Goal: Task Accomplishment & Management: Manage account settings

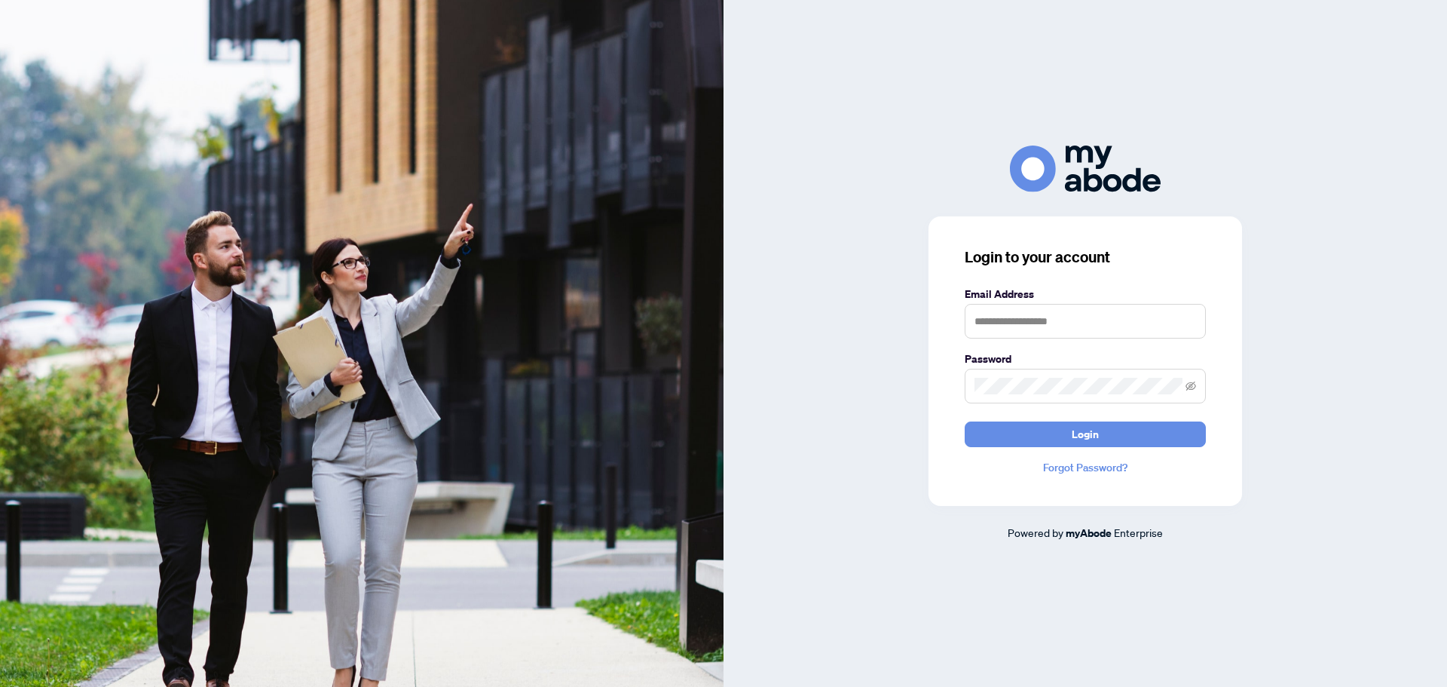
type input "**********"
click at [1115, 437] on button "Login" at bounding box center [1085, 434] width 241 height 26
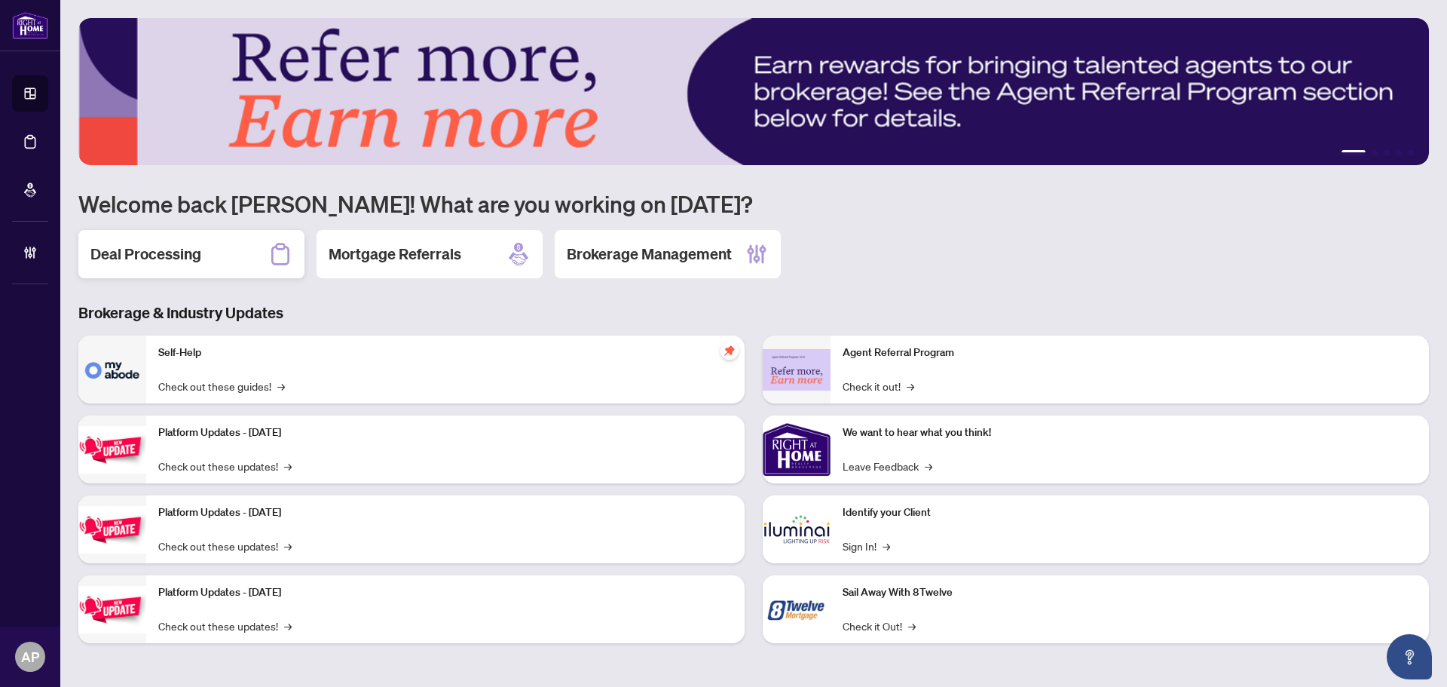
click at [225, 244] on div "Deal Processing" at bounding box center [191, 254] width 226 height 48
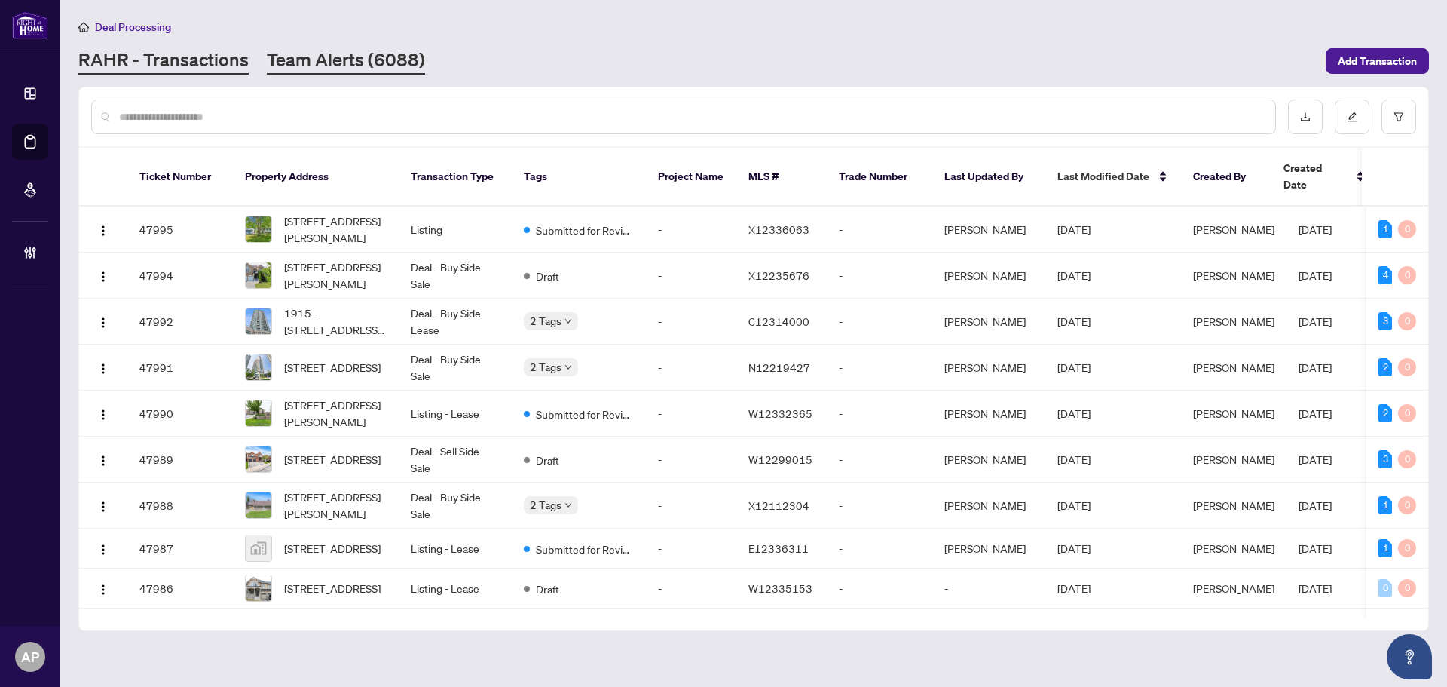
click at [335, 59] on link "Team Alerts (6088)" at bounding box center [346, 60] width 158 height 27
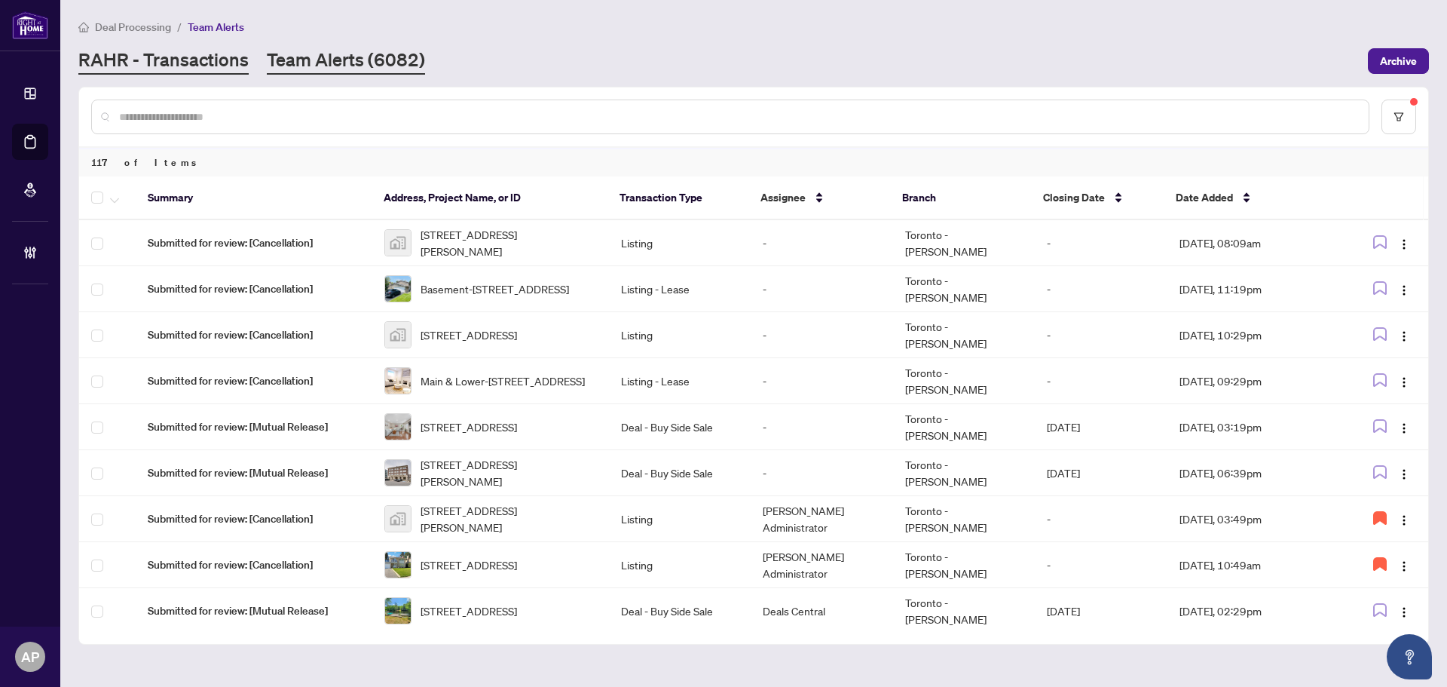
click at [187, 66] on link "RAHR - Transactions" at bounding box center [163, 60] width 170 height 27
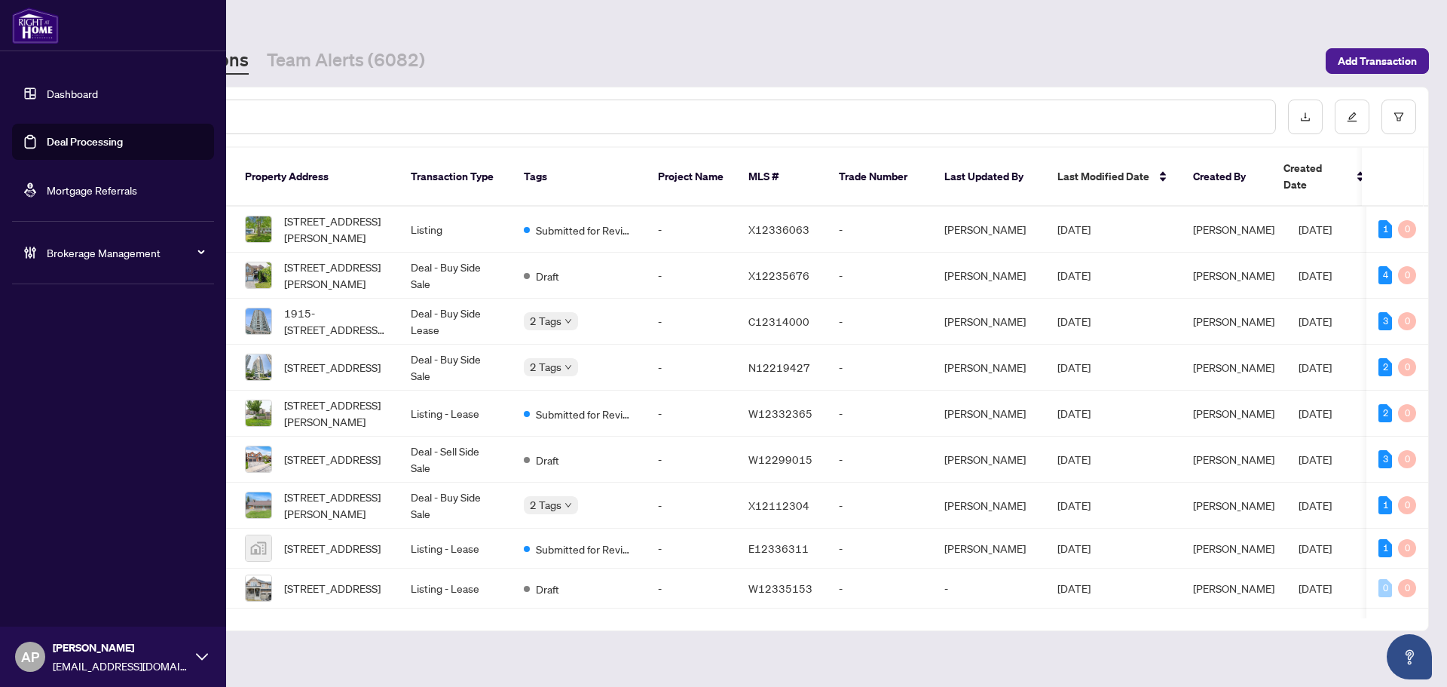
click at [47, 89] on link "Dashboard" at bounding box center [72, 94] width 51 height 14
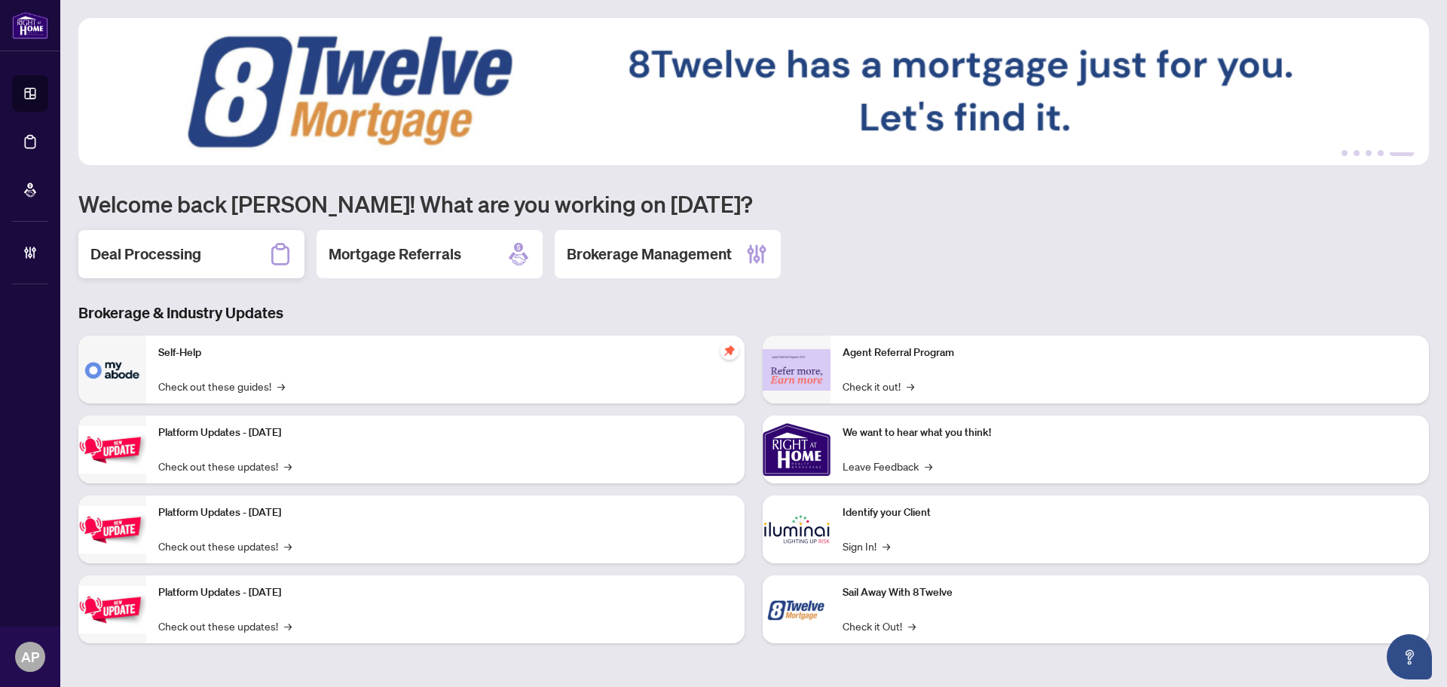
click at [190, 250] on h2 "Deal Processing" at bounding box center [145, 253] width 111 height 21
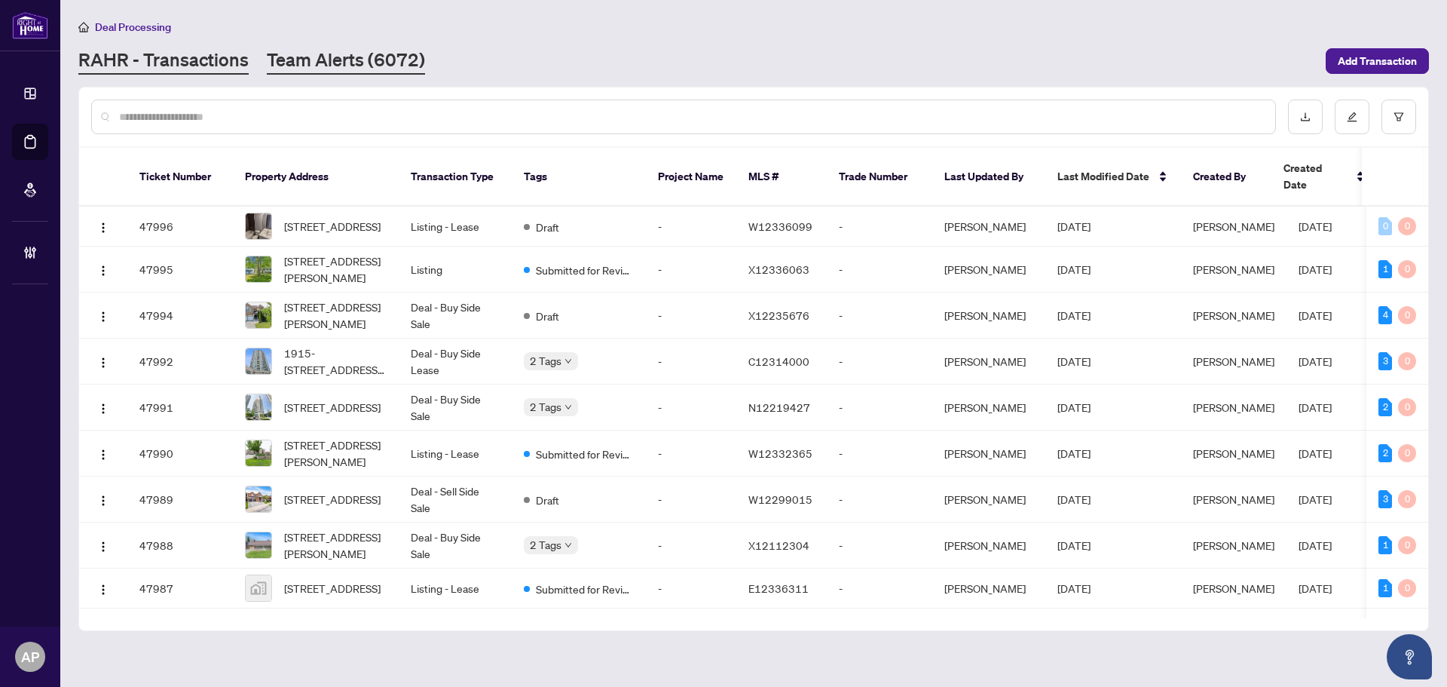
click at [346, 65] on link "Team Alerts (6072)" at bounding box center [346, 60] width 158 height 27
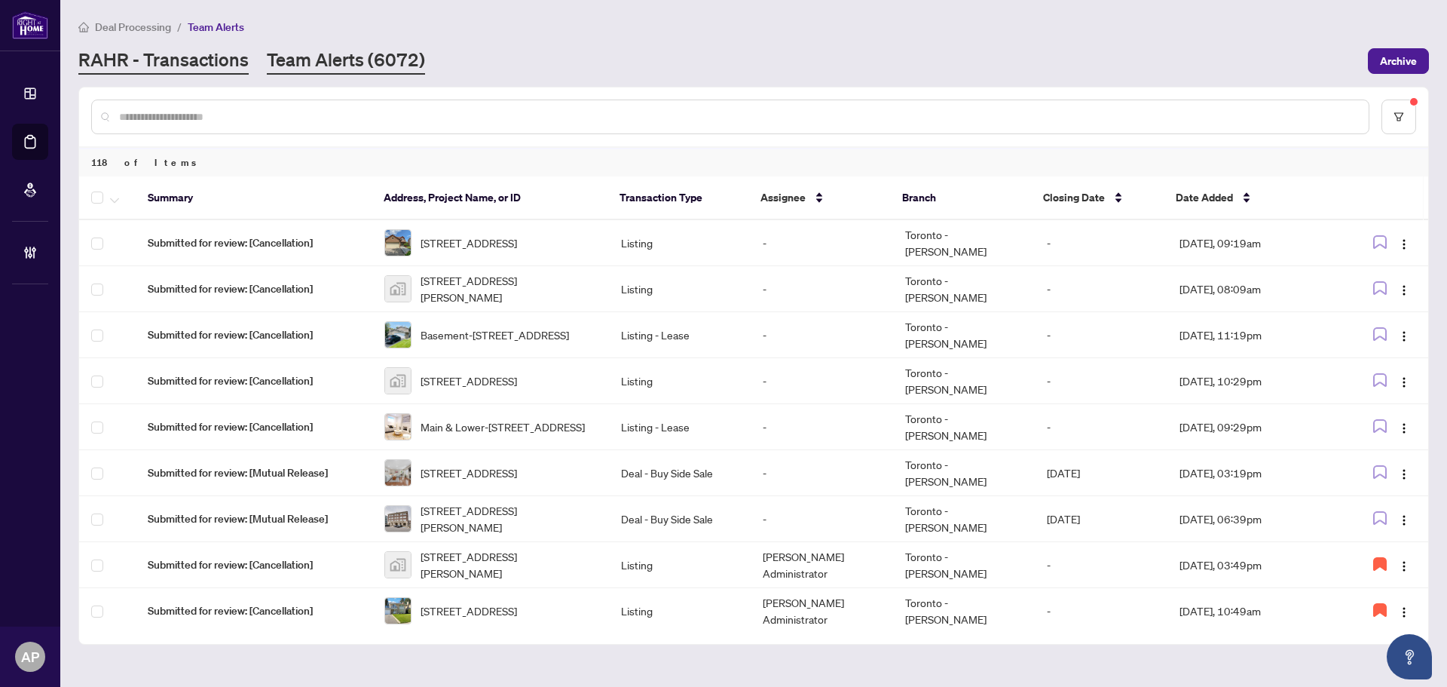
click at [204, 63] on link "RAHR - Transactions" at bounding box center [163, 60] width 170 height 27
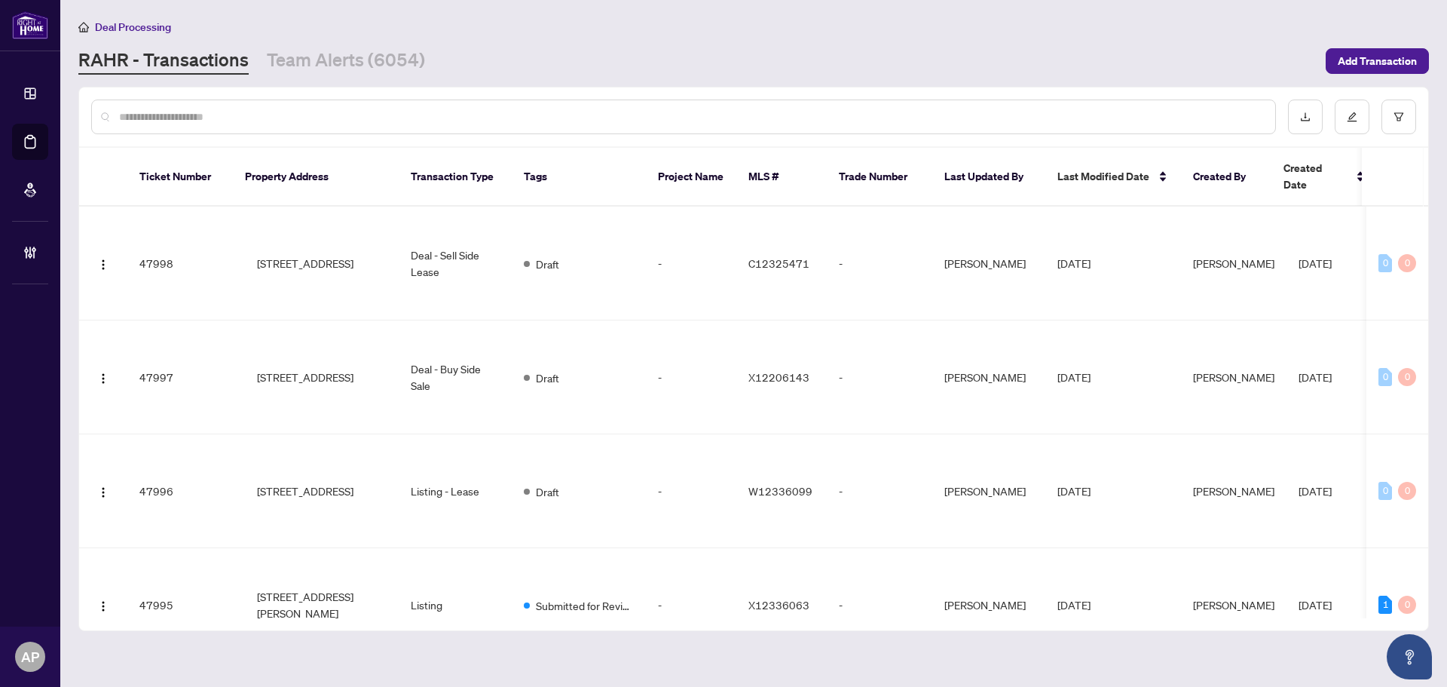
click at [225, 120] on input "text" at bounding box center [691, 117] width 1144 height 17
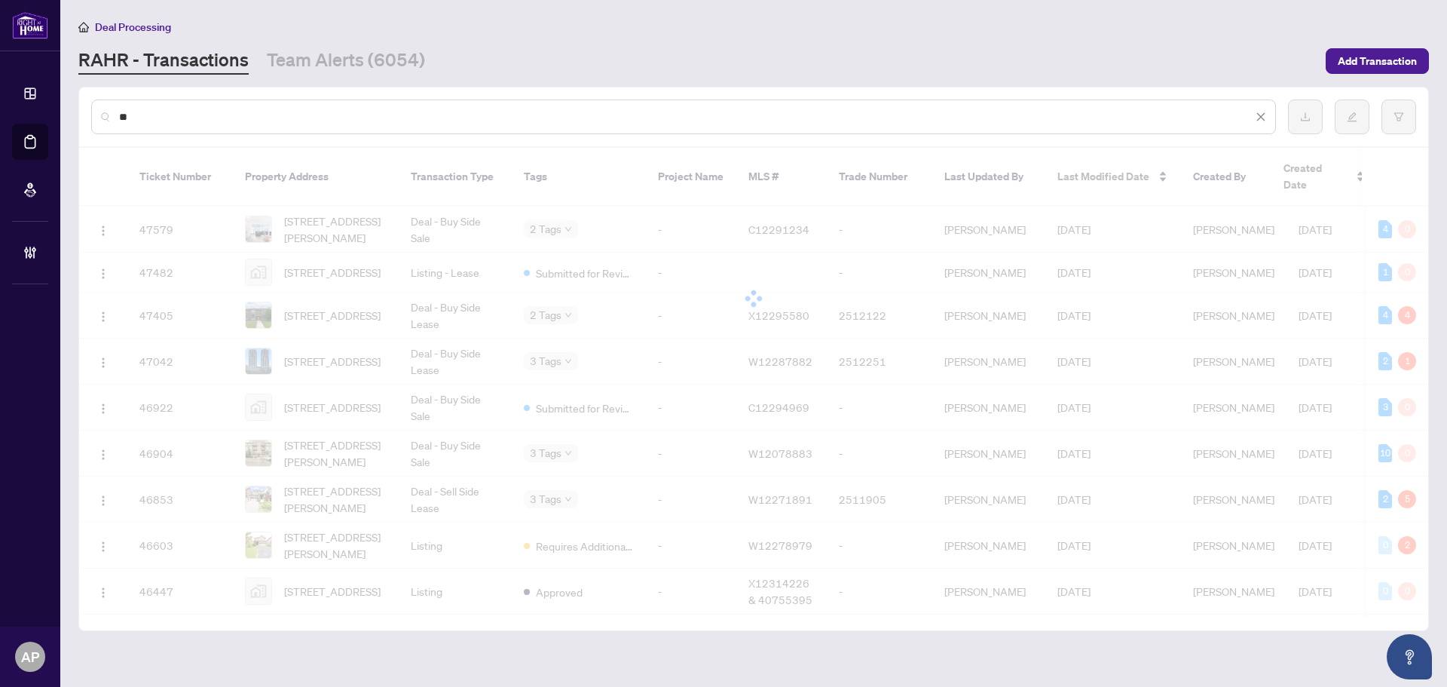
type input "*"
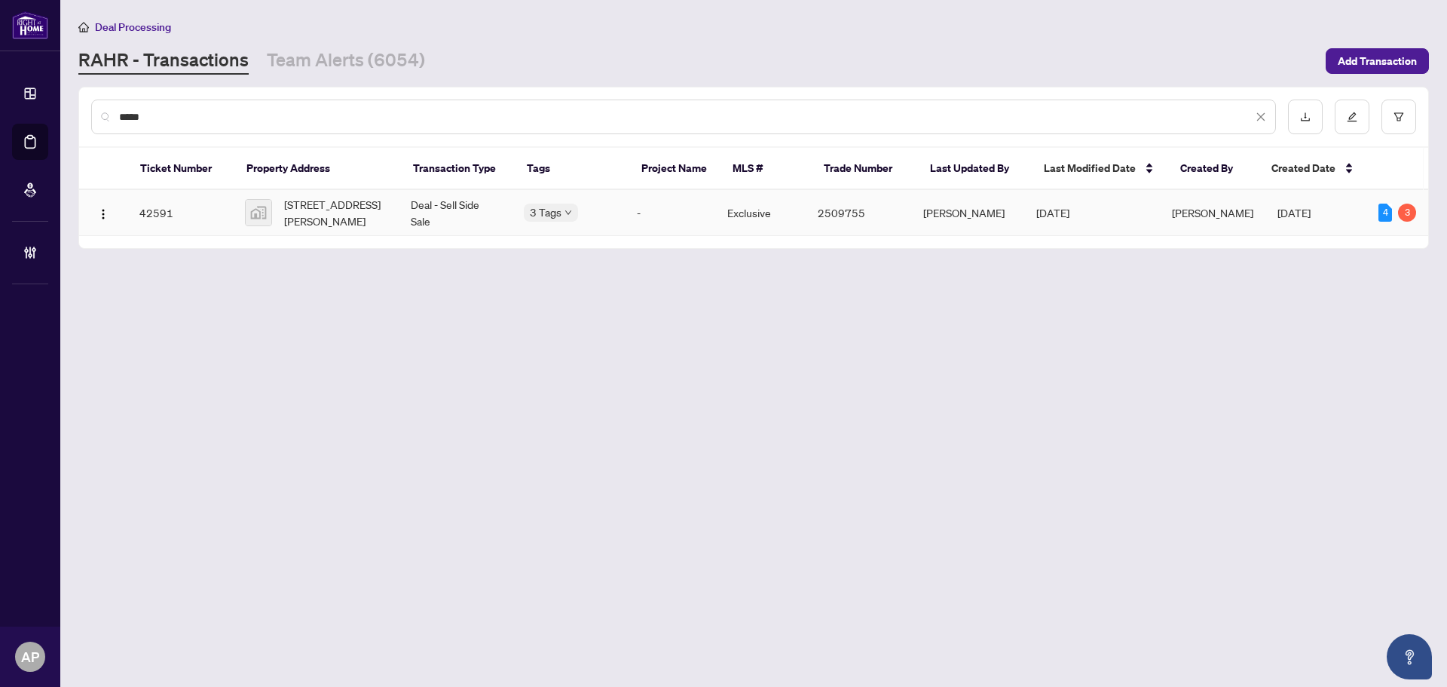
type input "*****"
click at [404, 200] on td "Deal - Sell Side Sale" at bounding box center [455, 213] width 113 height 46
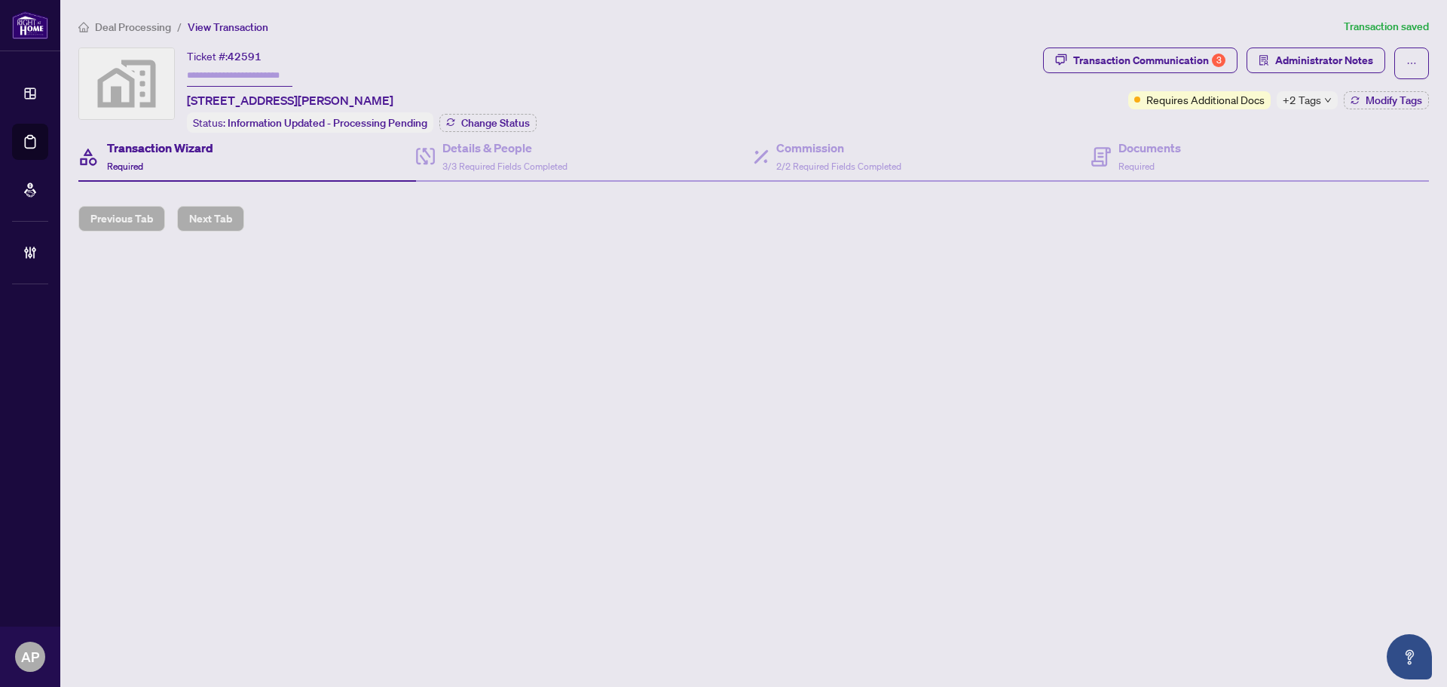
type input "*******"
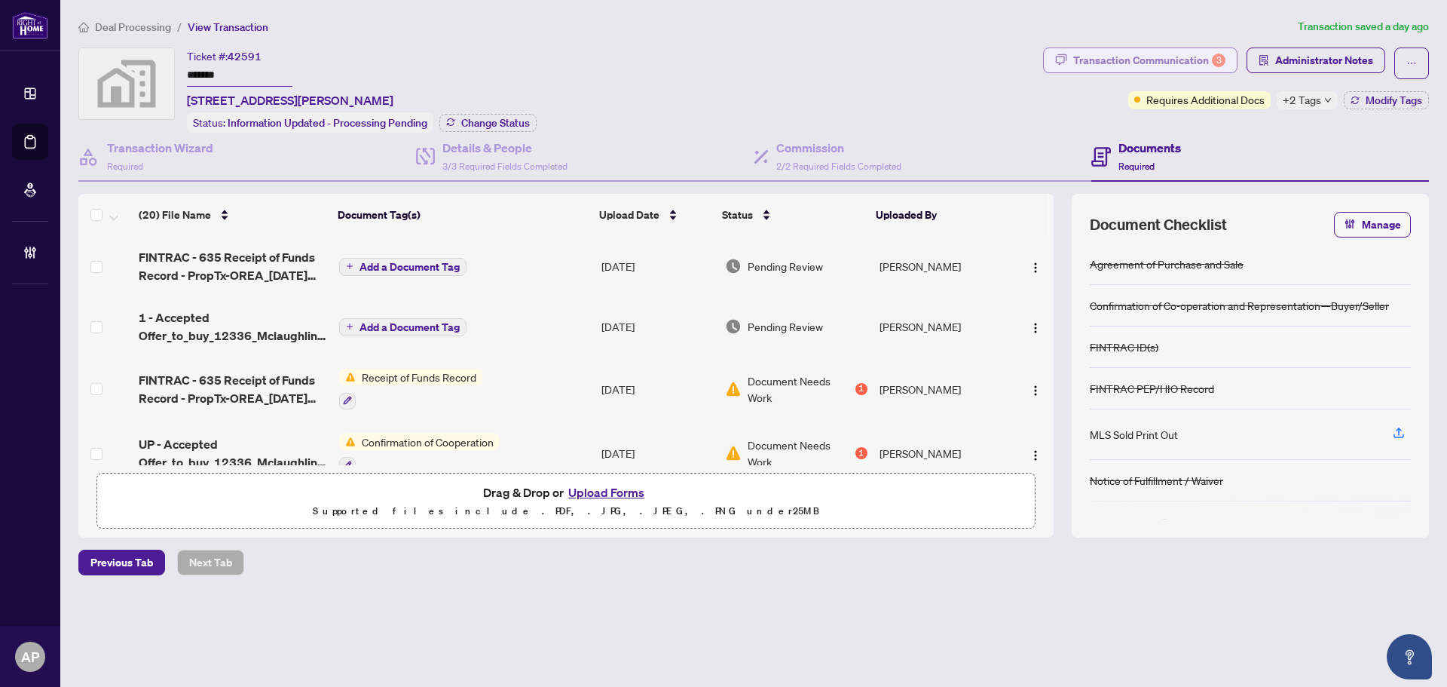
click at [1170, 57] on div "Transaction Communication 3" at bounding box center [1149, 60] width 152 height 24
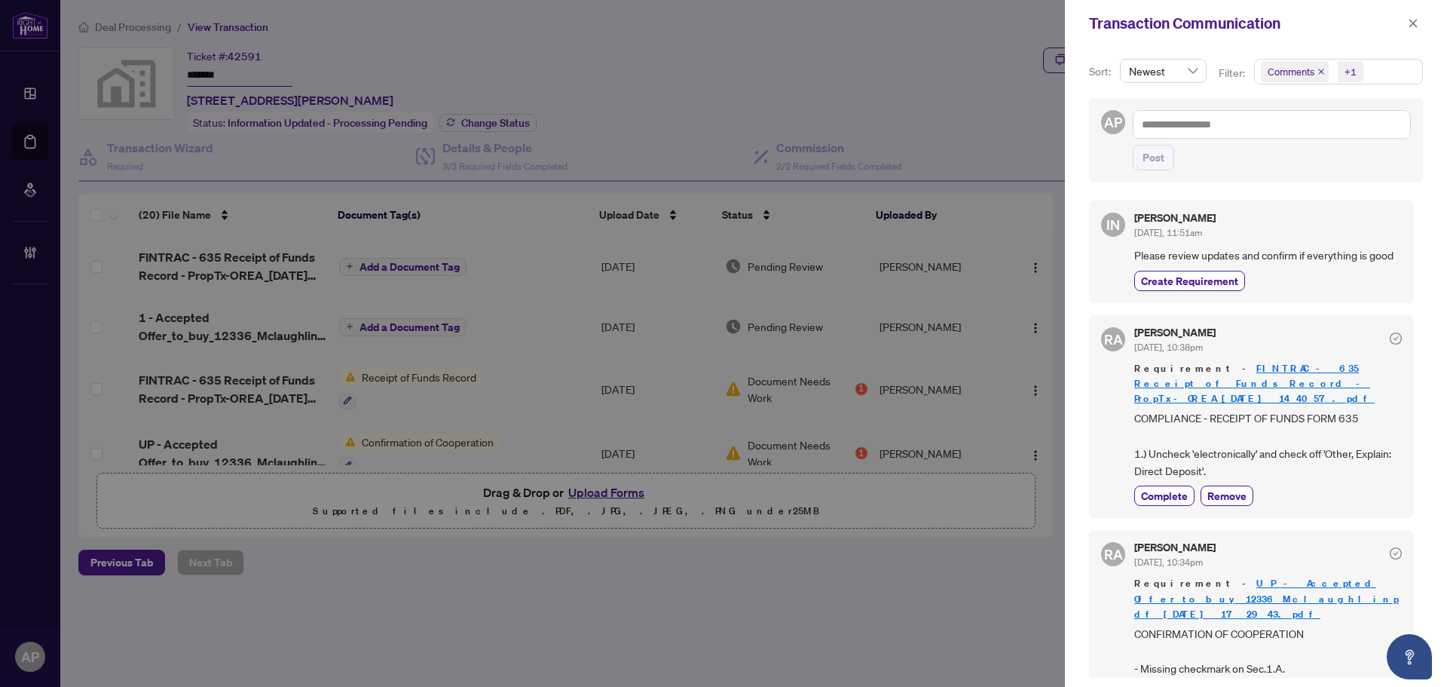
click at [1318, 71] on icon "close" at bounding box center [1322, 72] width 8 height 8
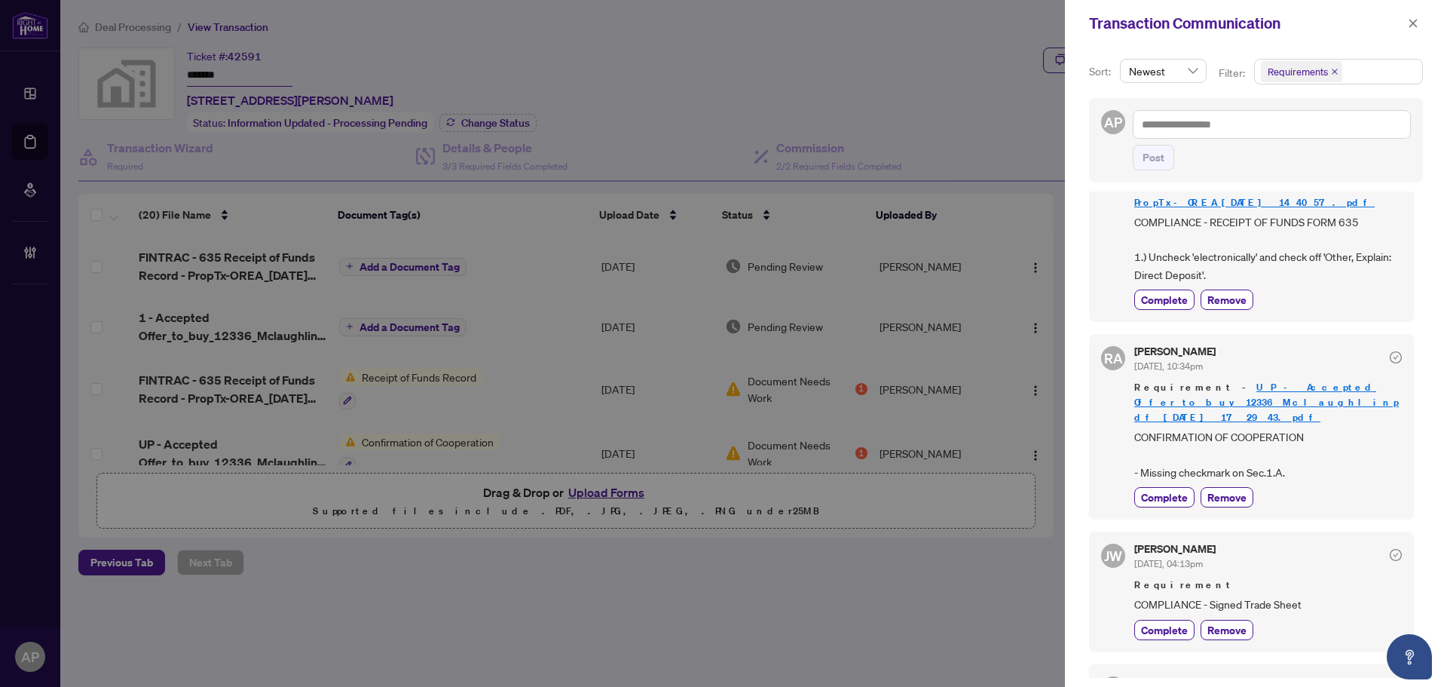
scroll to position [151, 0]
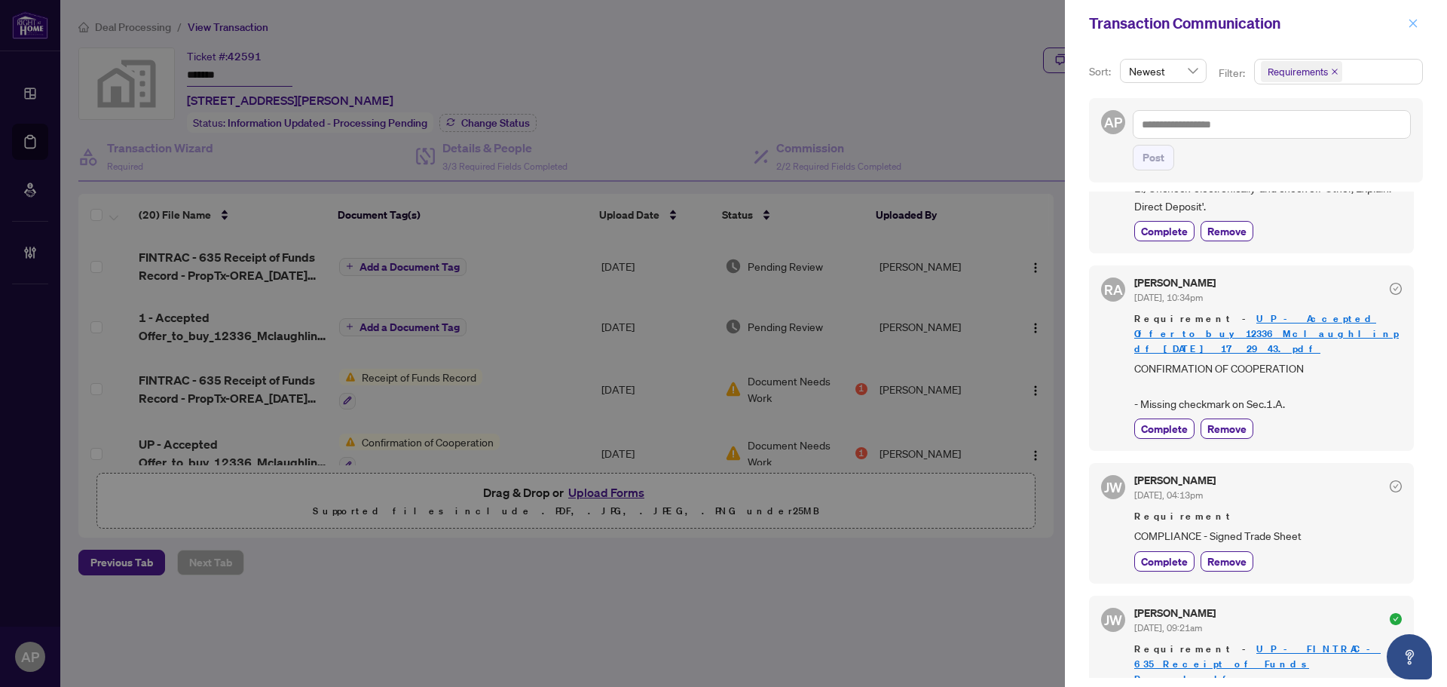
click at [1412, 29] on icon "close" at bounding box center [1413, 23] width 11 height 11
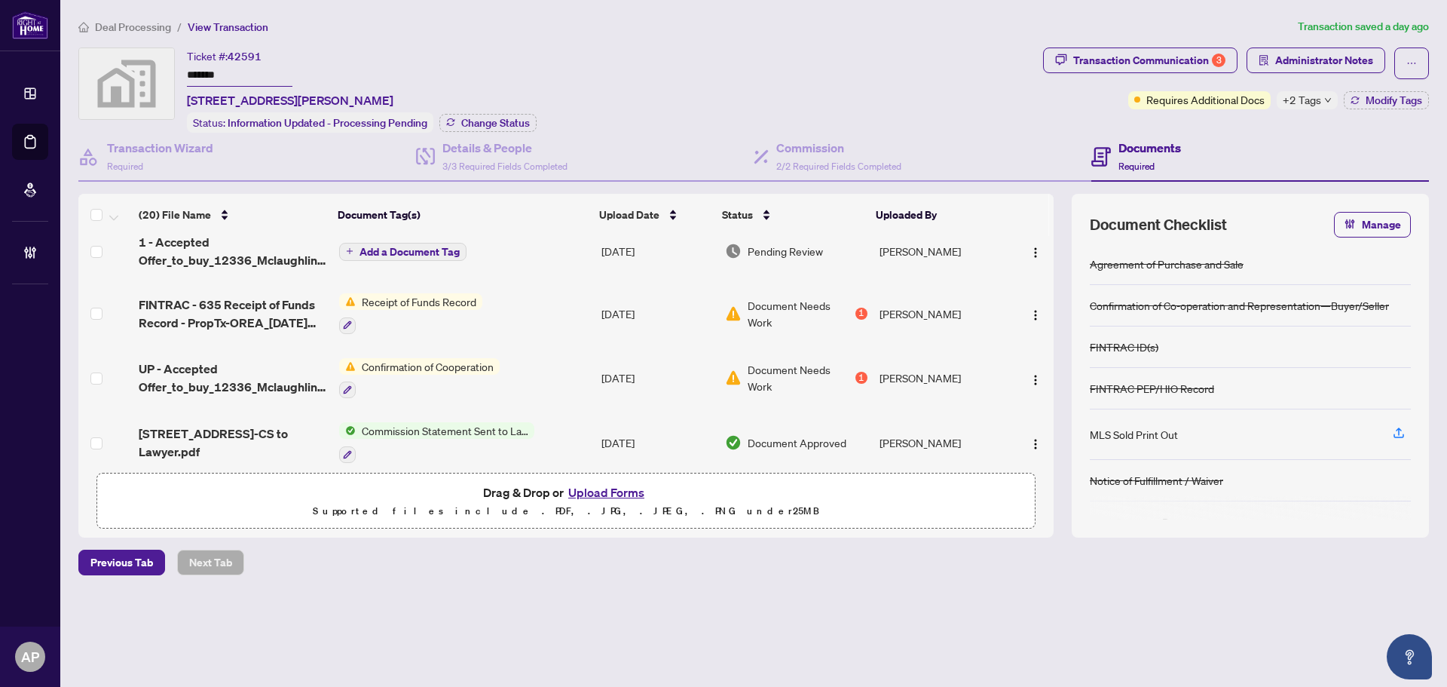
scroll to position [0, 0]
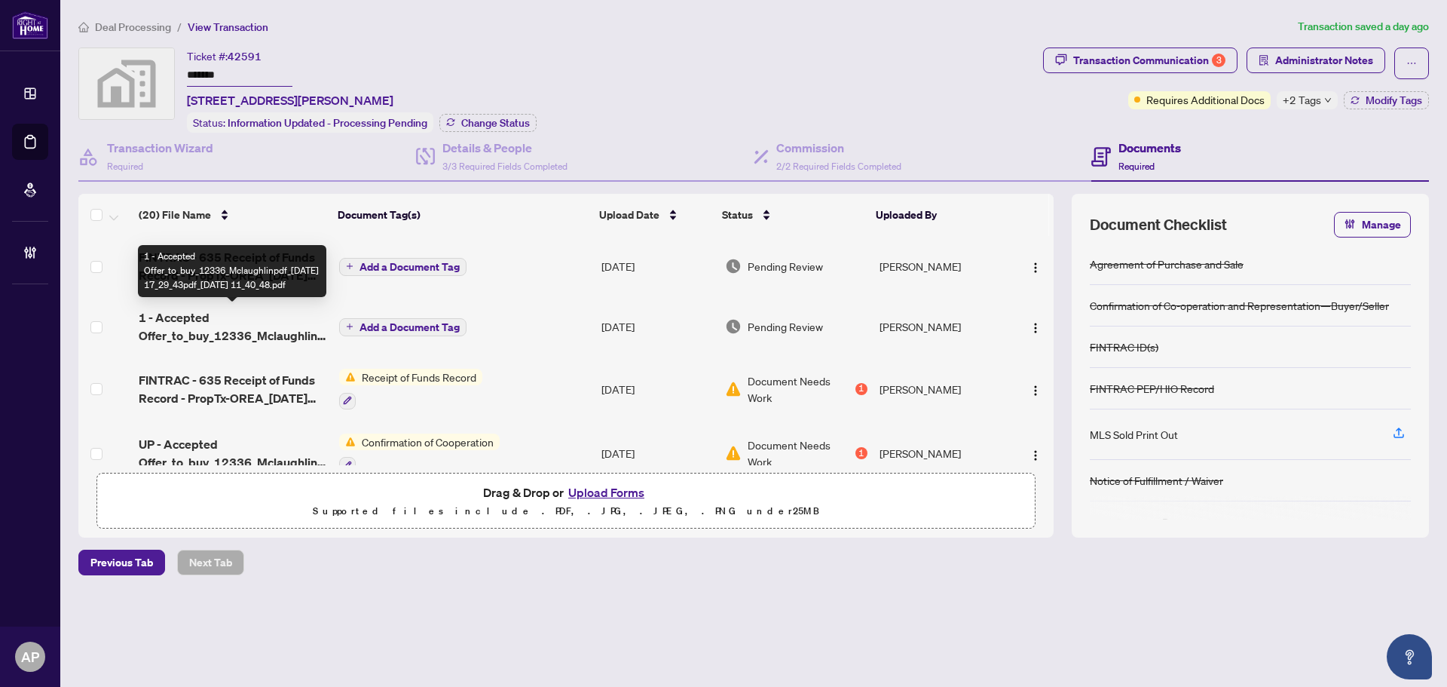
click at [267, 325] on span "1 - Accepted Offer_to_buy_12336_Mclaughlinpdf_2025-08-01 17_29_43pdf_2025-08-10…" at bounding box center [233, 326] width 188 height 36
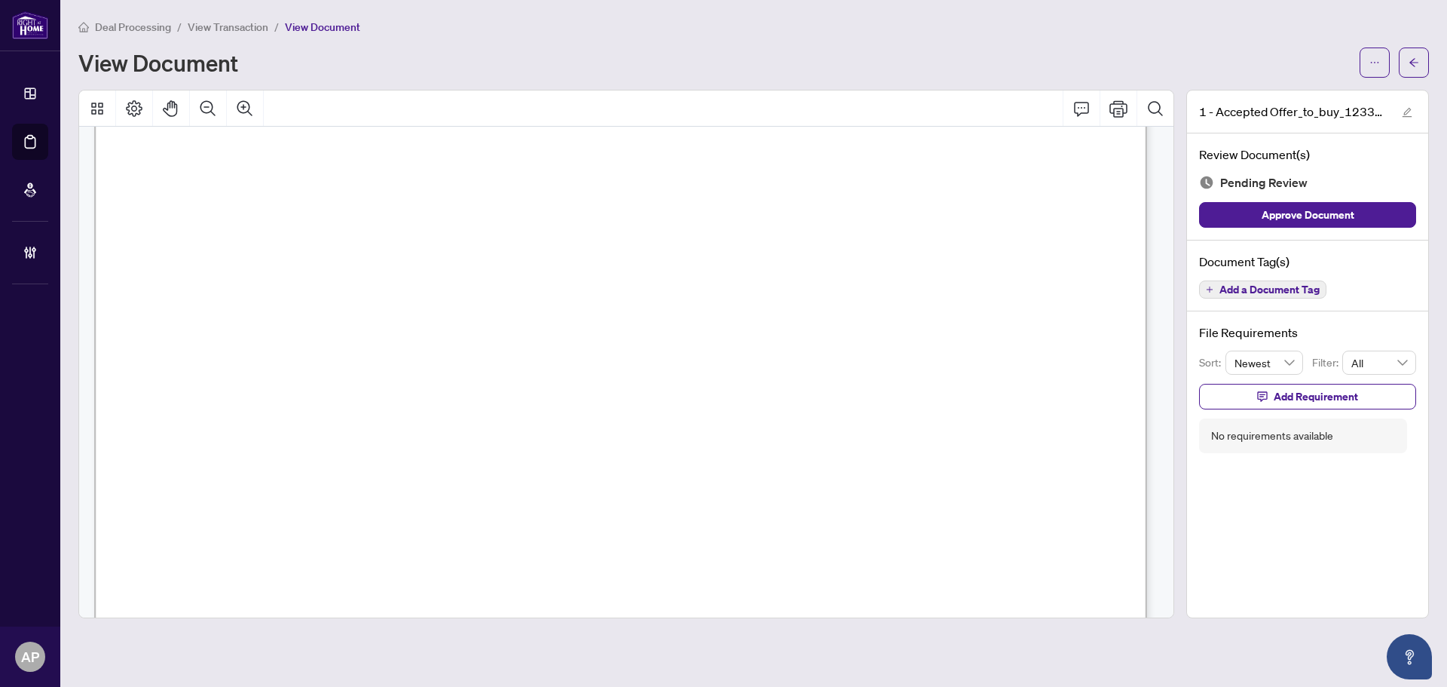
scroll to position [7500, 0]
click at [1413, 59] on icon "arrow-left" at bounding box center [1414, 62] width 11 height 11
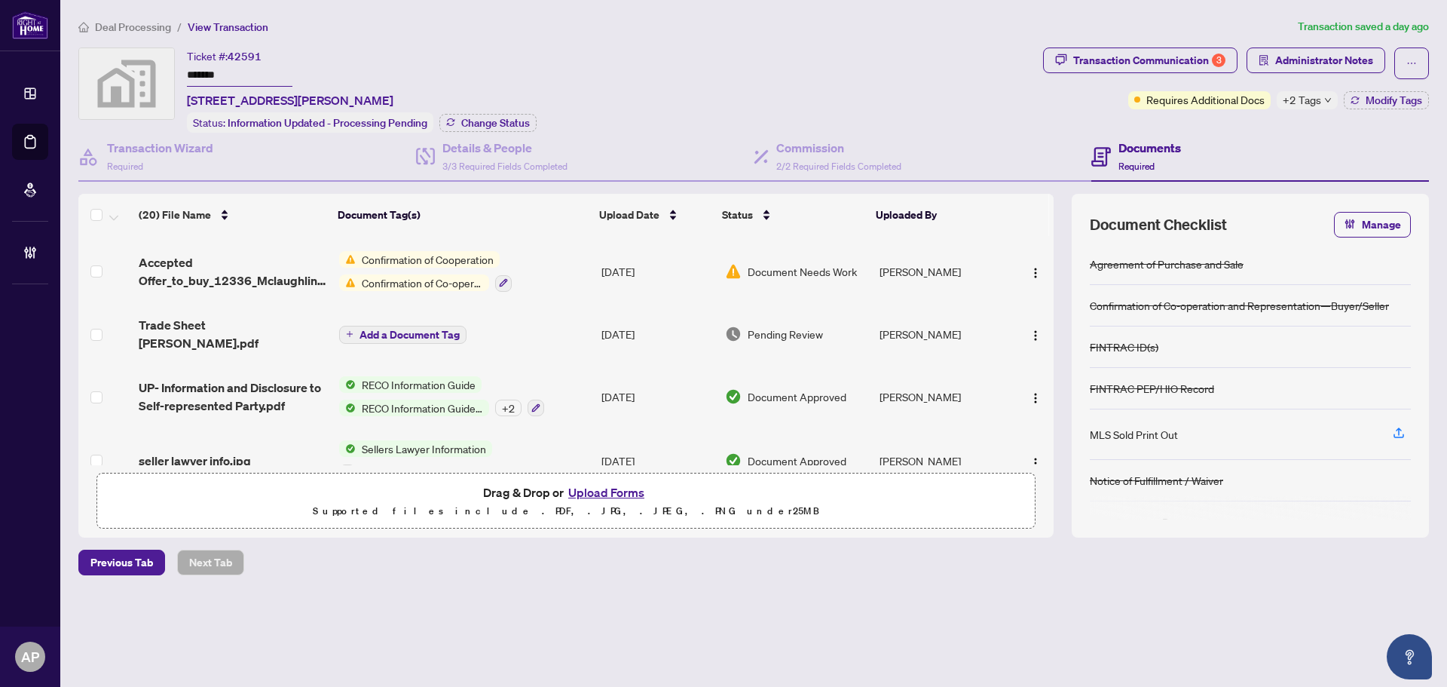
scroll to position [452, 0]
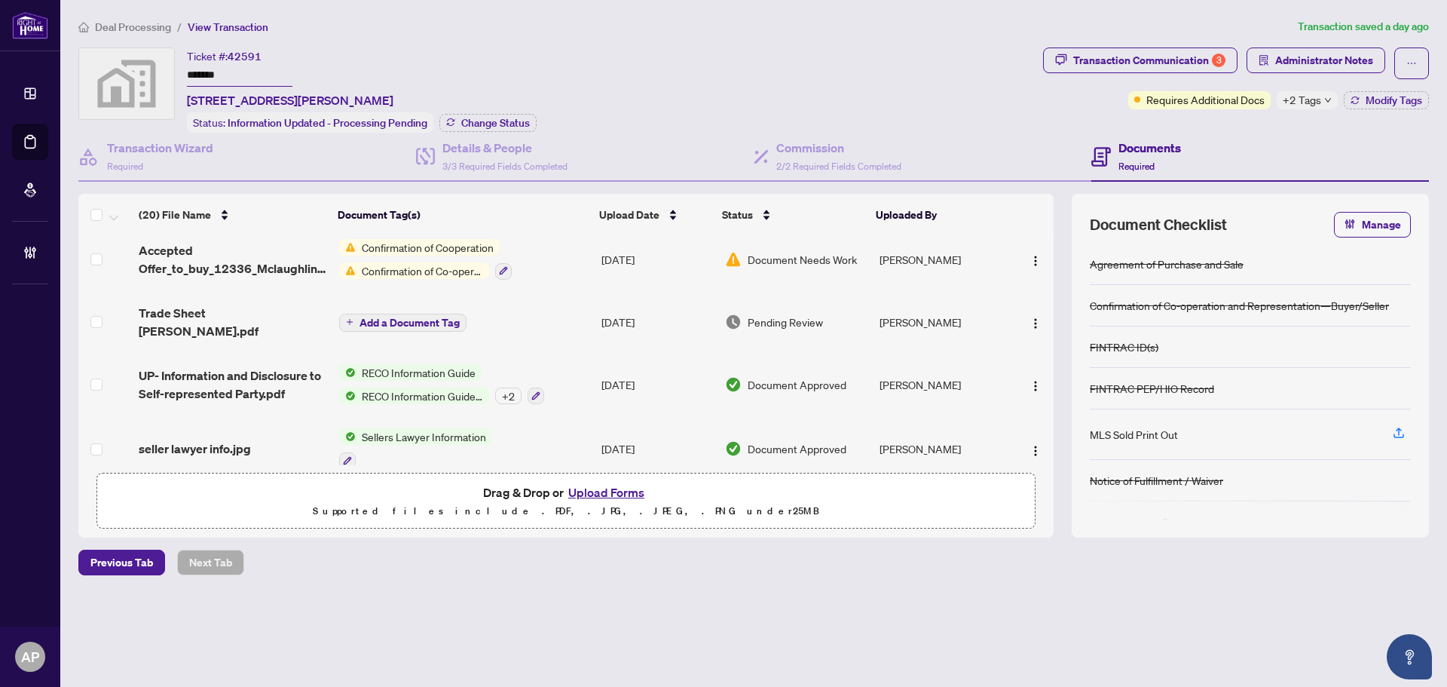
click at [287, 314] on div "Trade Sheet RAHR.pdf" at bounding box center [233, 322] width 188 height 36
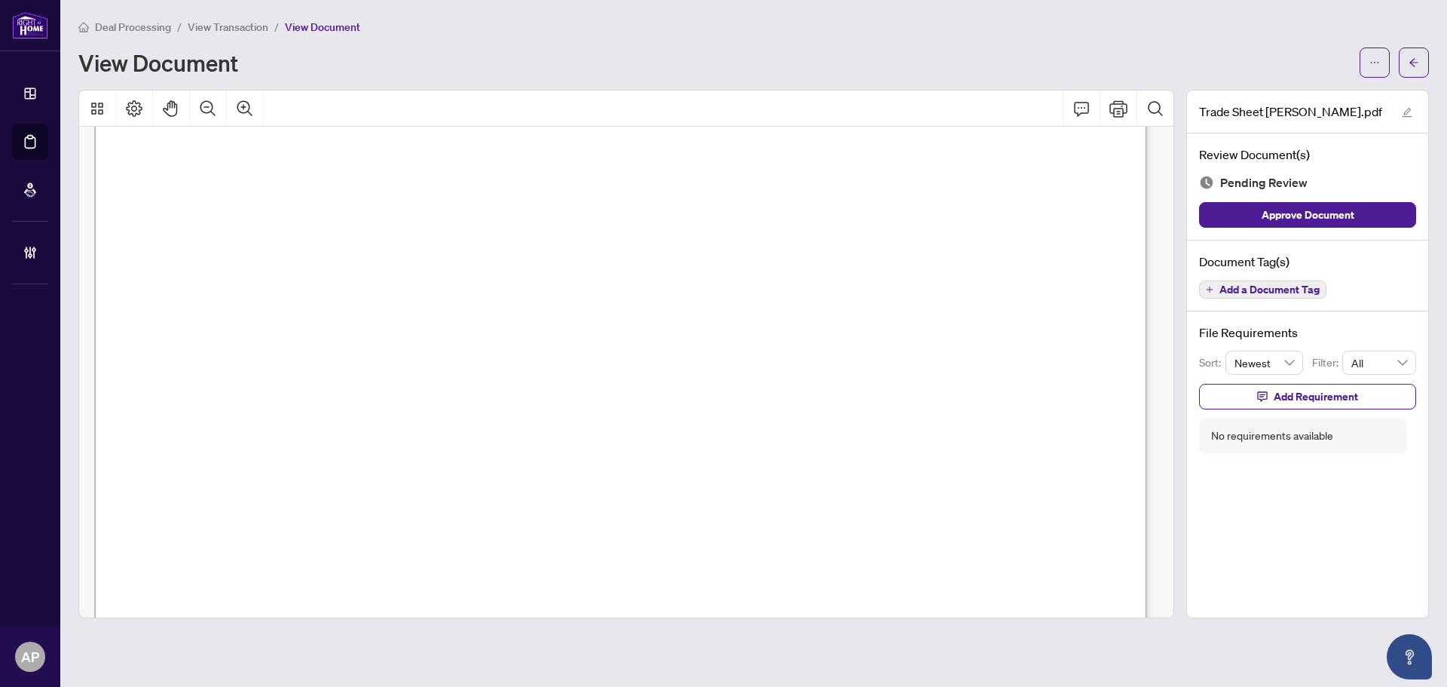
scroll to position [902, 0]
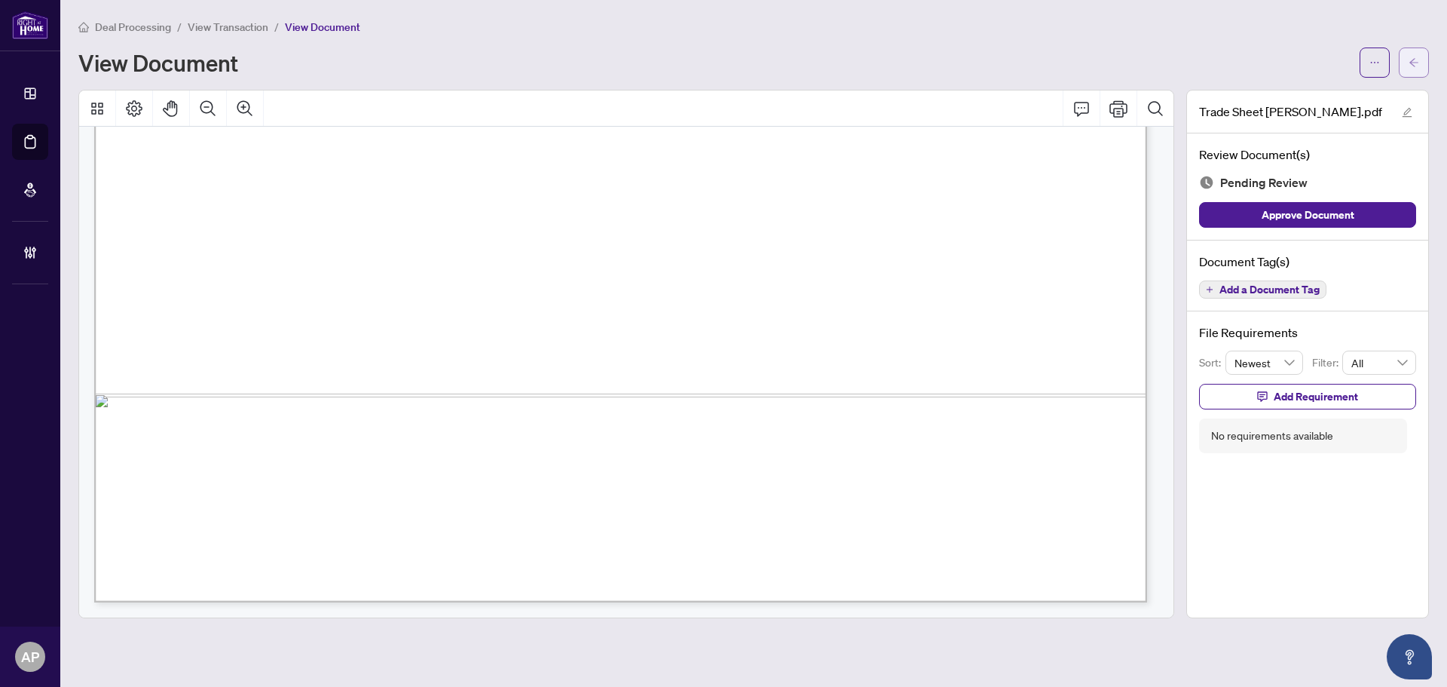
click at [1423, 66] on button "button" at bounding box center [1414, 62] width 30 height 30
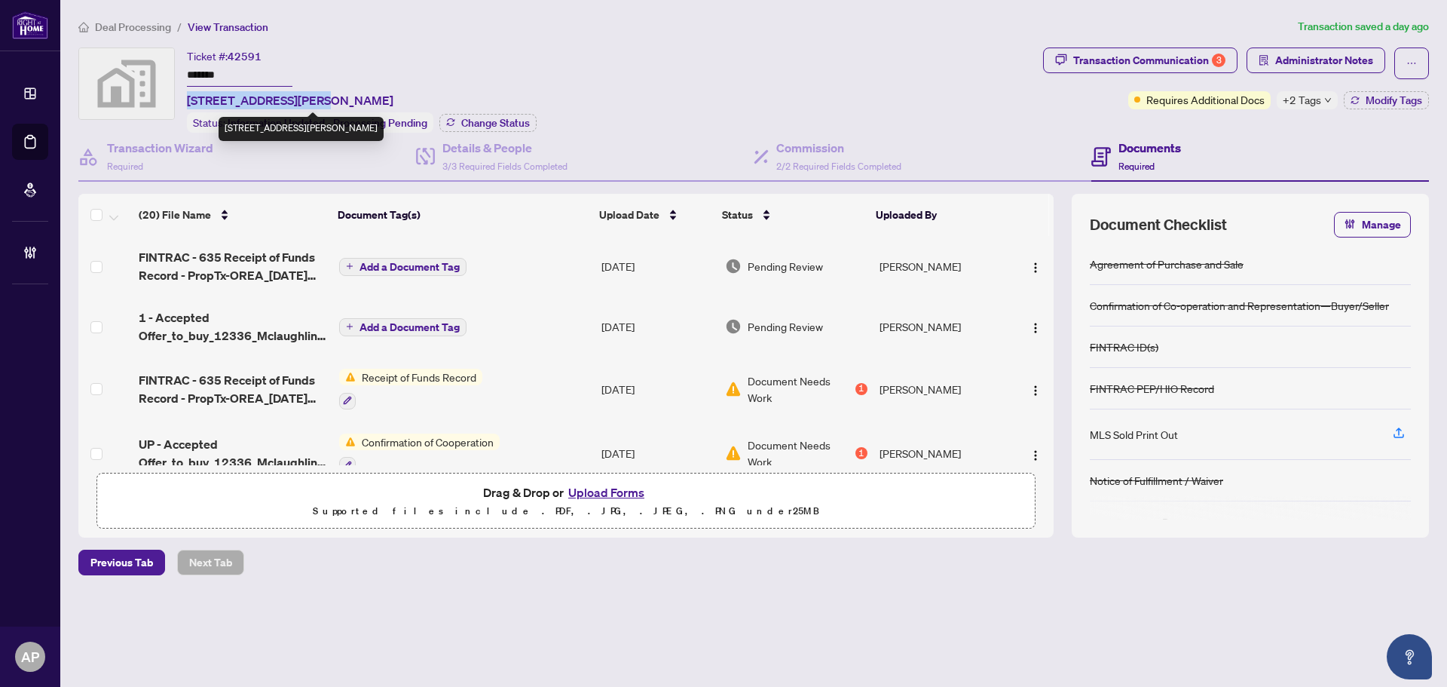
drag, startPoint x: 186, startPoint y: 99, endPoint x: 317, endPoint y: 99, distance: 130.4
click at [317, 99] on div "Ticket #: 42591 ******* 12336 McLaughlin Road, Caledon, ON, Canada Status: Info…" at bounding box center [557, 89] width 959 height 85
copy span "12336 McLaughlin Road"
click at [194, 71] on input "*******" at bounding box center [240, 76] width 106 height 22
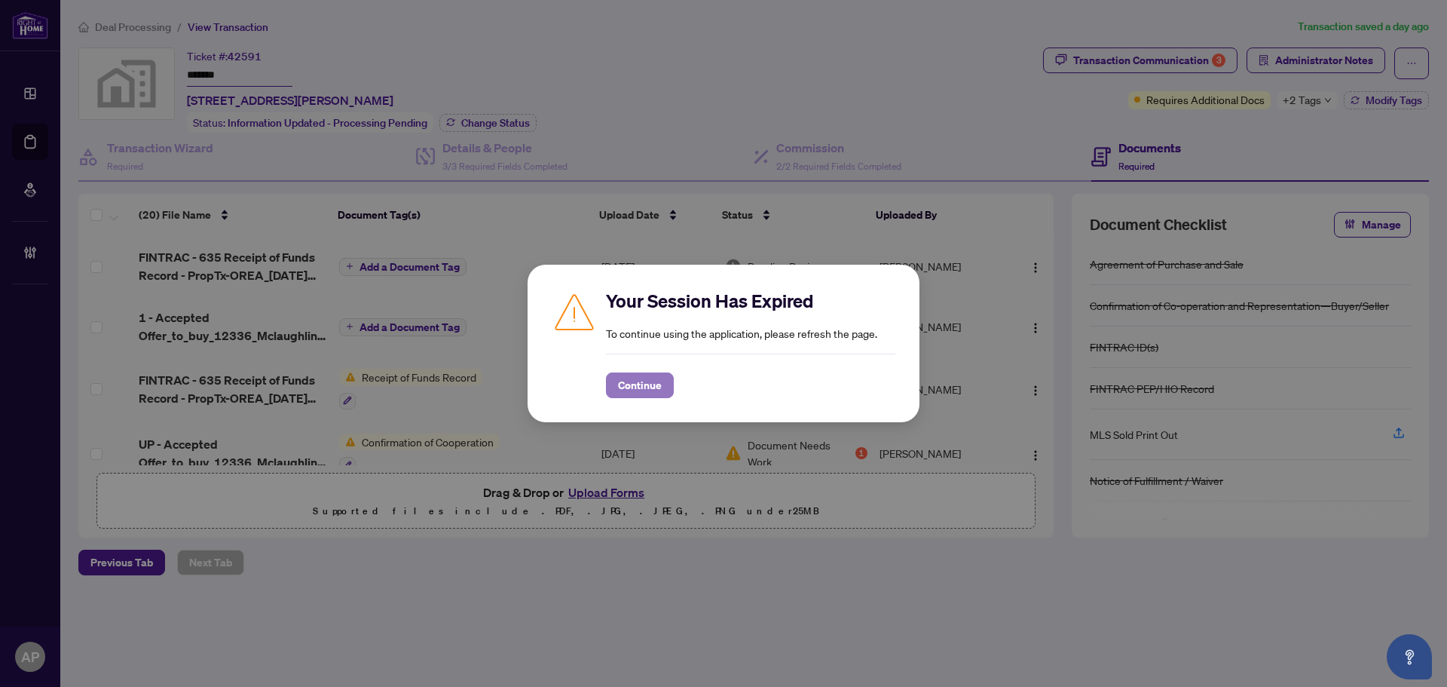
click at [647, 393] on span "Continue" at bounding box center [640, 385] width 44 height 24
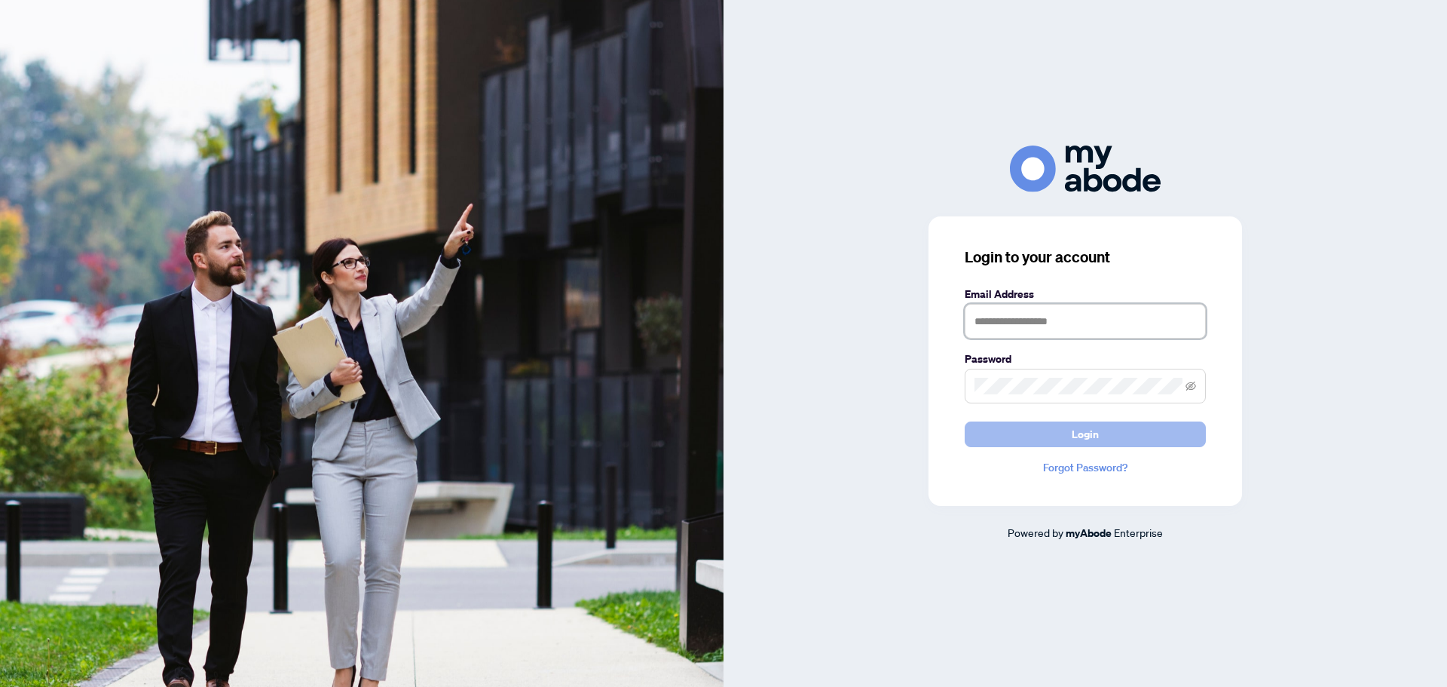
type input "**********"
click at [1091, 430] on span "Login" at bounding box center [1085, 434] width 27 height 24
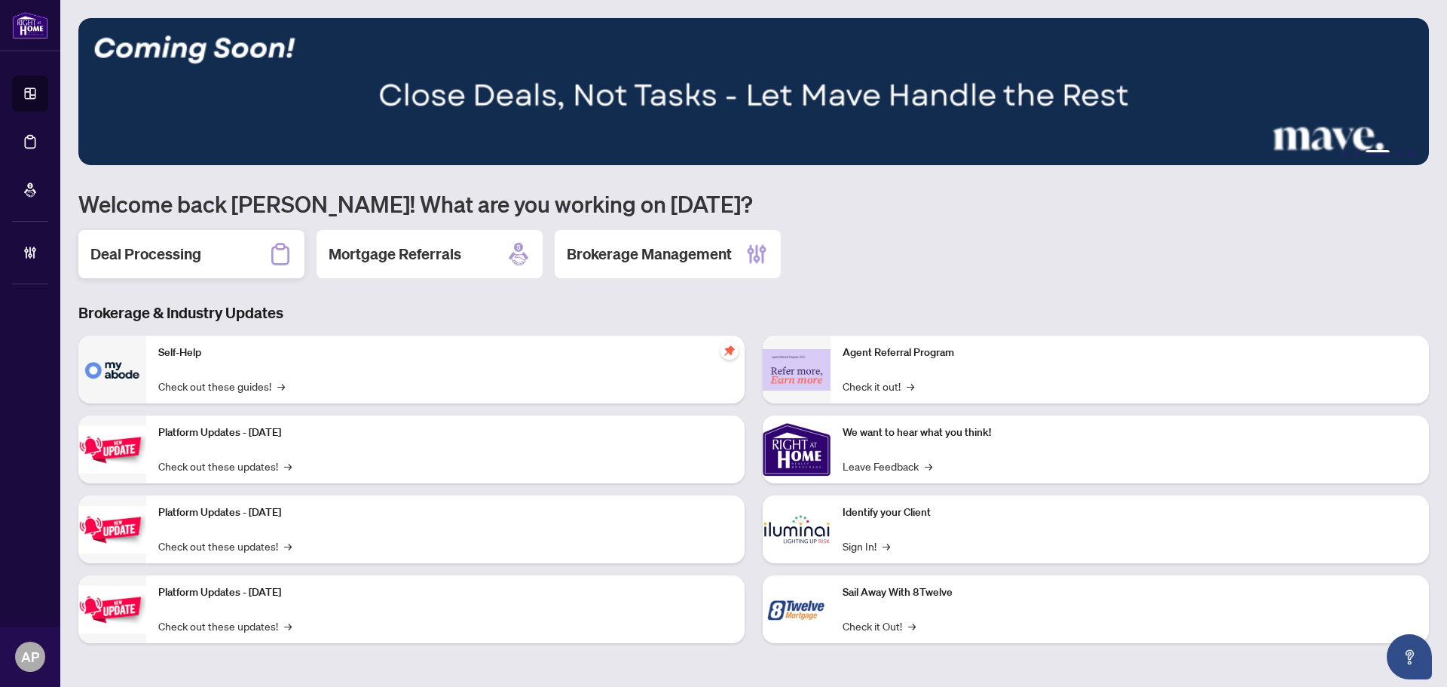
drag, startPoint x: 191, startPoint y: 254, endPoint x: 134, endPoint y: 253, distance: 57.3
drag, startPoint x: 134, startPoint y: 253, endPoint x: 110, endPoint y: 261, distance: 25.5
click at [110, 261] on h2 "Deal Processing" at bounding box center [145, 253] width 111 height 21
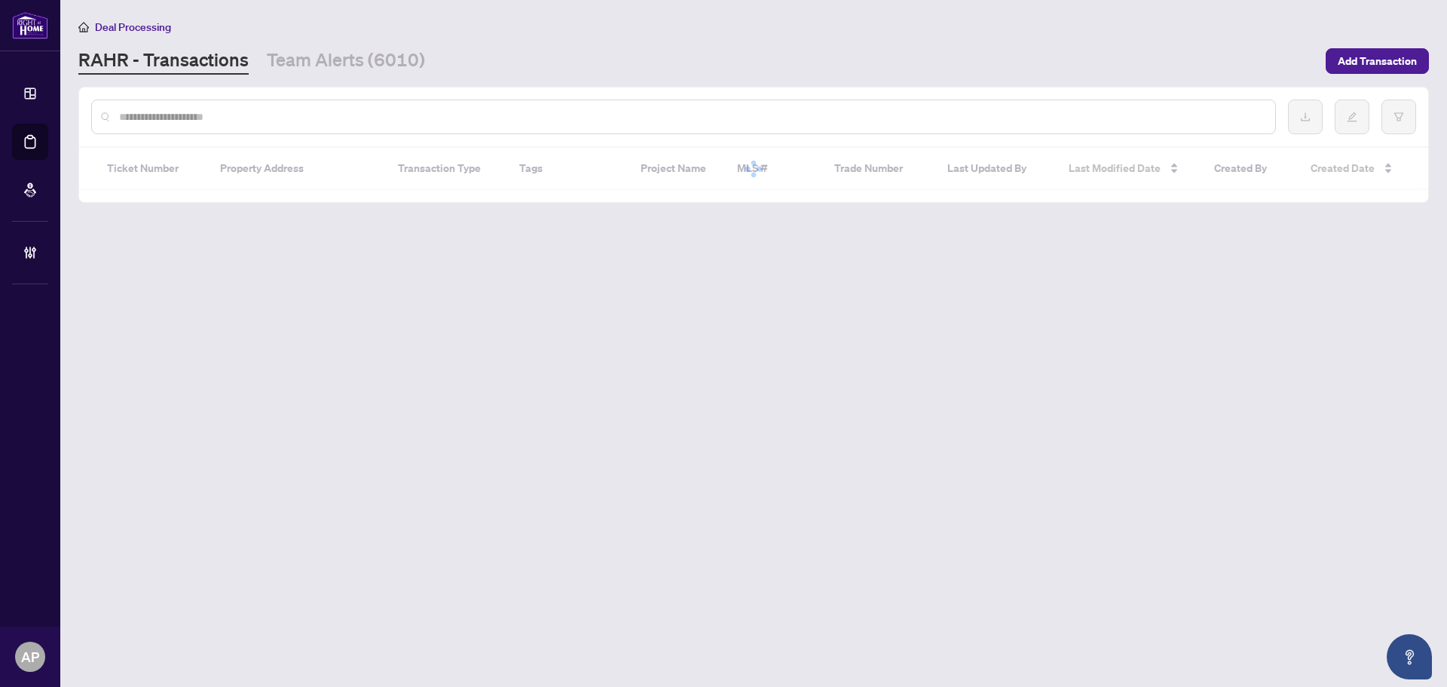
click at [342, 118] on input "text" at bounding box center [691, 117] width 1144 height 17
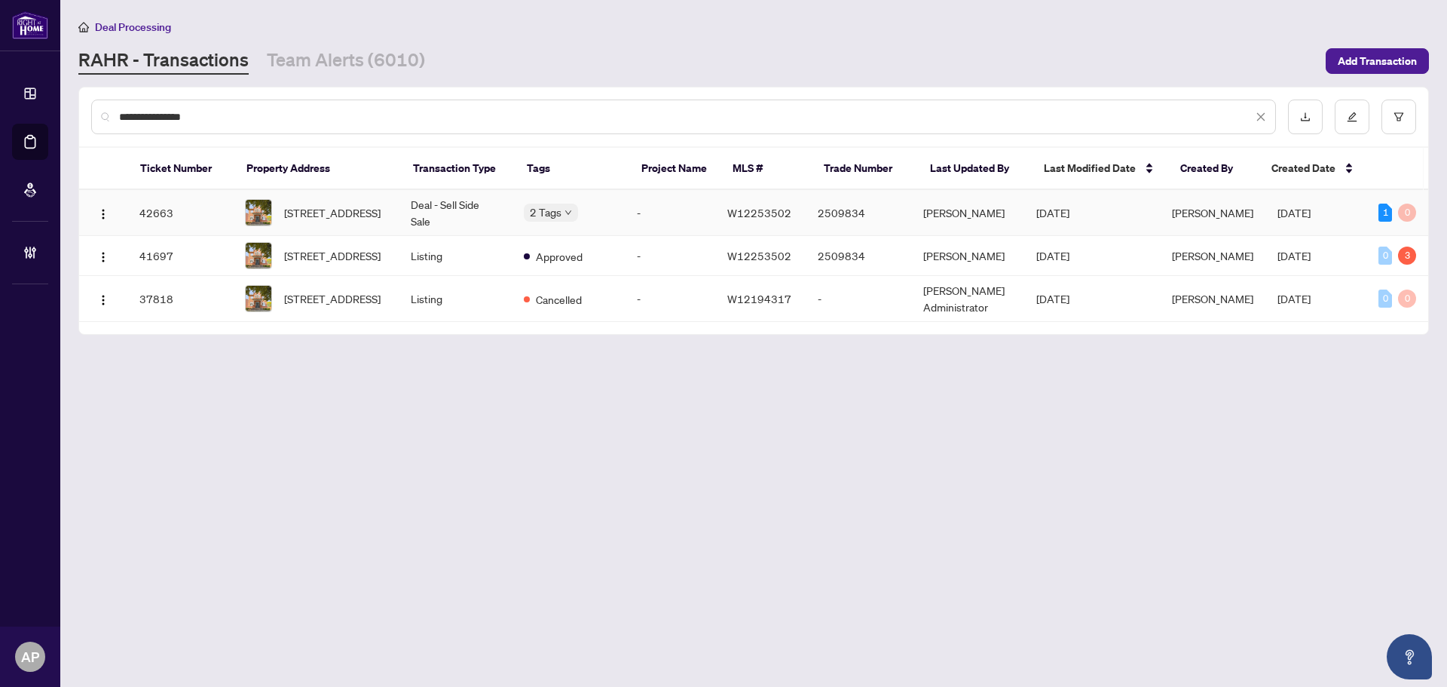
type input "**********"
click at [485, 213] on td "Deal - Sell Side Sale" at bounding box center [455, 213] width 113 height 46
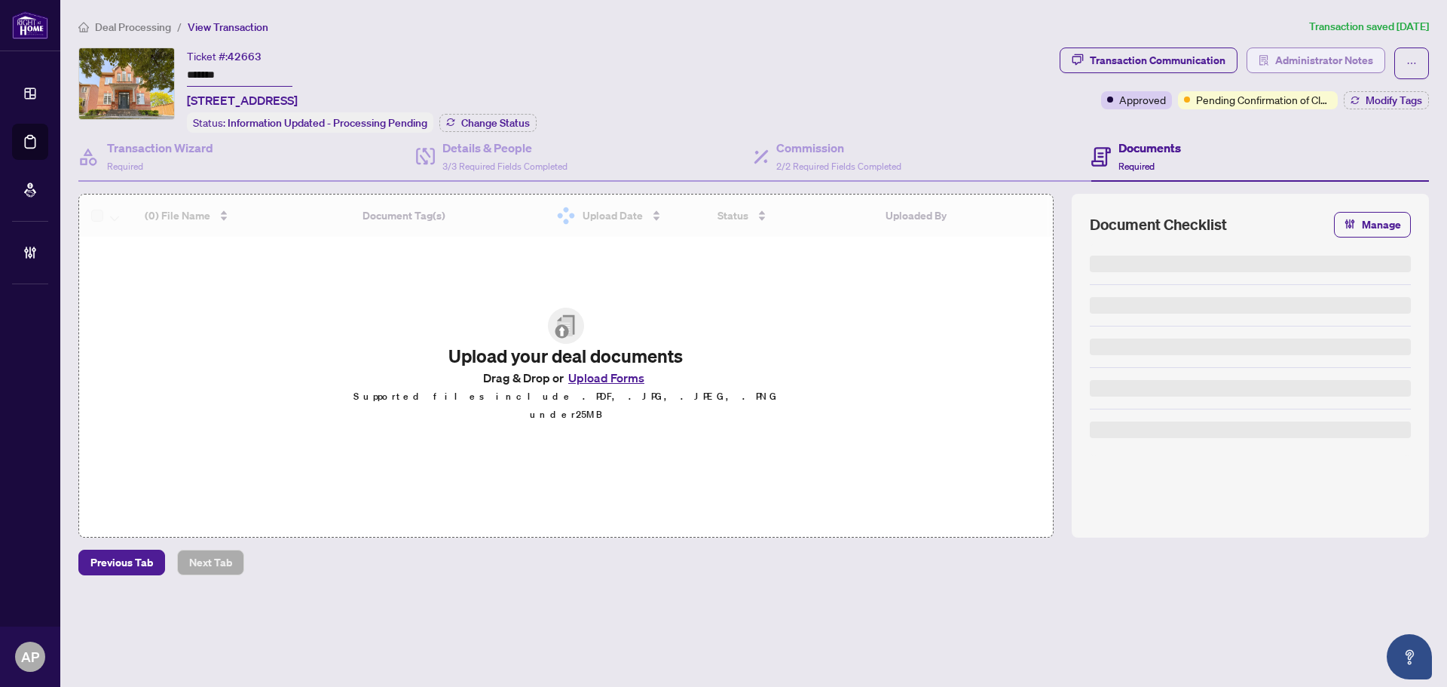
click at [1308, 60] on span "Administrator Notes" at bounding box center [1324, 60] width 98 height 24
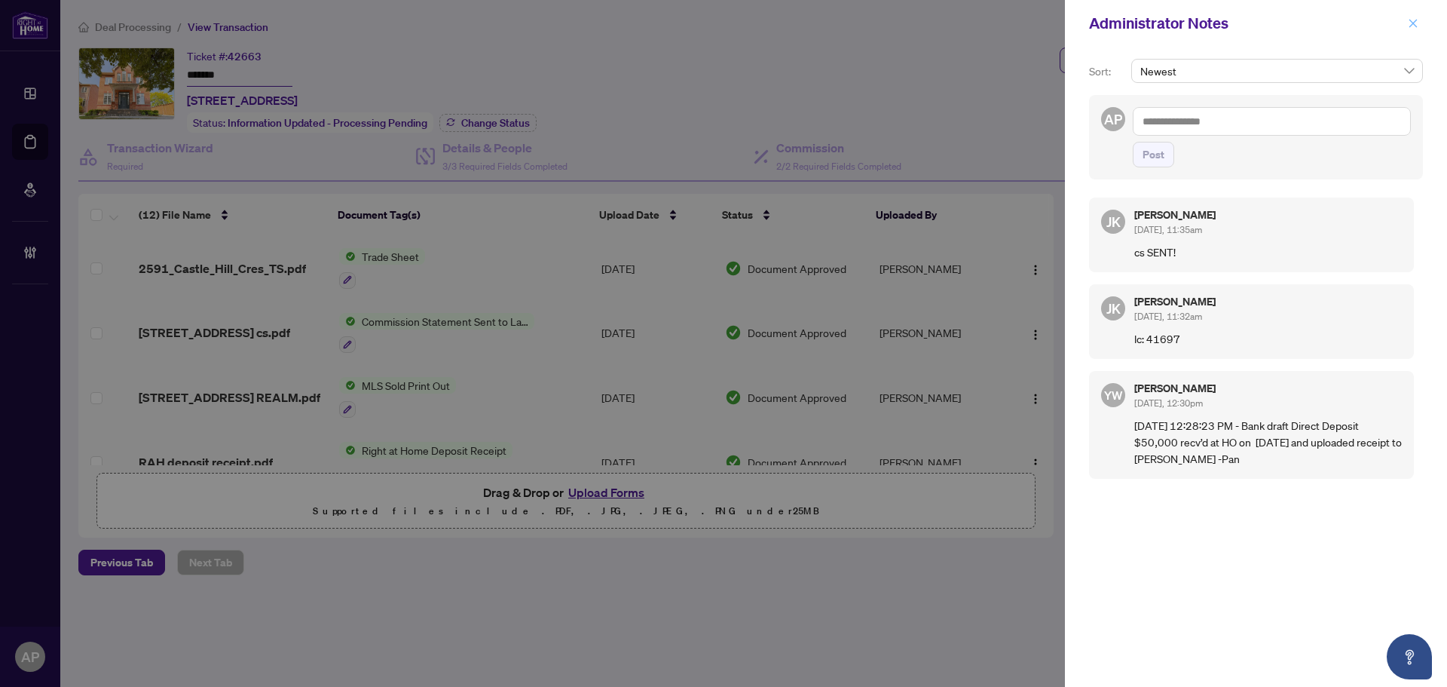
click at [1415, 24] on icon "close" at bounding box center [1413, 23] width 11 height 11
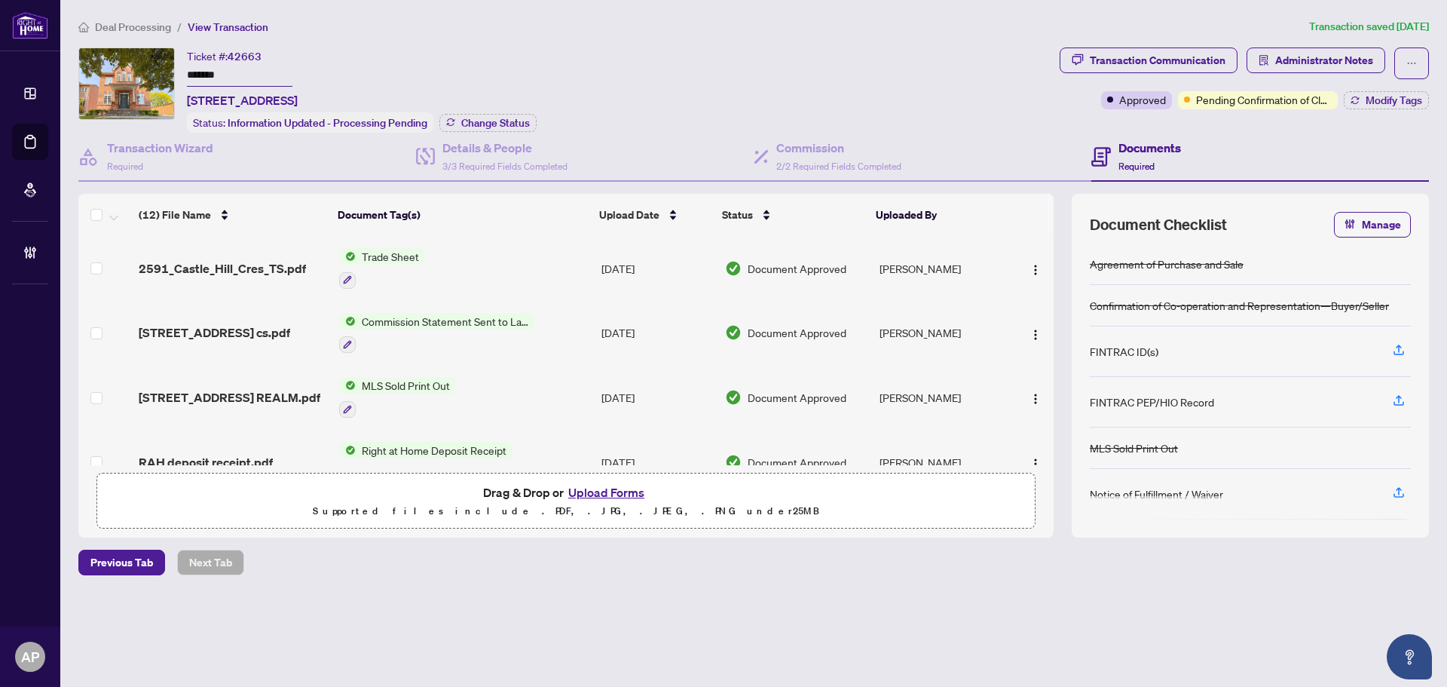
click at [1203, 64] on div "Transaction Communication" at bounding box center [1158, 60] width 136 height 24
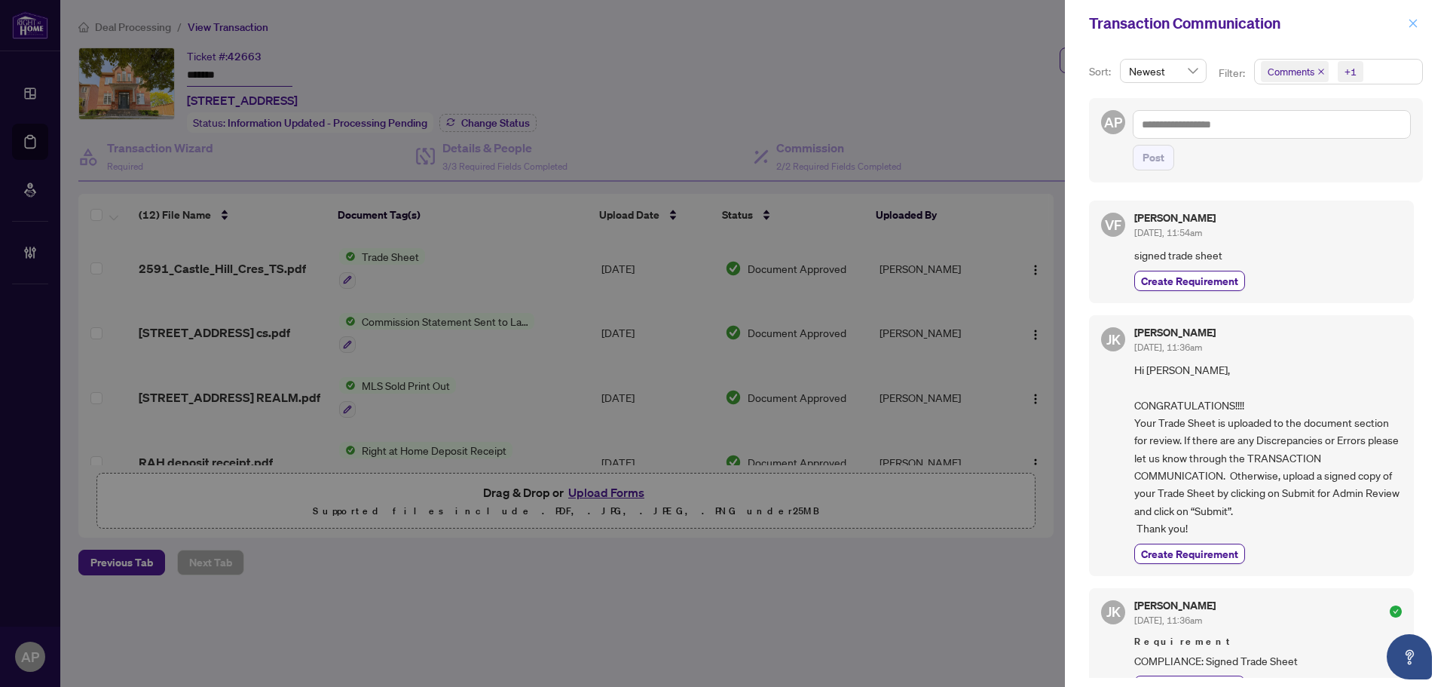
click at [1408, 19] on icon "close" at bounding box center [1413, 23] width 11 height 11
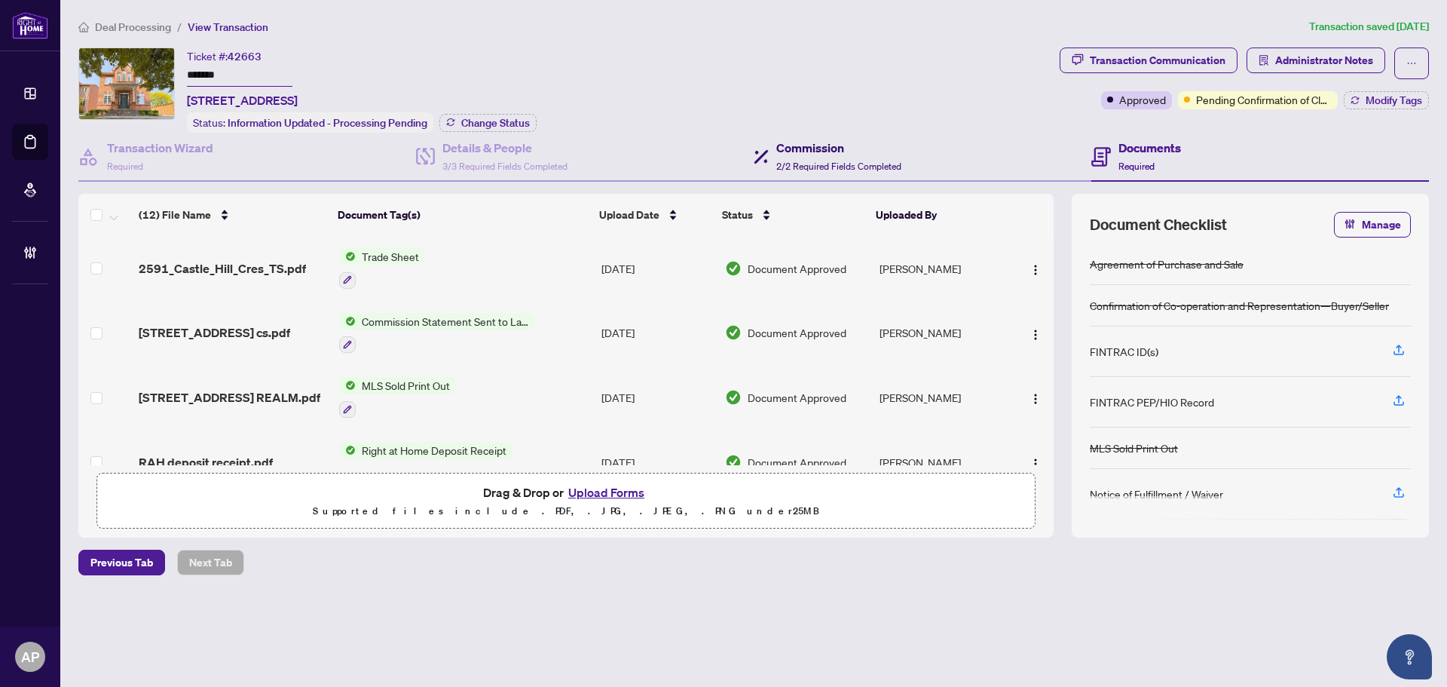
click at [883, 152] on h4 "Commission" at bounding box center [838, 148] width 125 height 18
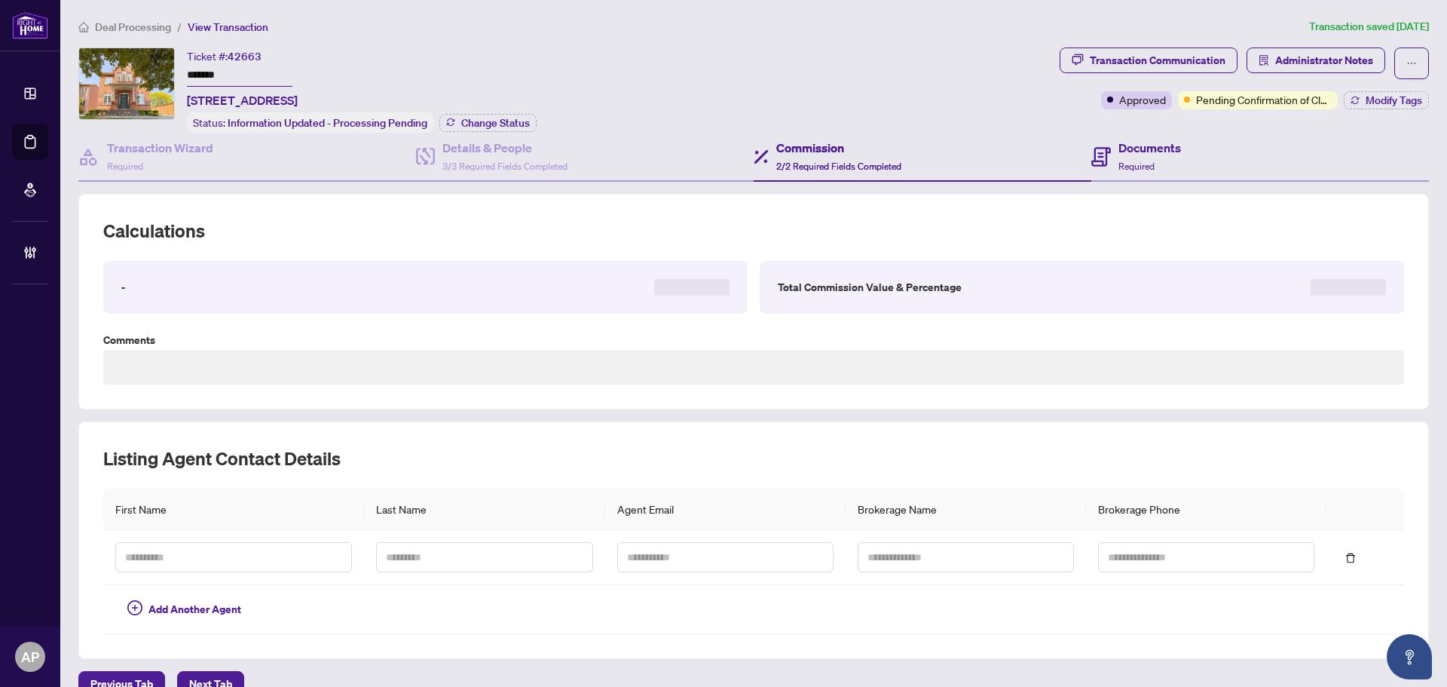
type textarea "**********"
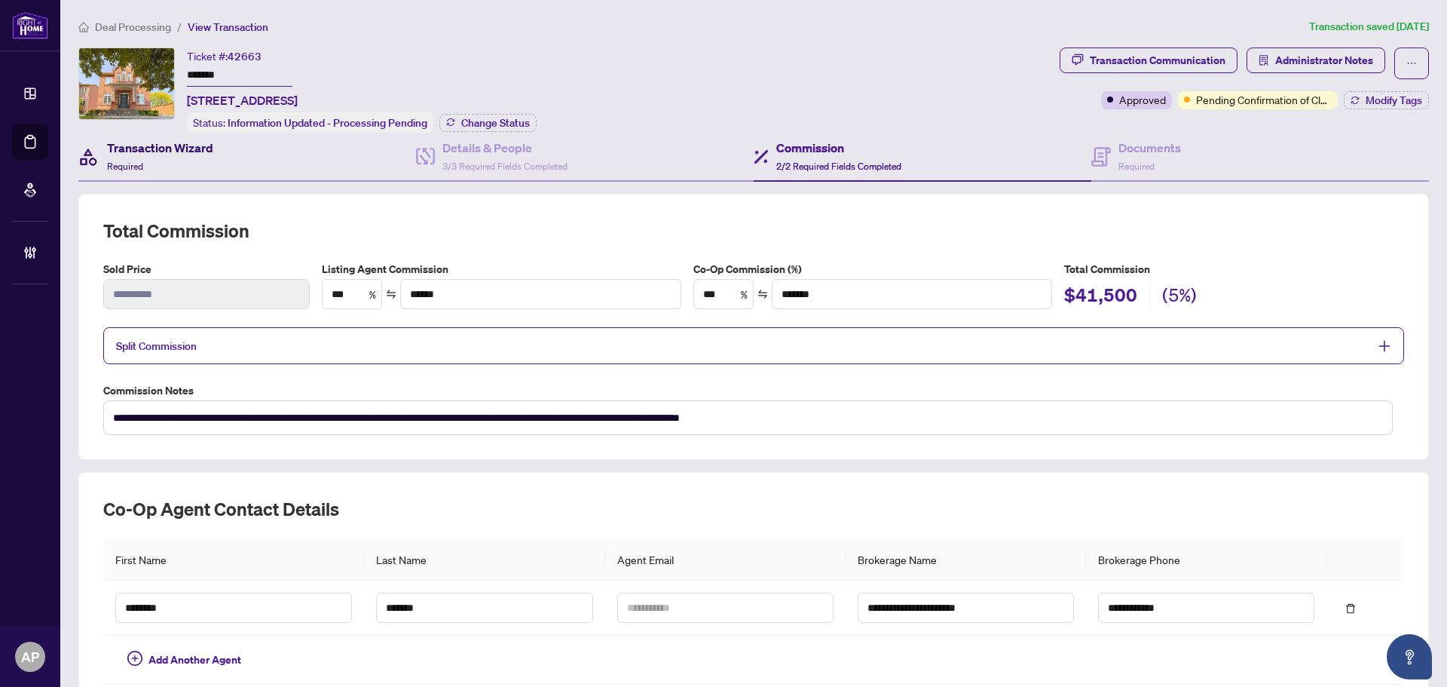
click at [195, 152] on h4 "Transaction Wizard" at bounding box center [160, 148] width 106 height 18
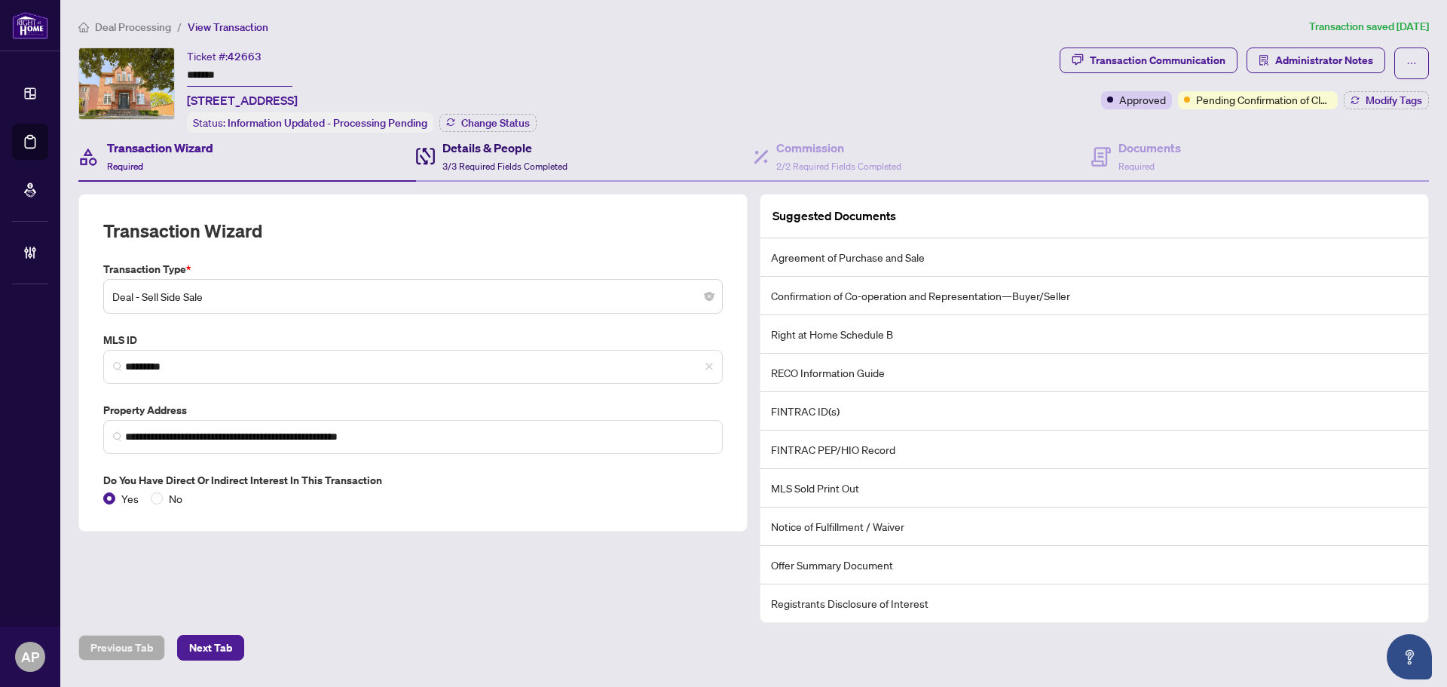
click at [436, 148] on div "Details & People 3/3 Required Fields Completed" at bounding box center [492, 156] width 152 height 35
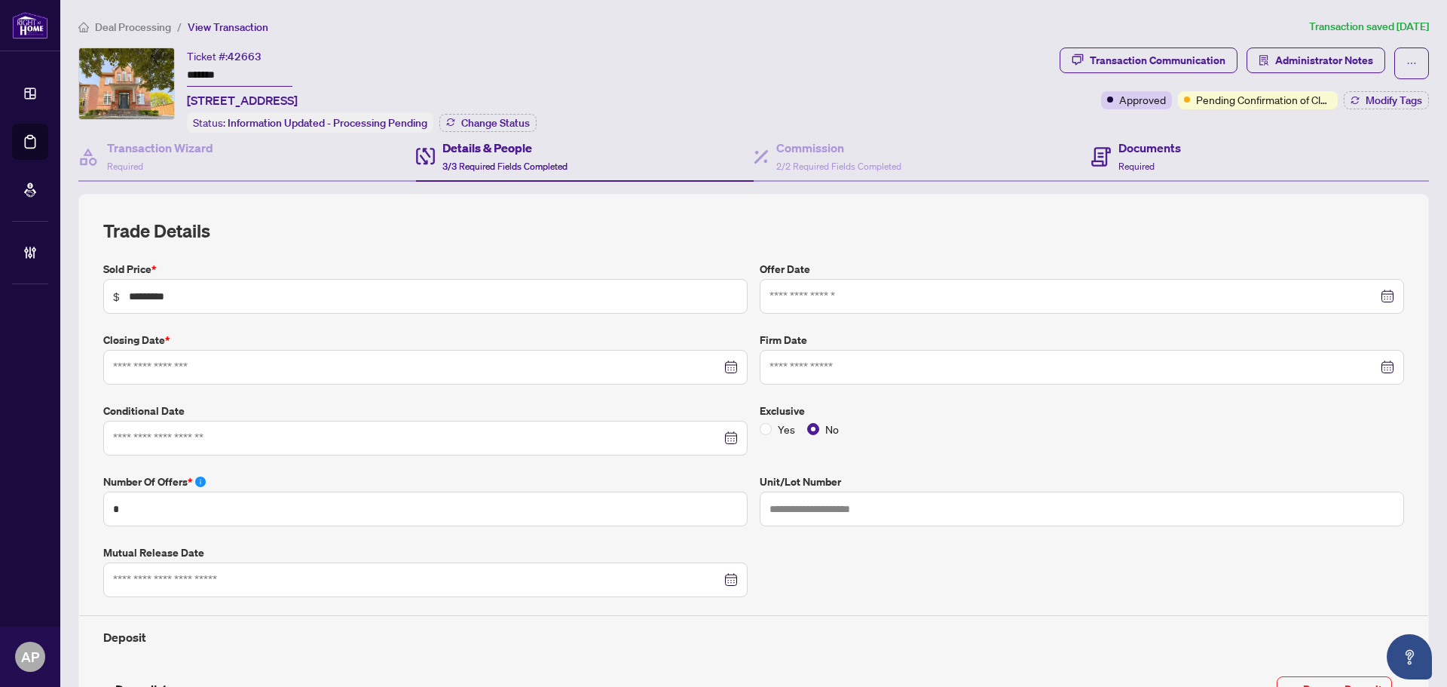
type input "**********"
click at [845, 161] on span "2/2 Required Fields Completed" at bounding box center [838, 166] width 125 height 11
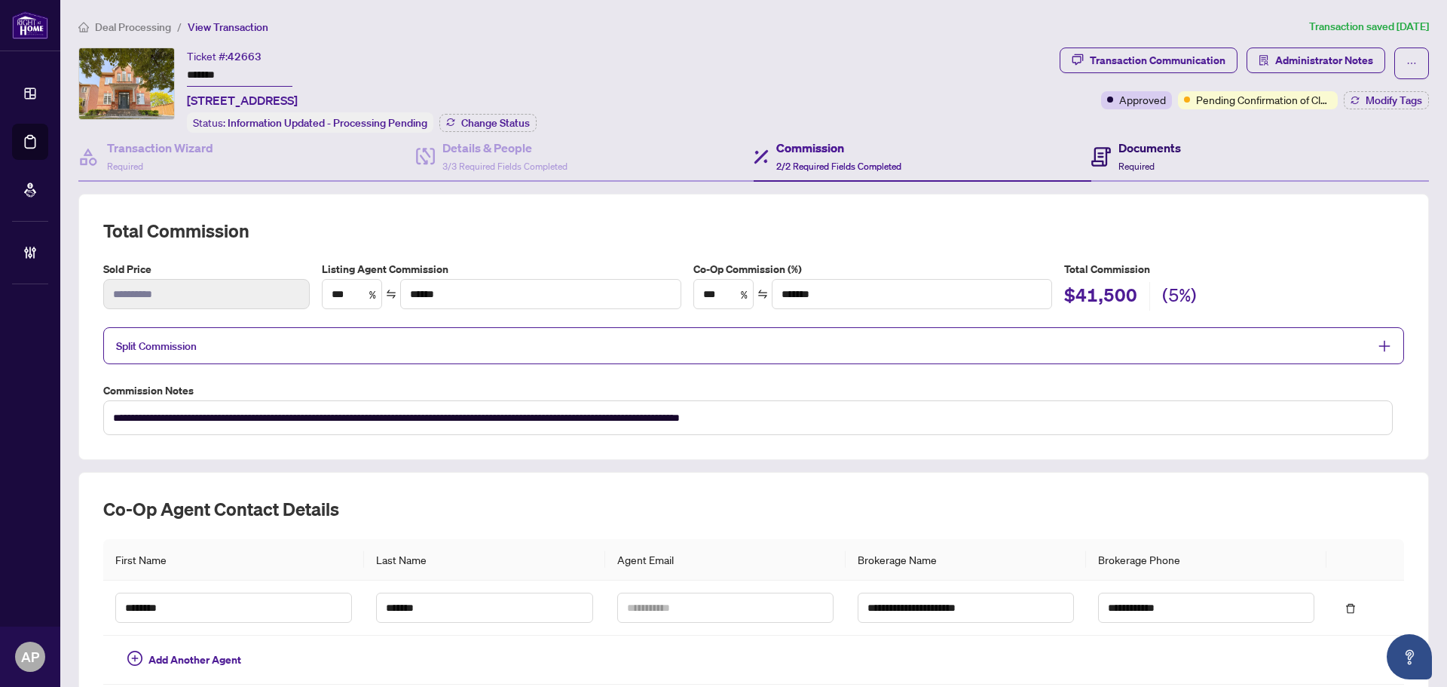
click at [1119, 145] on h4 "Documents" at bounding box center [1150, 148] width 63 height 18
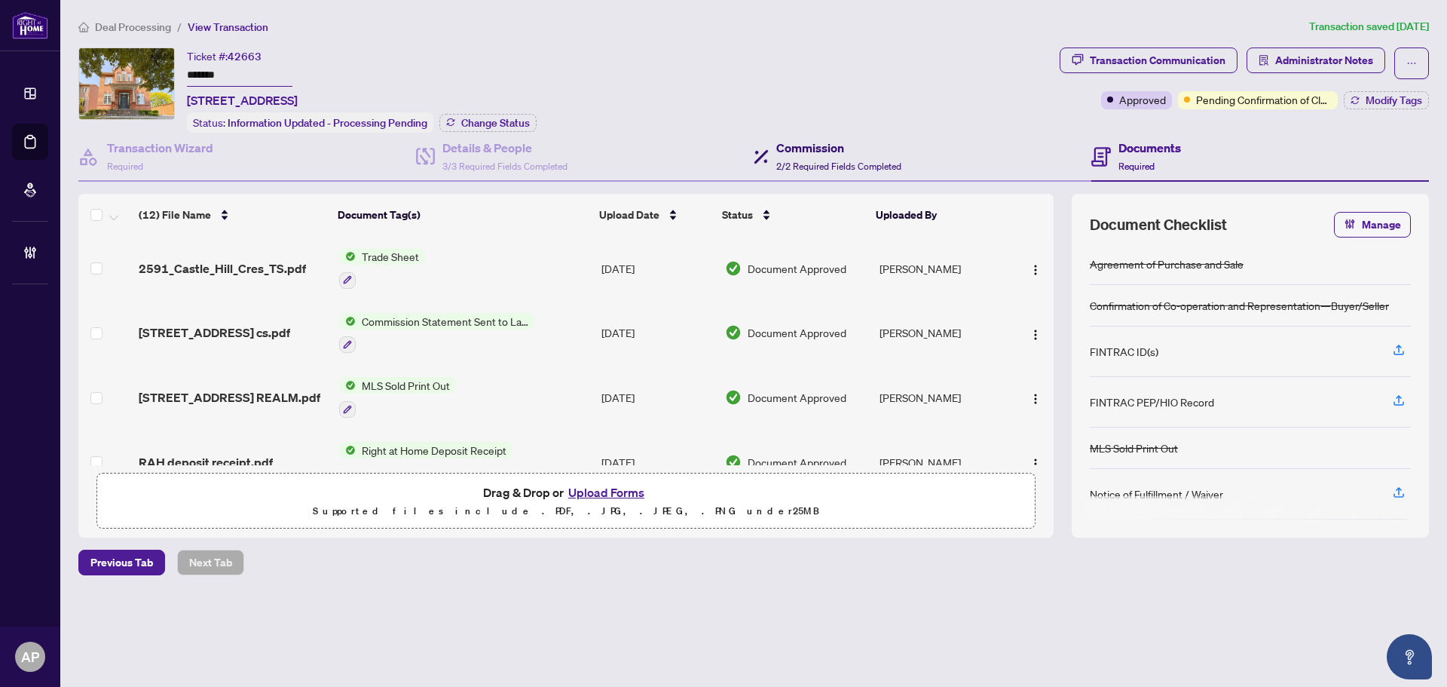
click at [864, 161] on span "2/2 Required Fields Completed" at bounding box center [838, 166] width 125 height 11
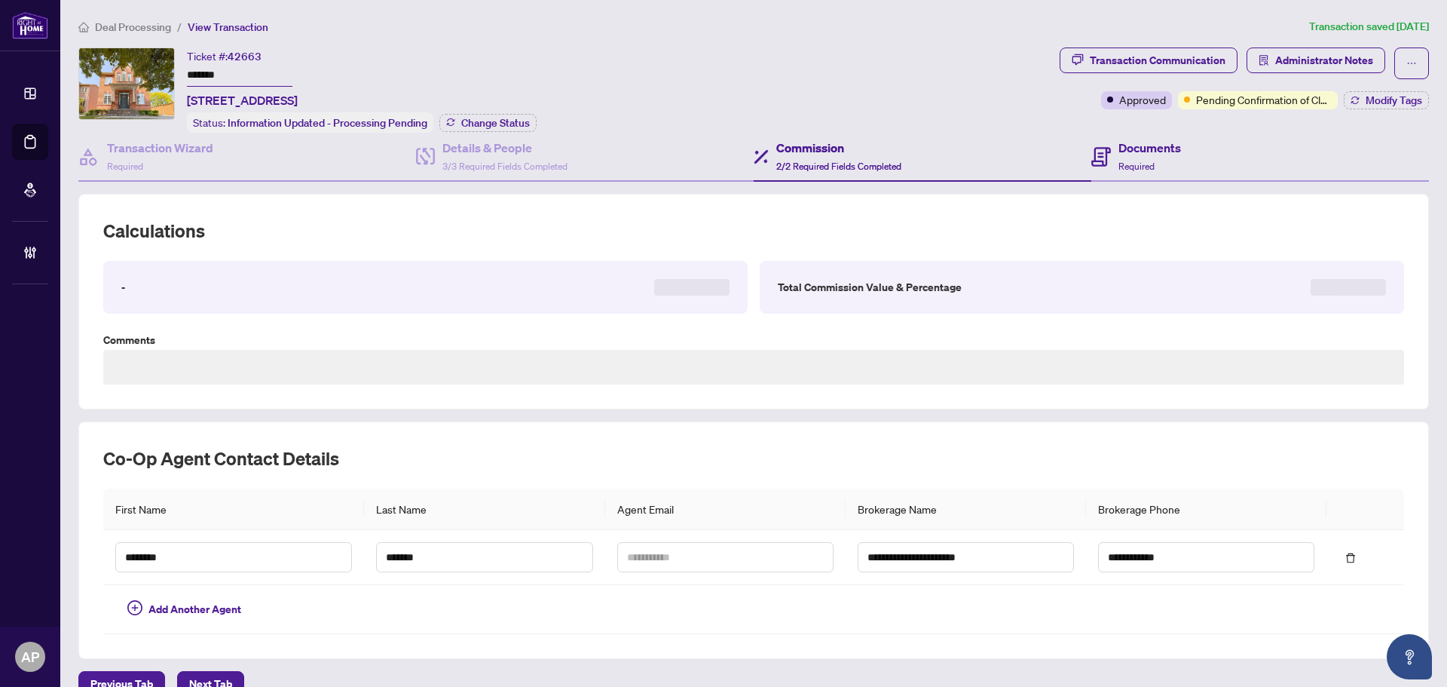
type textarea "**********"
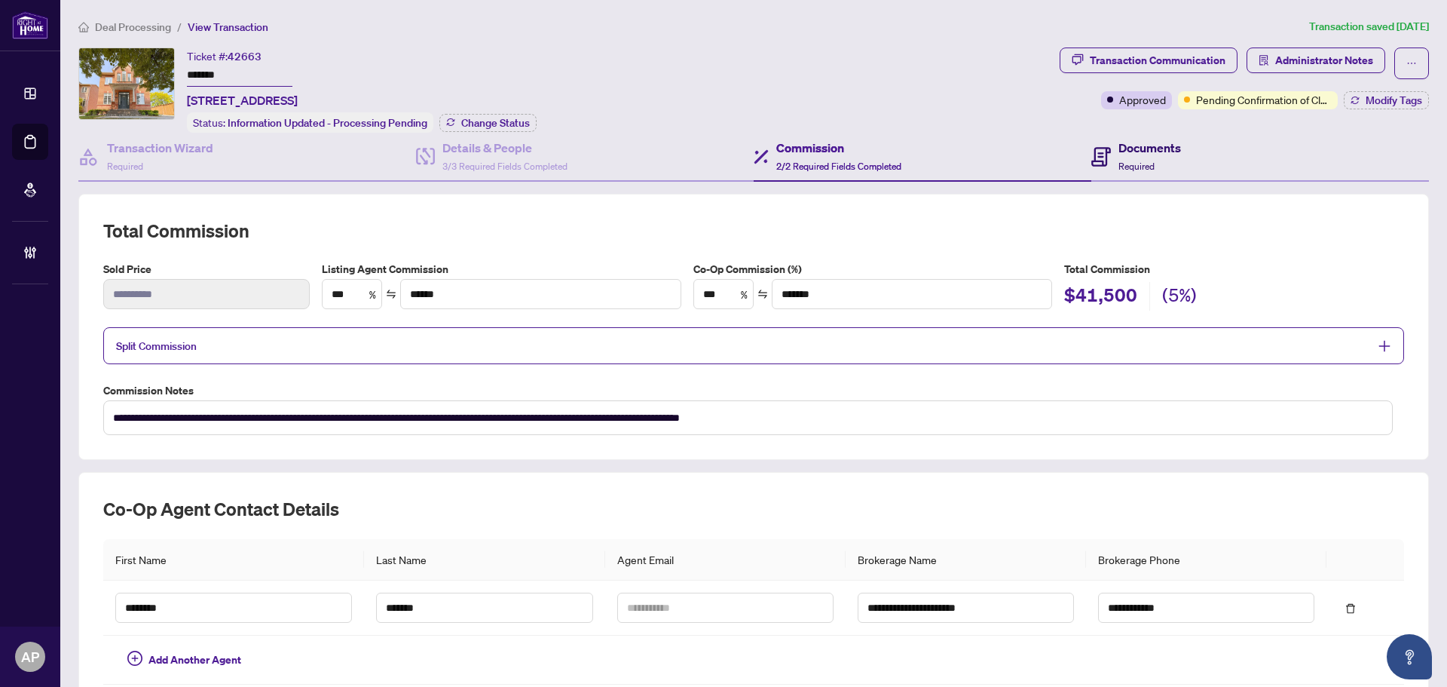
click at [1149, 159] on div "Documents Required" at bounding box center [1150, 156] width 63 height 35
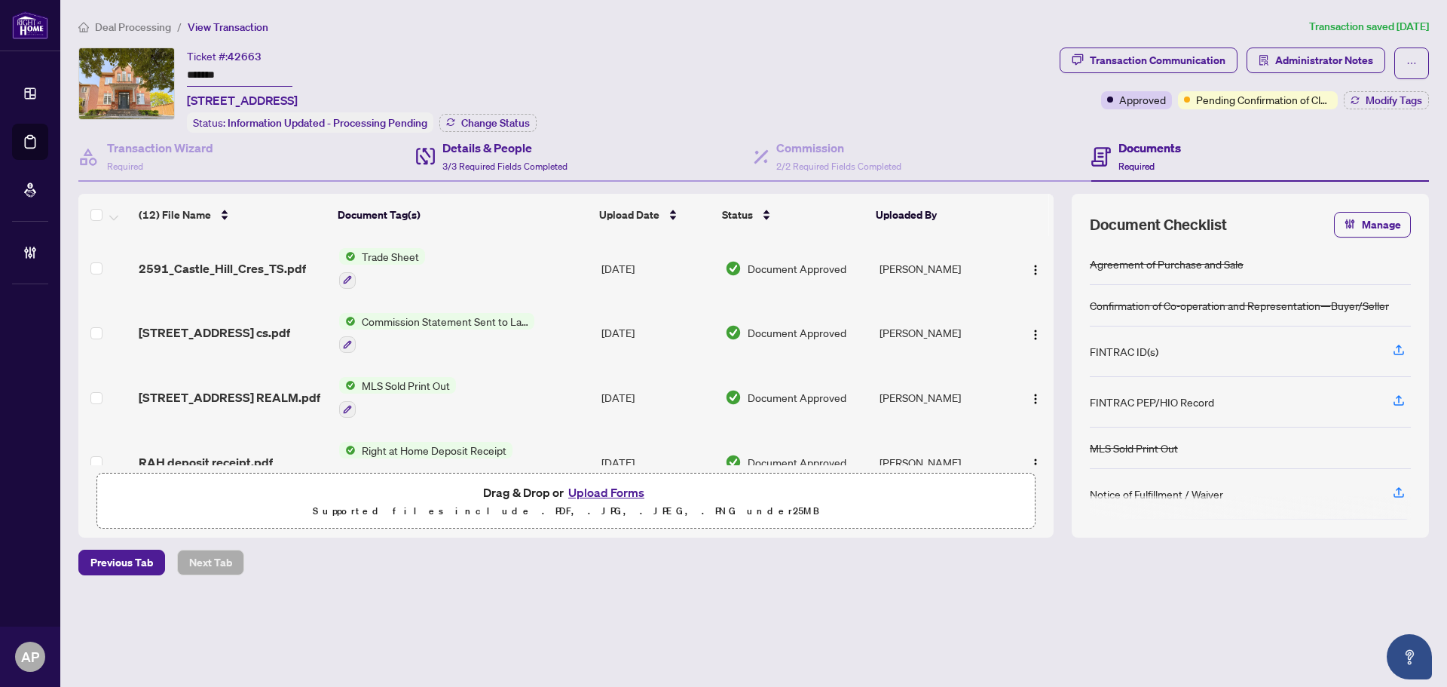
click at [596, 168] on div "Details & People 3/3 Required Fields Completed" at bounding box center [585, 157] width 338 height 49
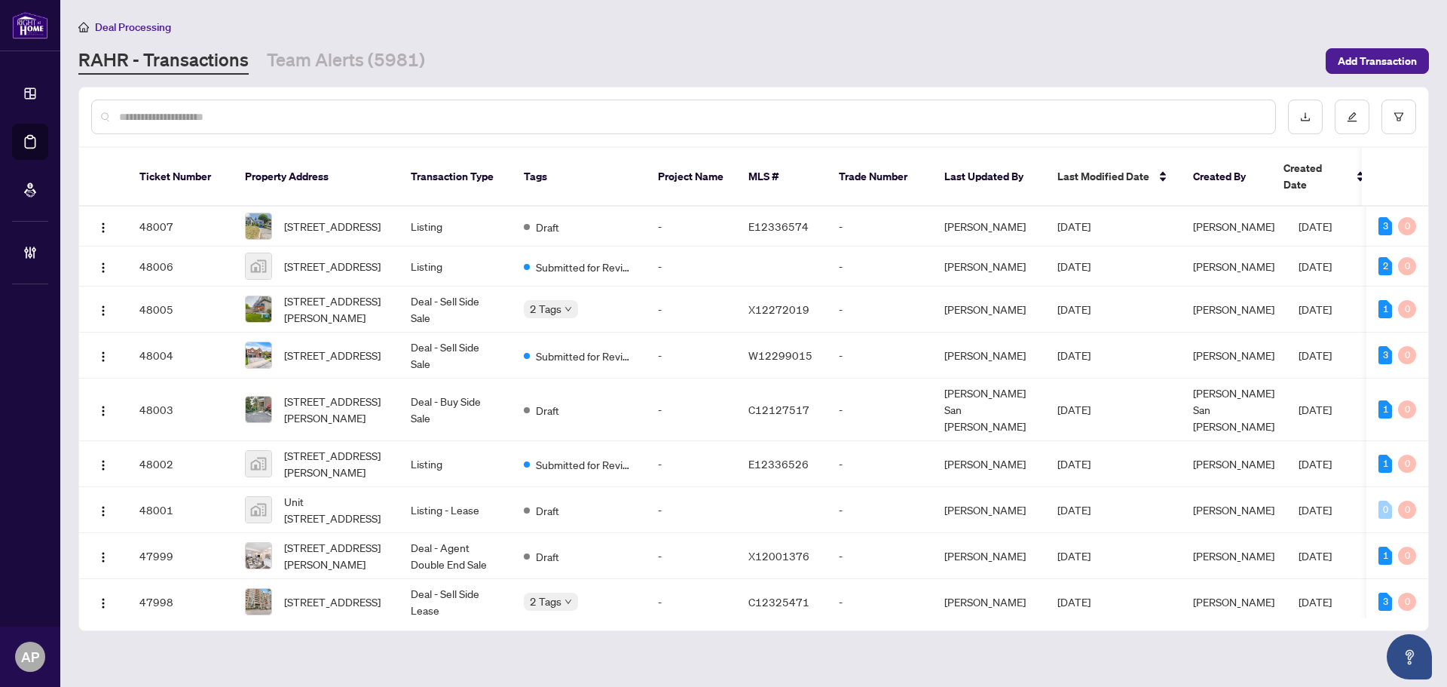
click at [444, 120] on input "text" at bounding box center [691, 117] width 1144 height 17
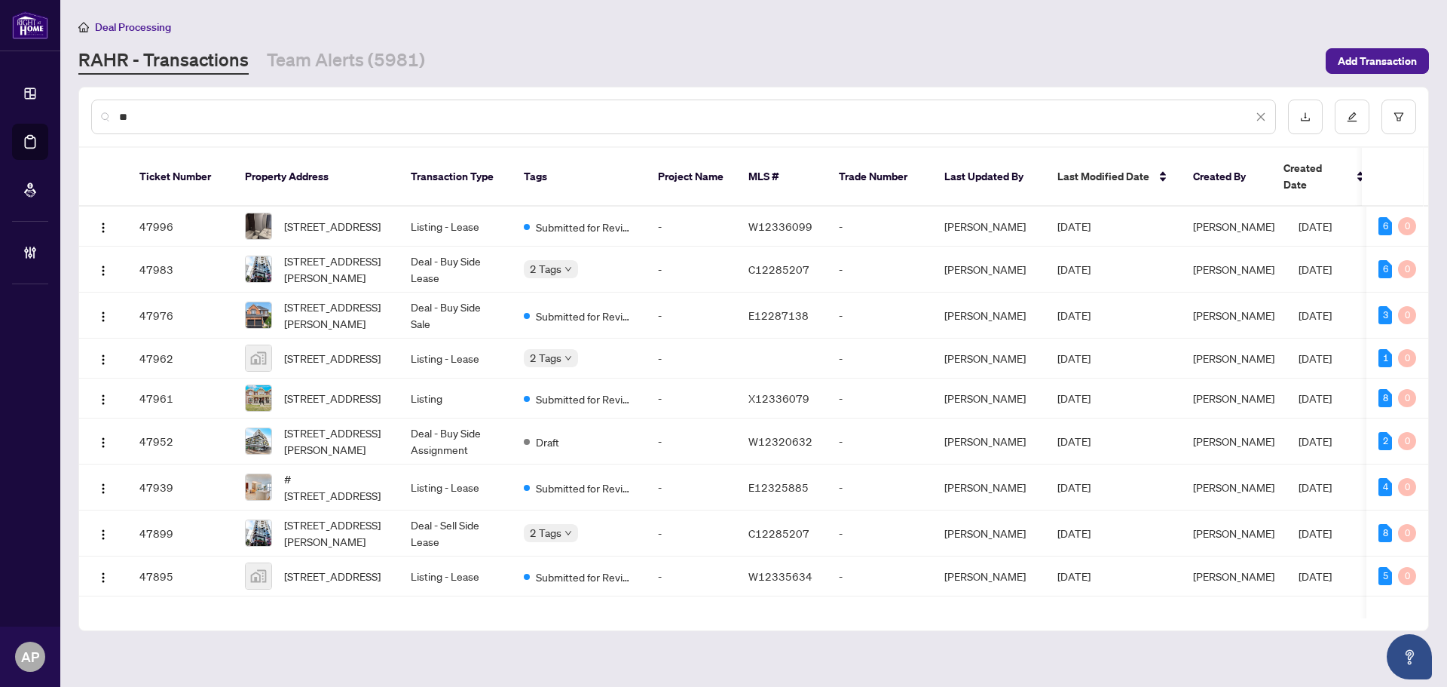
type input "*"
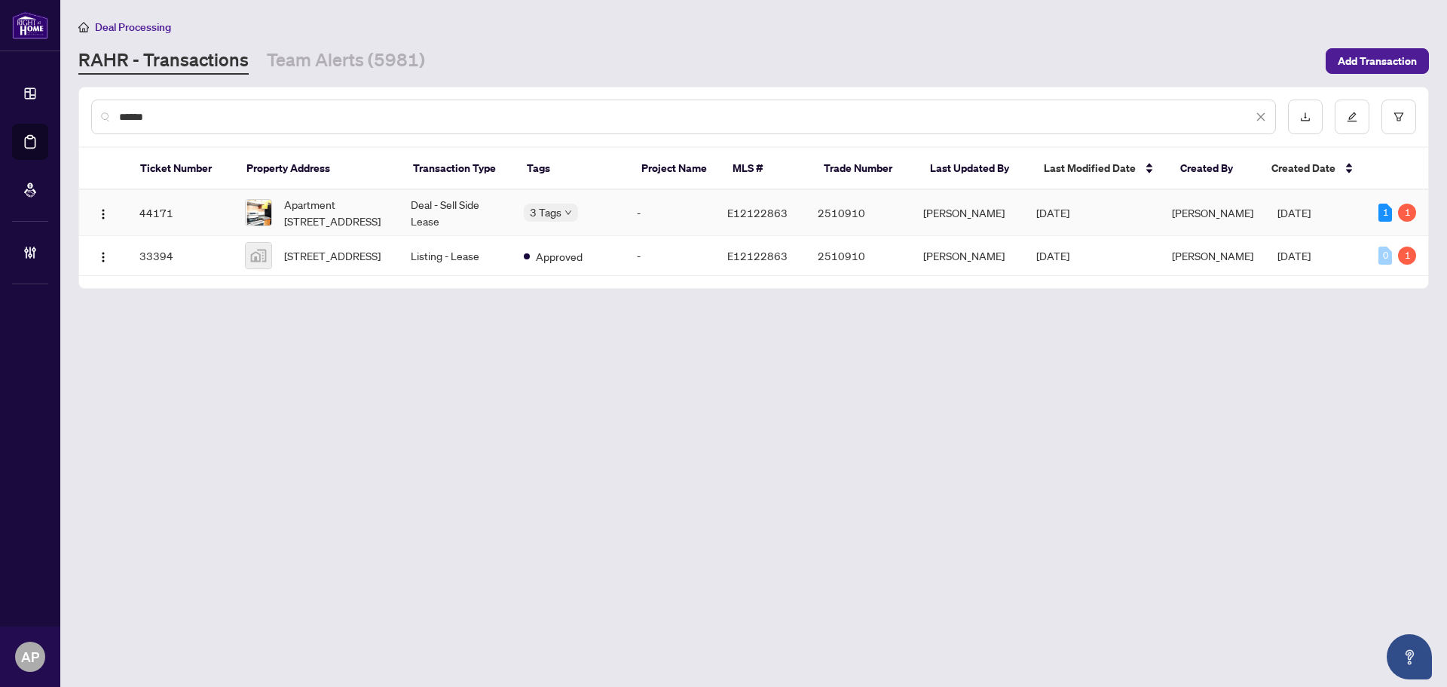
type input "******"
click at [480, 216] on td "Deal - Sell Side Lease" at bounding box center [455, 213] width 113 height 46
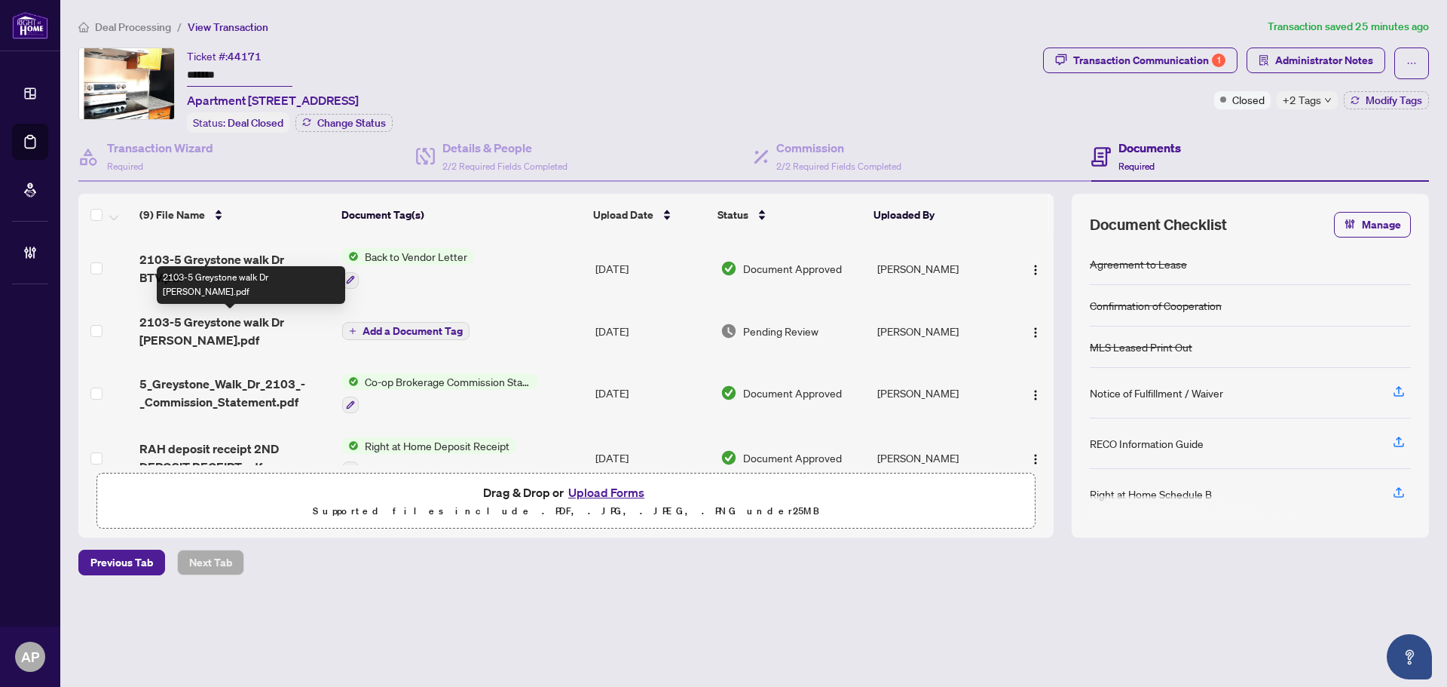
click at [301, 323] on span "2103-5 Greystone walk Dr [PERSON_NAME].pdf" at bounding box center [234, 331] width 191 height 36
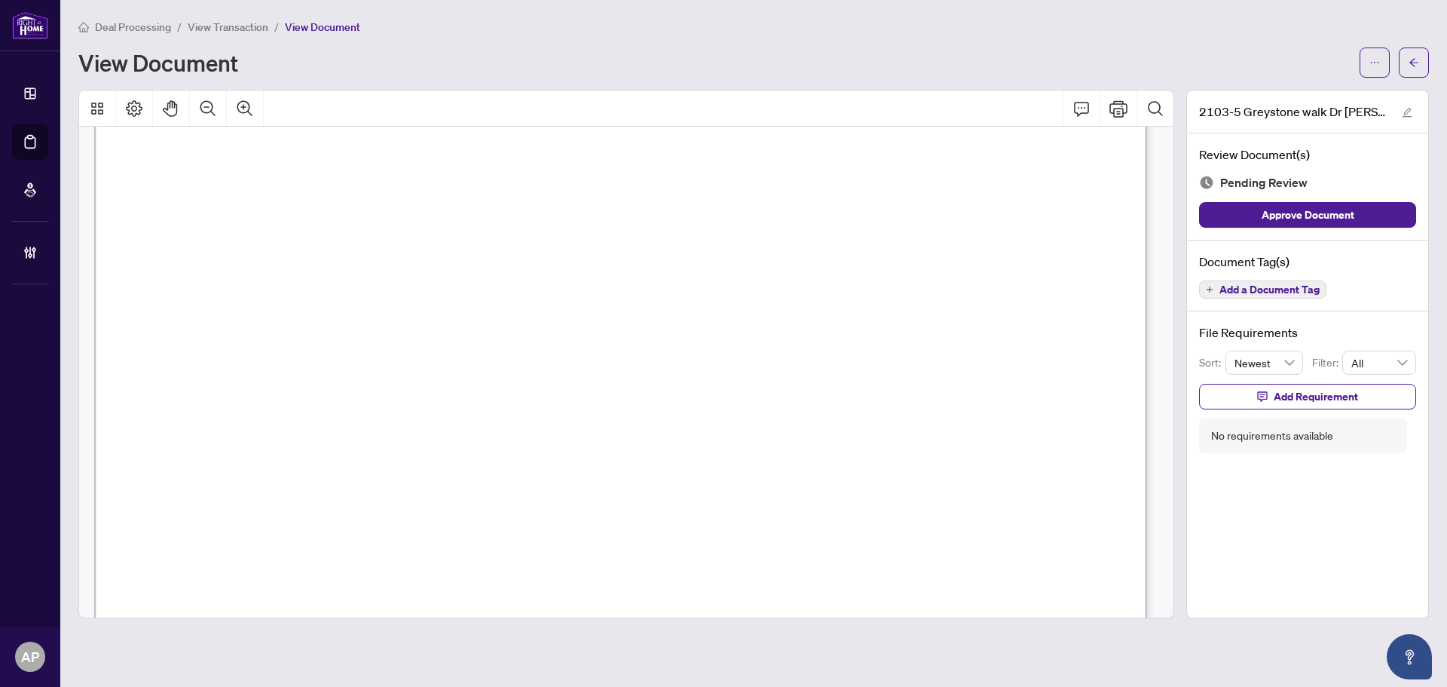
scroll to position [902, 0]
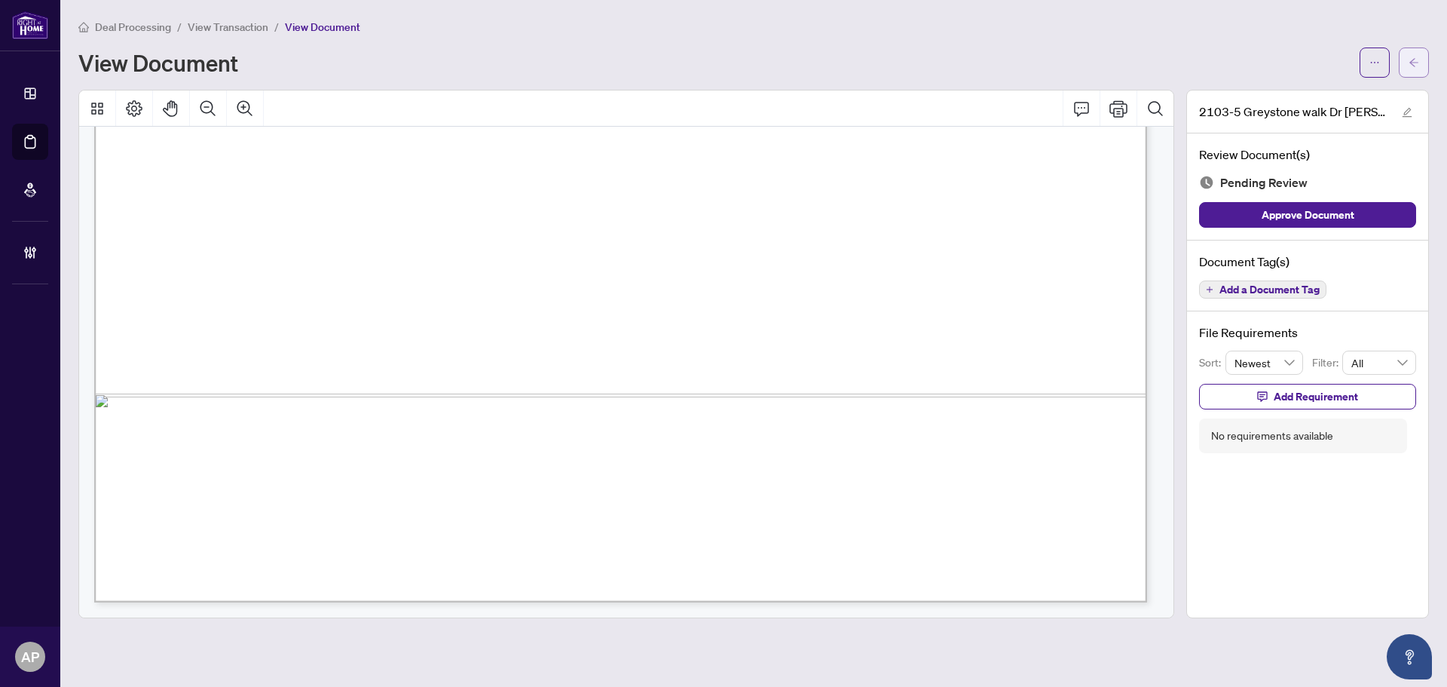
click at [1412, 68] on span "button" at bounding box center [1414, 63] width 11 height 24
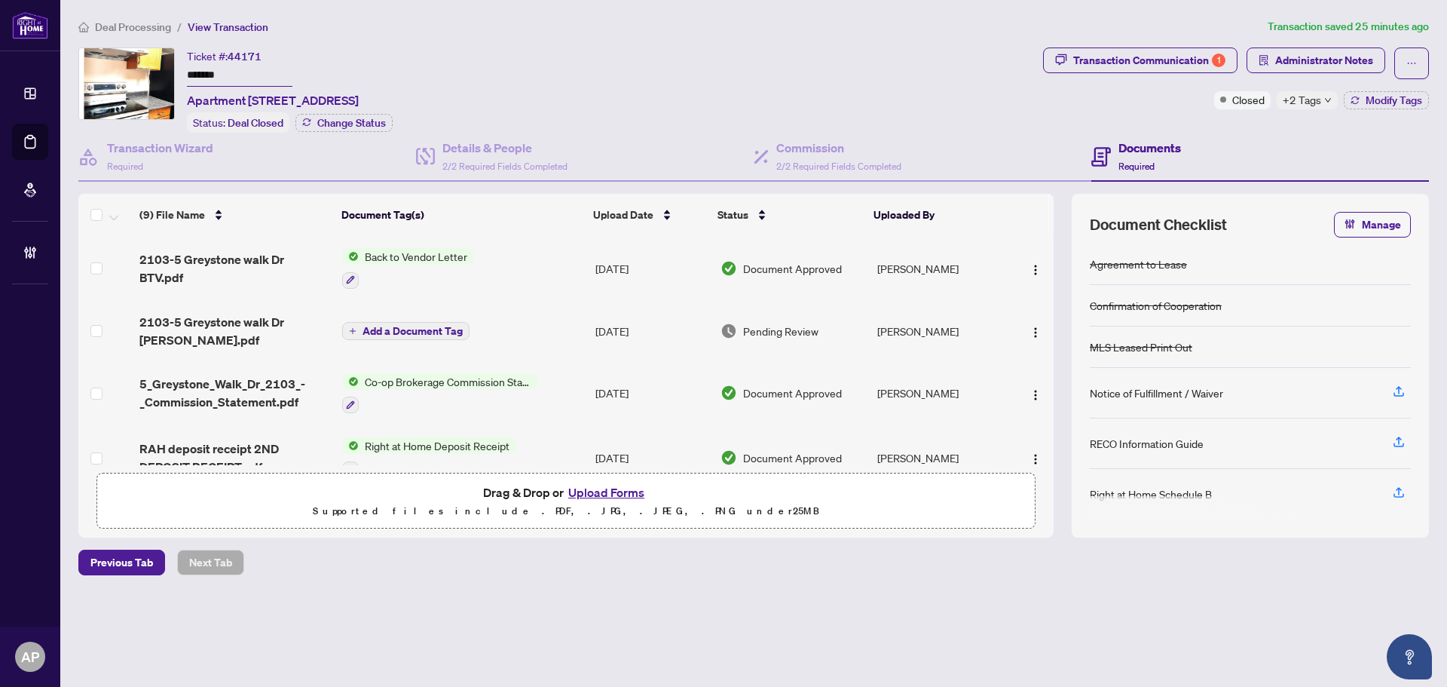
click at [428, 329] on span "Add a Document Tag" at bounding box center [413, 331] width 100 height 11
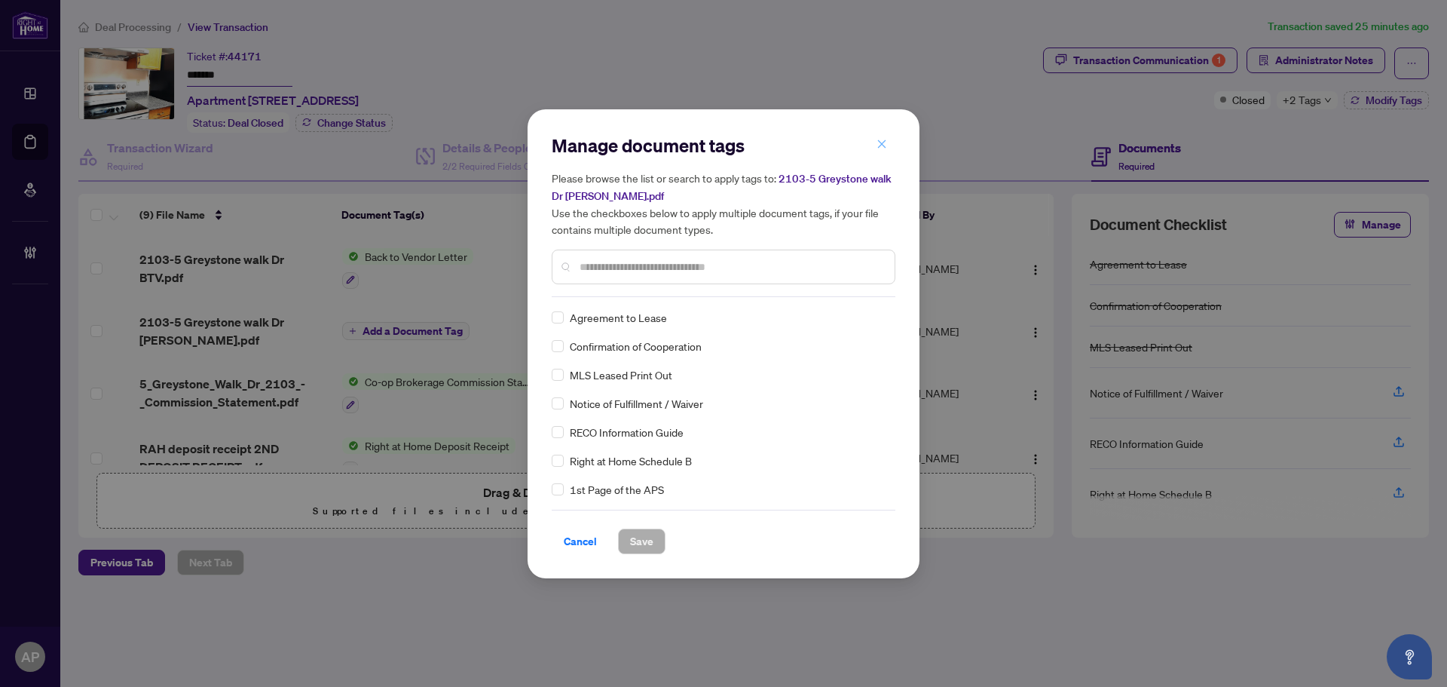
click at [881, 145] on icon "close" at bounding box center [882, 144] width 8 height 8
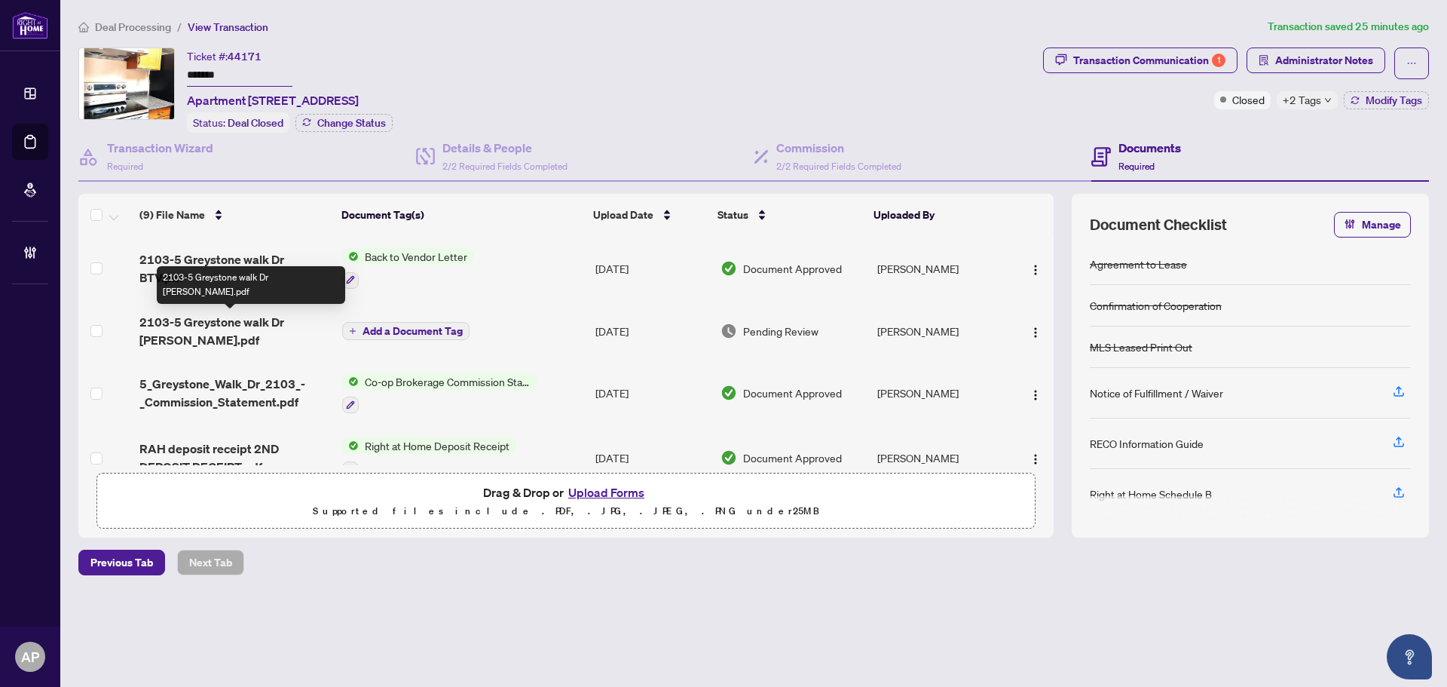
click at [285, 327] on span "2103-5 Greystone walk Dr [PERSON_NAME].pdf" at bounding box center [234, 331] width 191 height 36
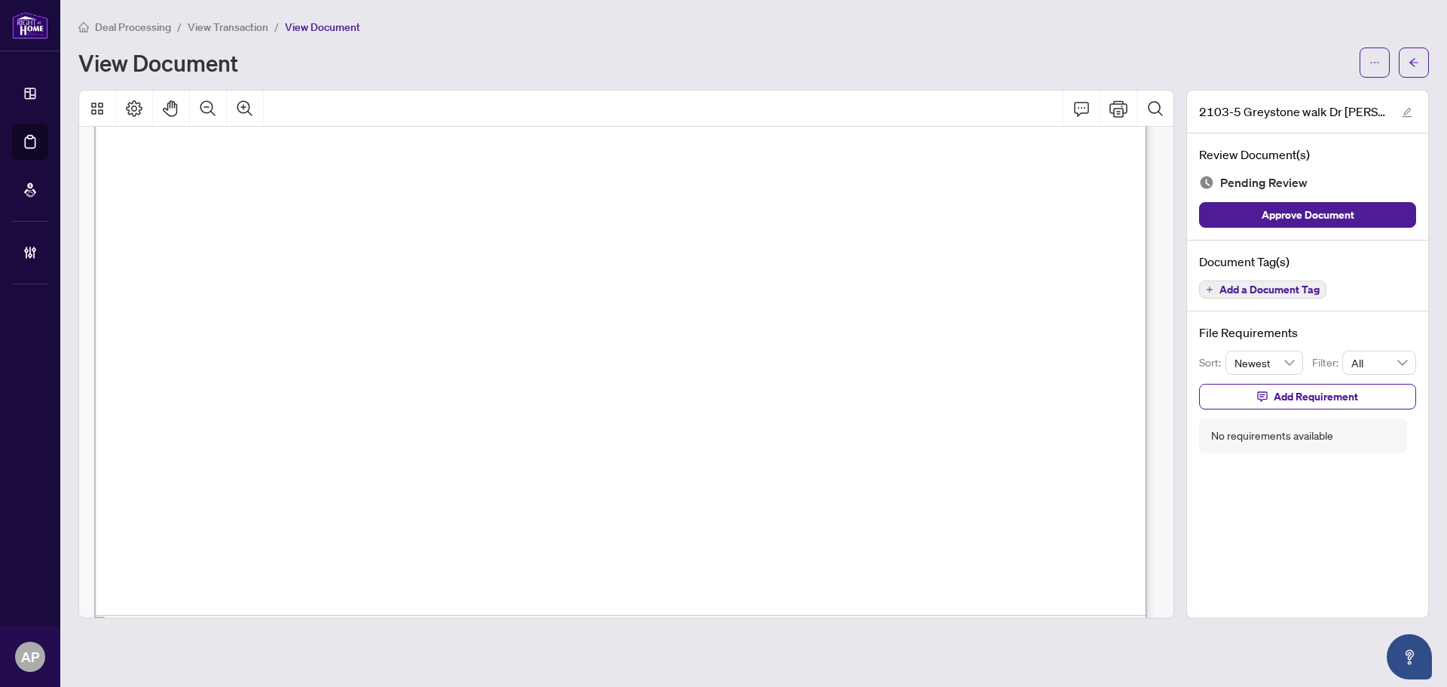
scroll to position [902, 0]
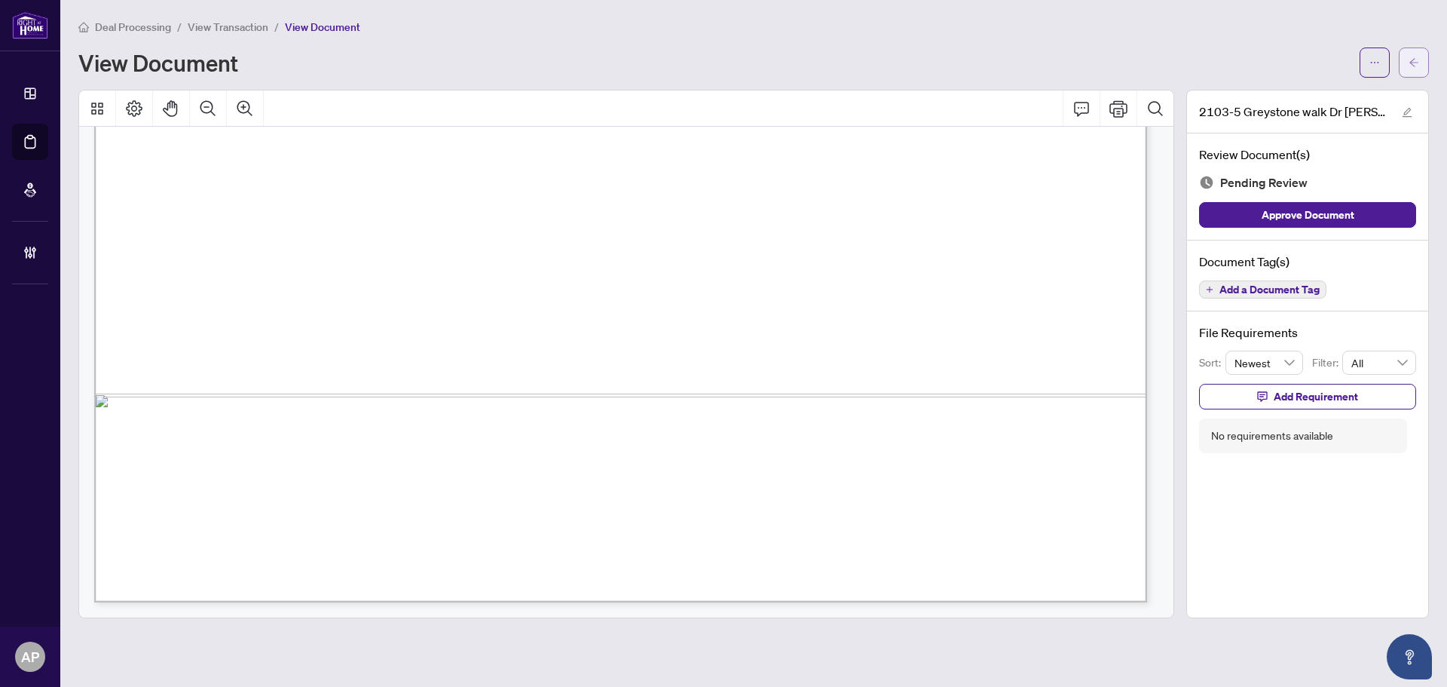
click at [1419, 59] on icon "arrow-left" at bounding box center [1414, 62] width 11 height 11
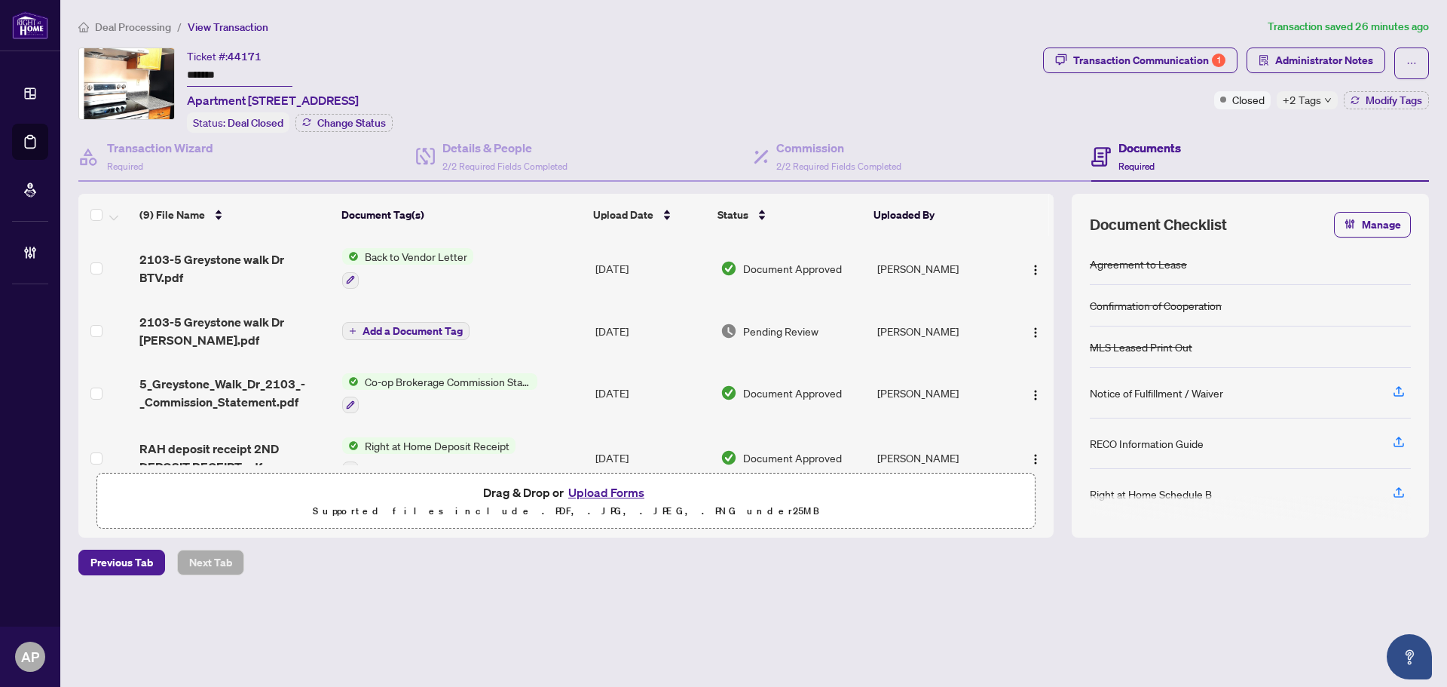
click at [513, 323] on td "Add a Document Tag" at bounding box center [462, 331] width 253 height 60
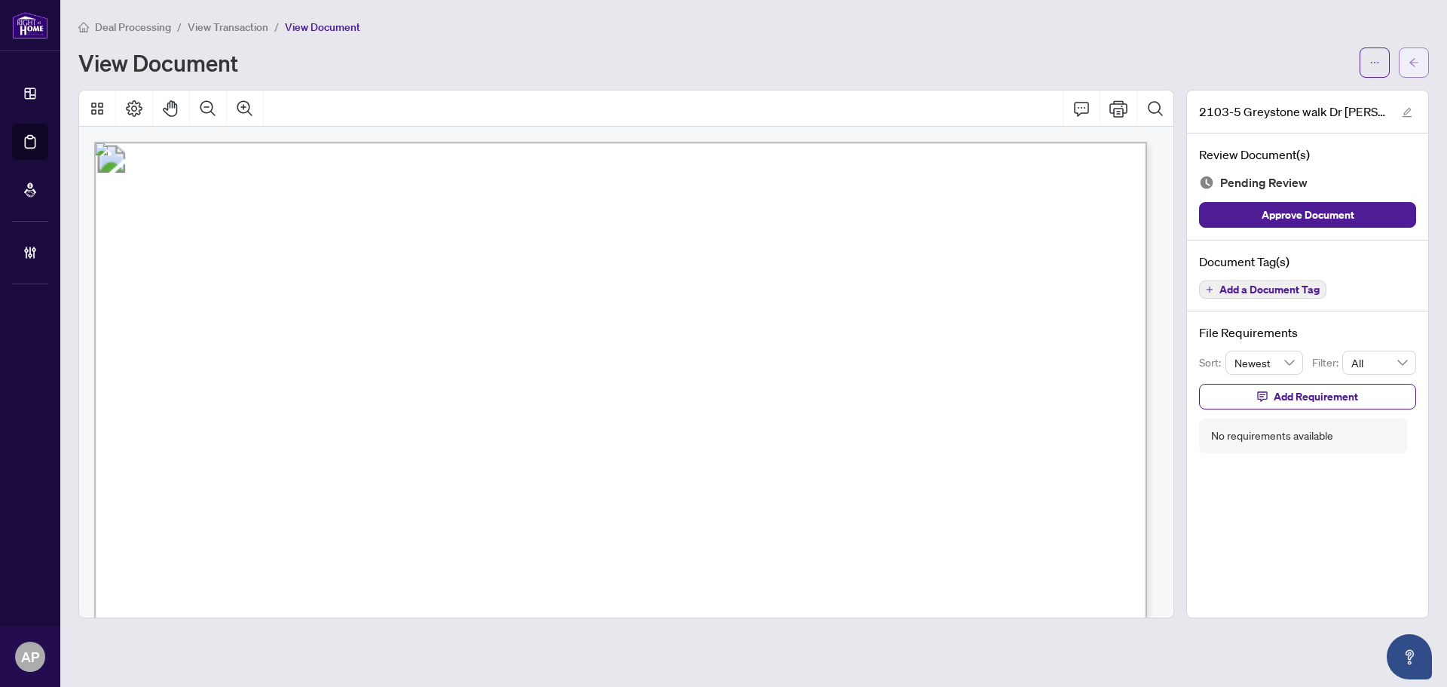
click at [1408, 68] on button "button" at bounding box center [1414, 62] width 30 height 30
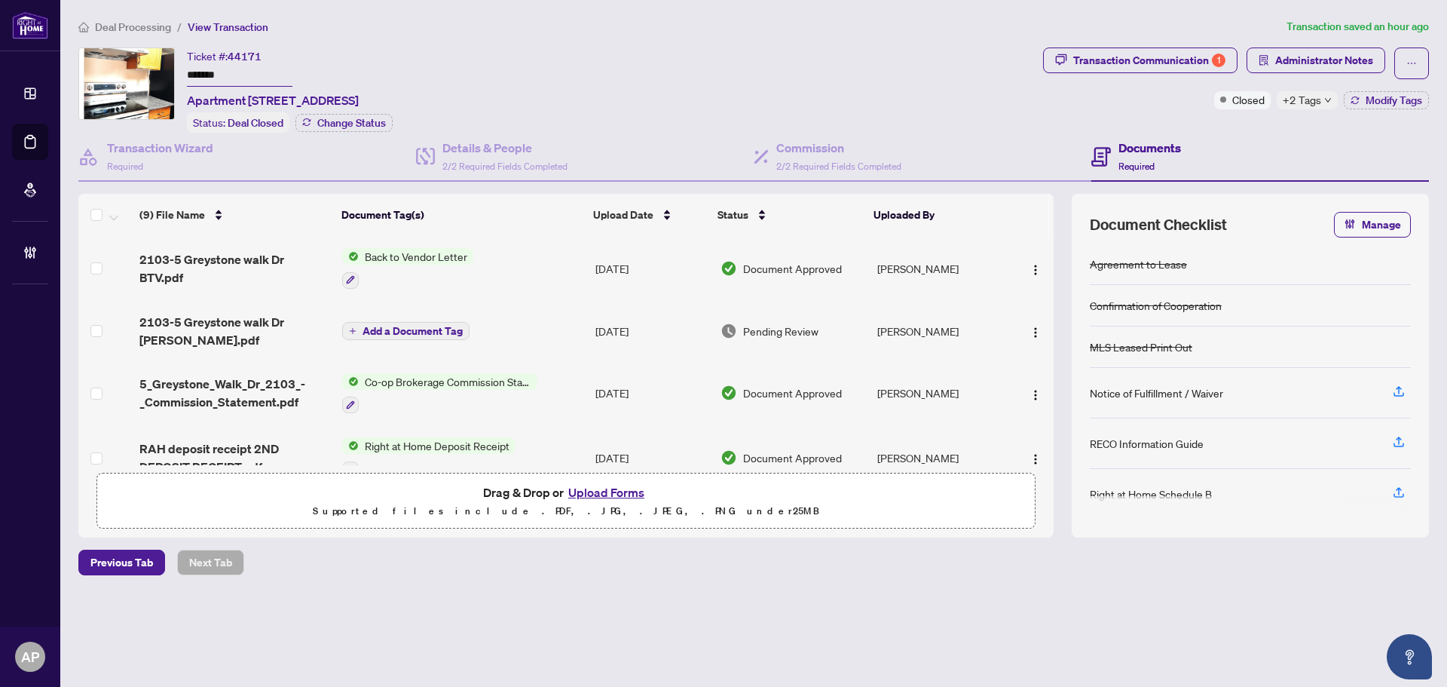
click at [378, 326] on span "Add a Document Tag" at bounding box center [413, 331] width 100 height 11
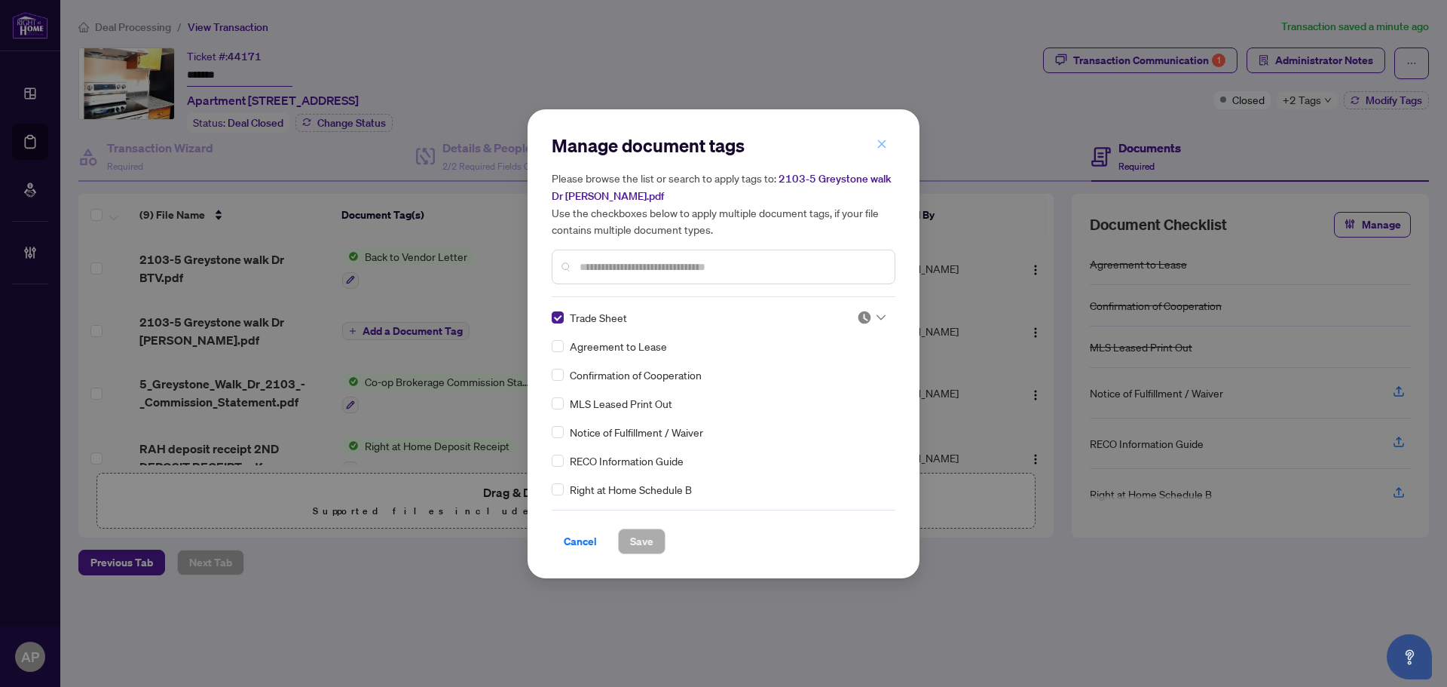
click at [882, 148] on icon "close" at bounding box center [882, 144] width 11 height 11
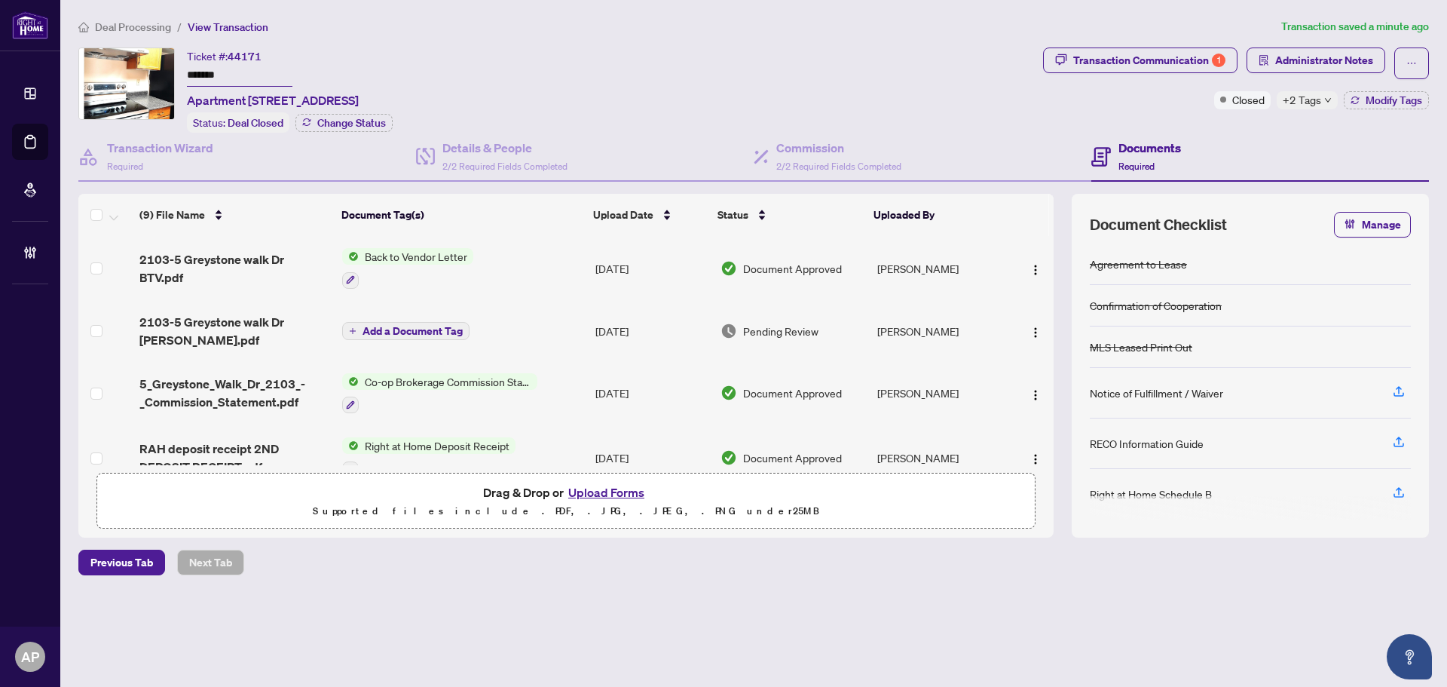
click at [415, 326] on span "Add a Document Tag" at bounding box center [413, 331] width 100 height 11
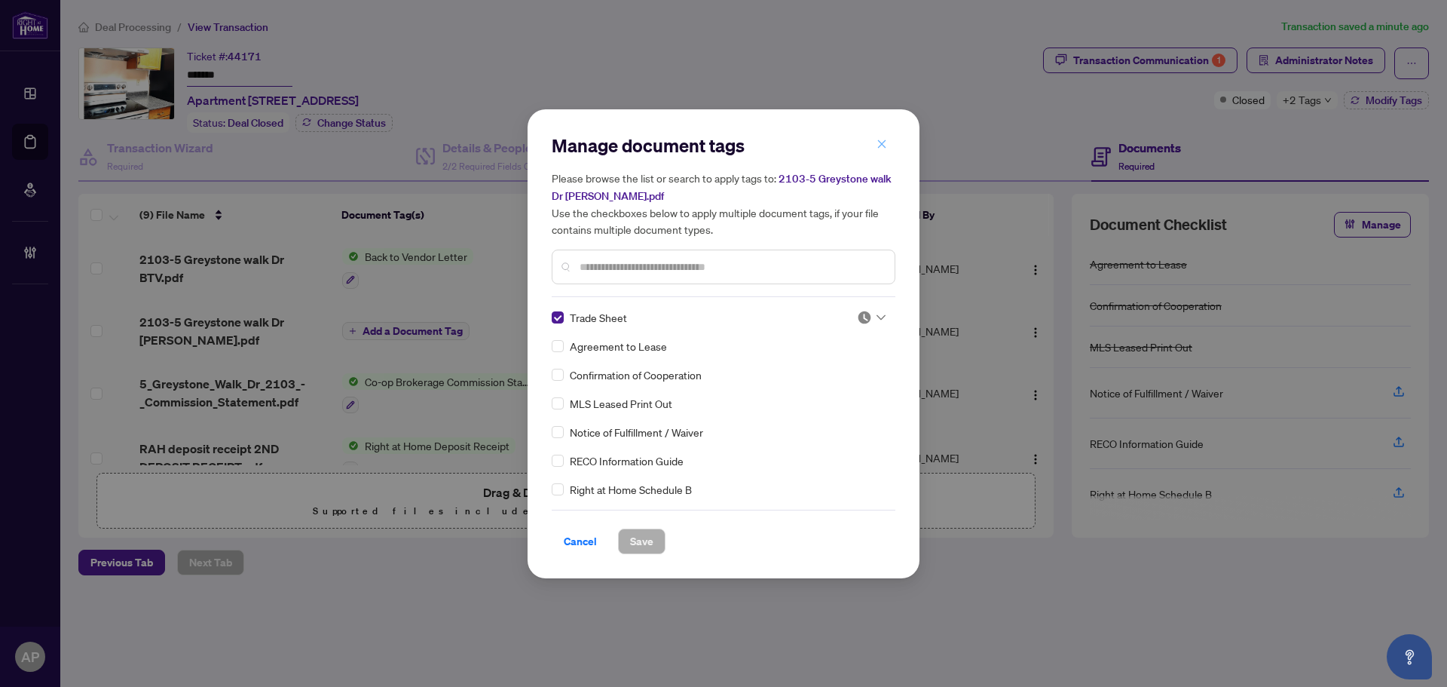
click at [883, 147] on icon "close" at bounding box center [882, 144] width 8 height 8
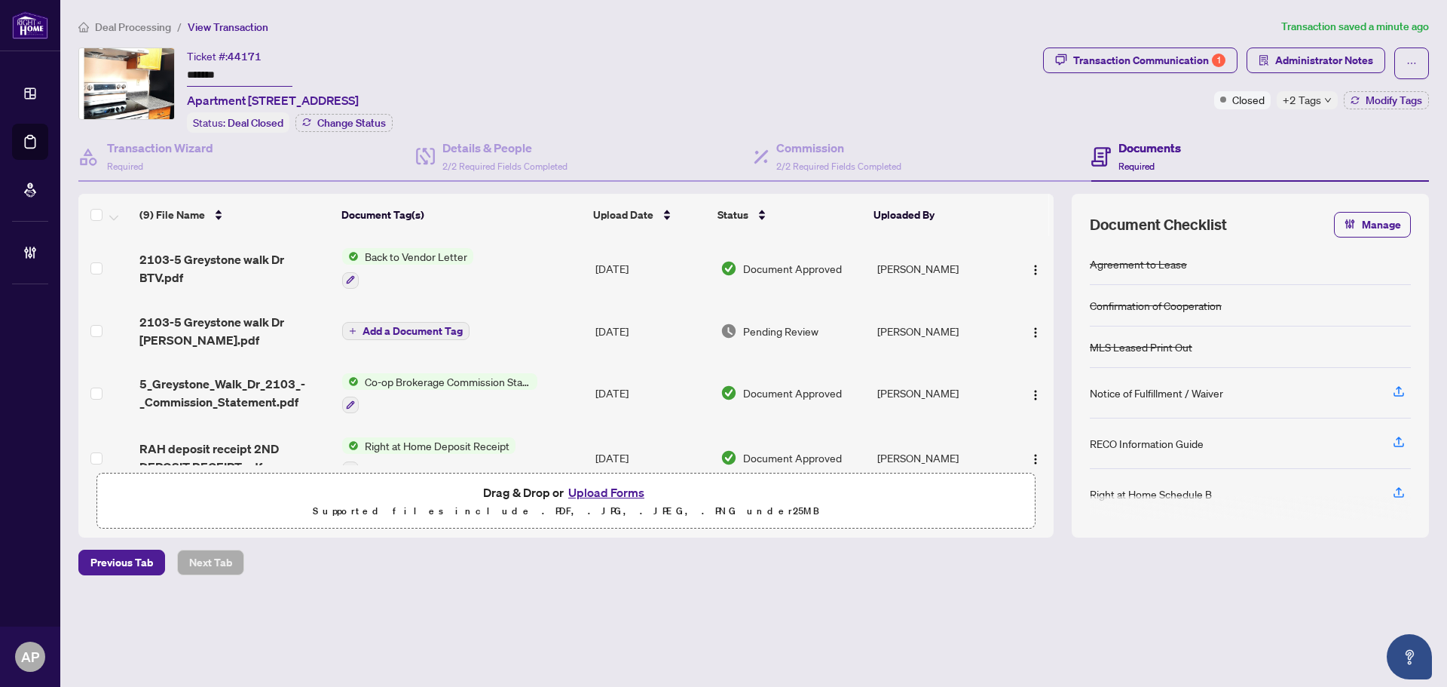
click at [506, 323] on td "Add a Document Tag" at bounding box center [462, 331] width 253 height 60
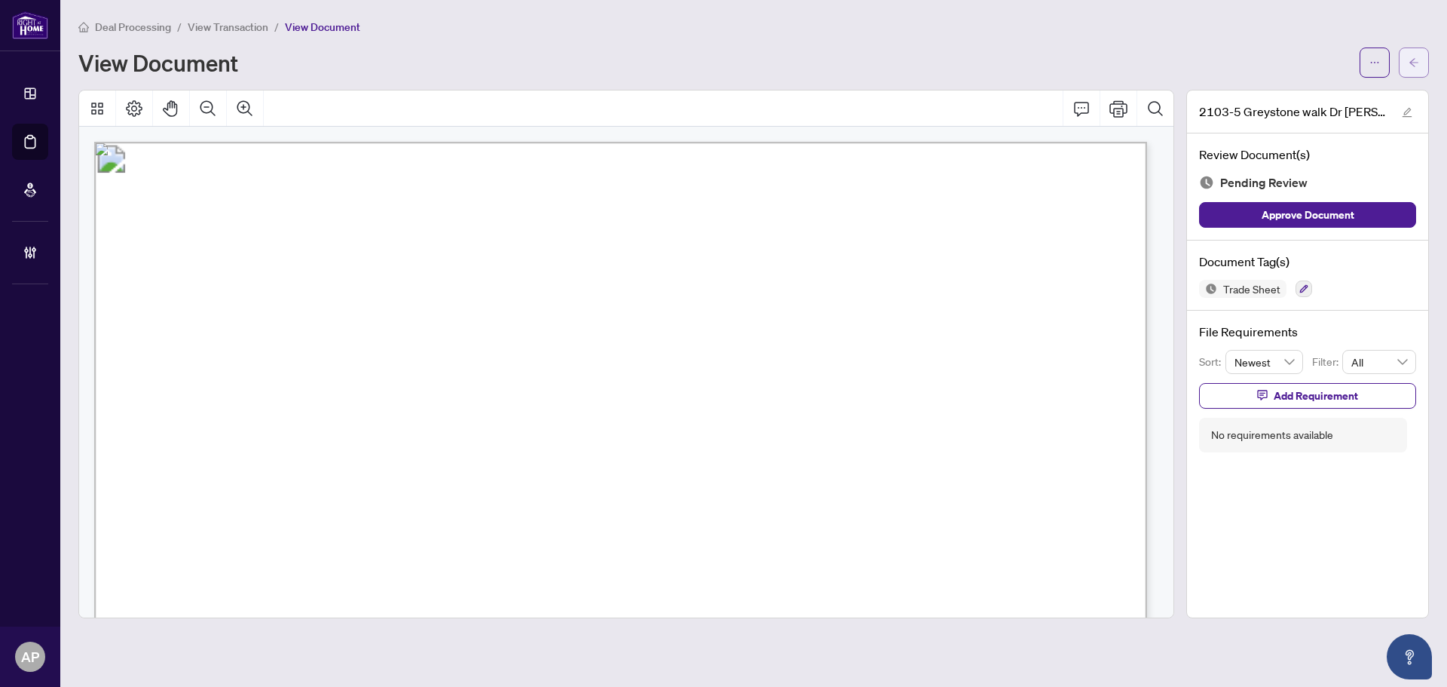
click at [1410, 67] on icon "arrow-left" at bounding box center [1414, 62] width 11 height 11
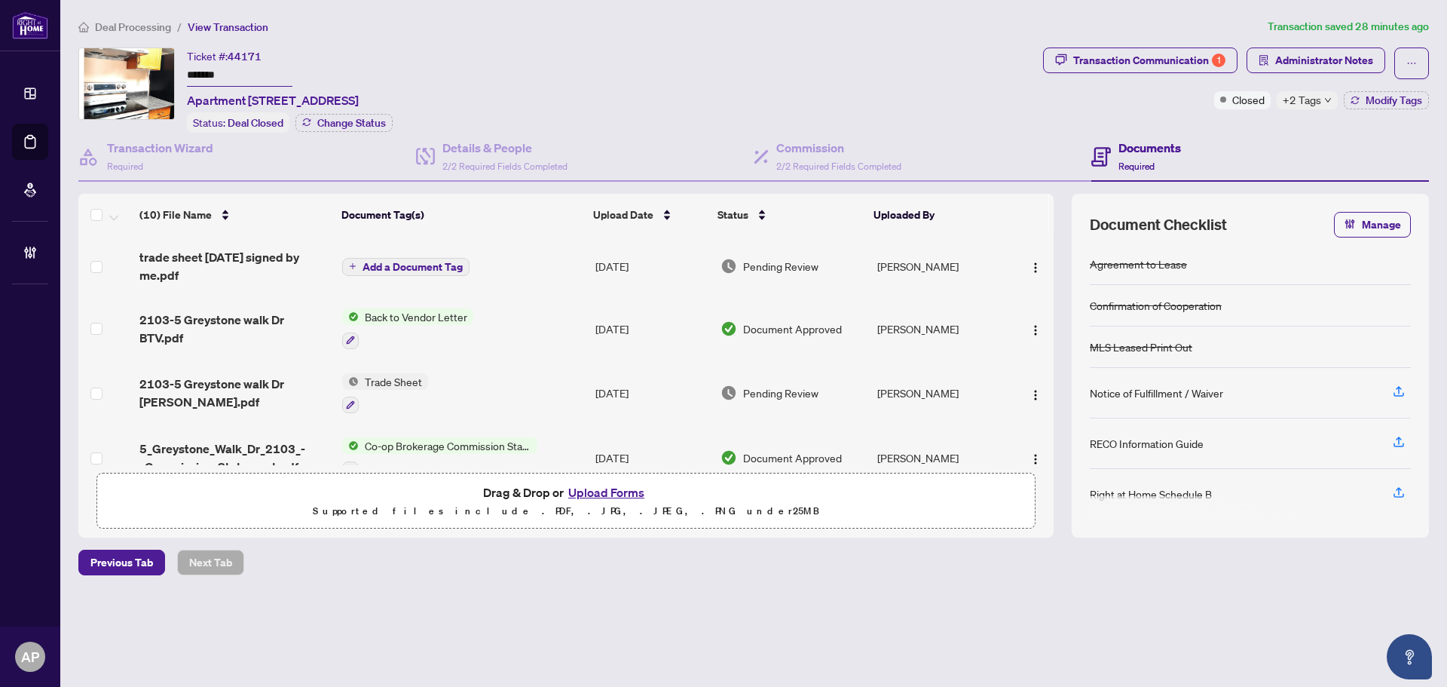
scroll to position [151, 0]
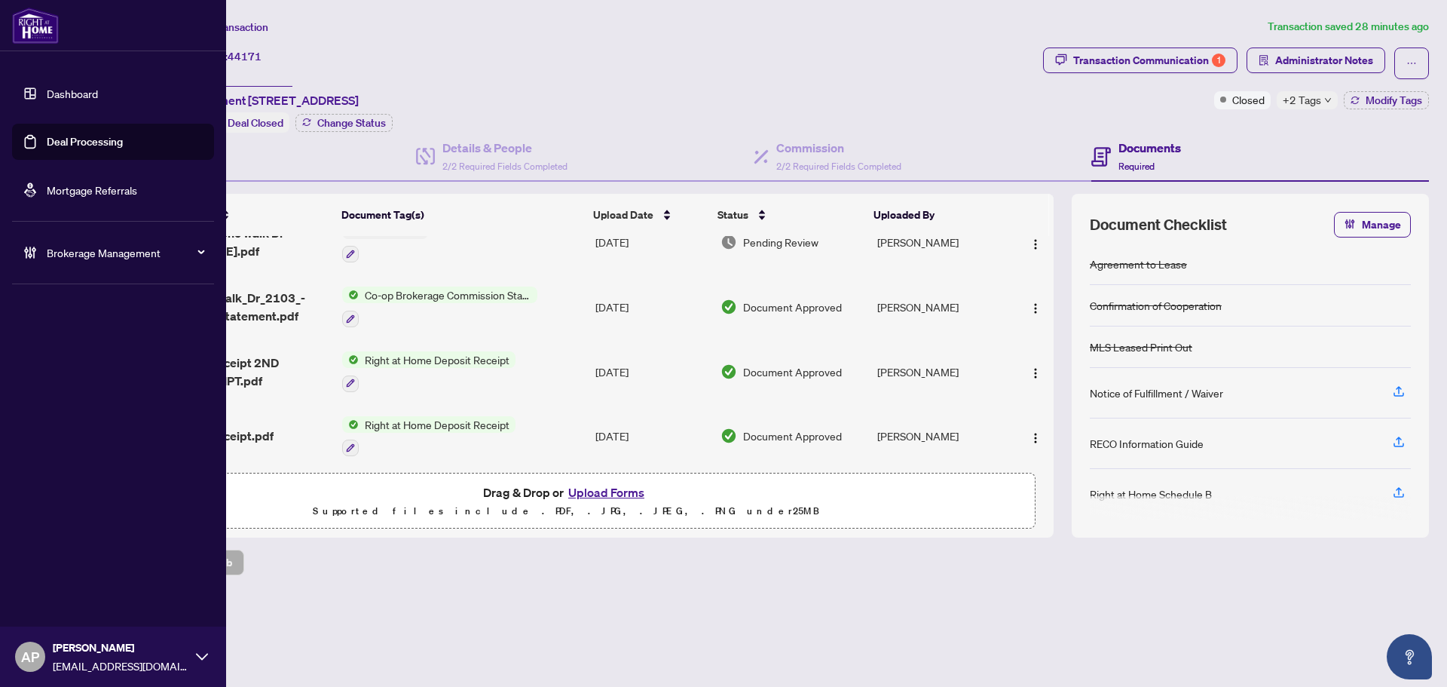
drag, startPoint x: 34, startPoint y: 141, endPoint x: 44, endPoint y: 135, distance: 11.5
click at [47, 141] on link "Deal Processing" at bounding box center [85, 142] width 76 height 14
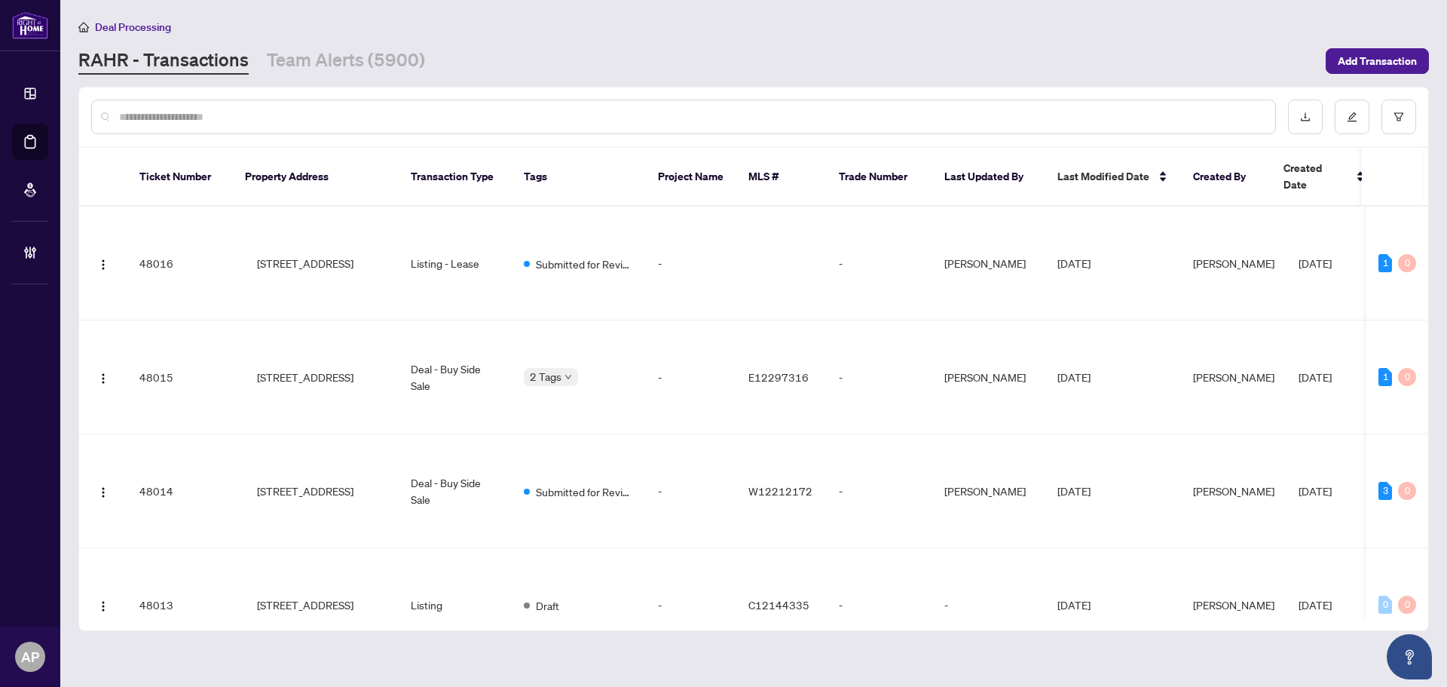
click at [305, 114] on input "text" at bounding box center [691, 117] width 1144 height 17
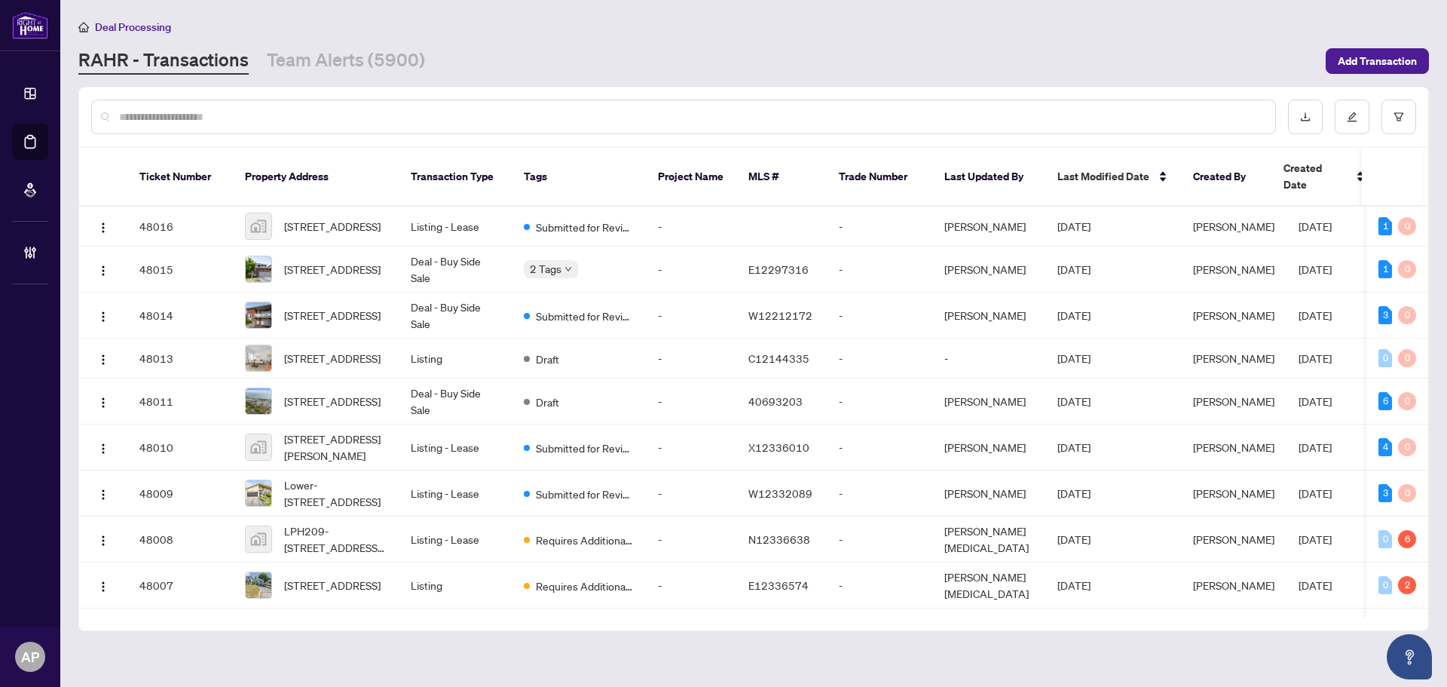
click at [309, 109] on input "text" at bounding box center [691, 117] width 1144 height 17
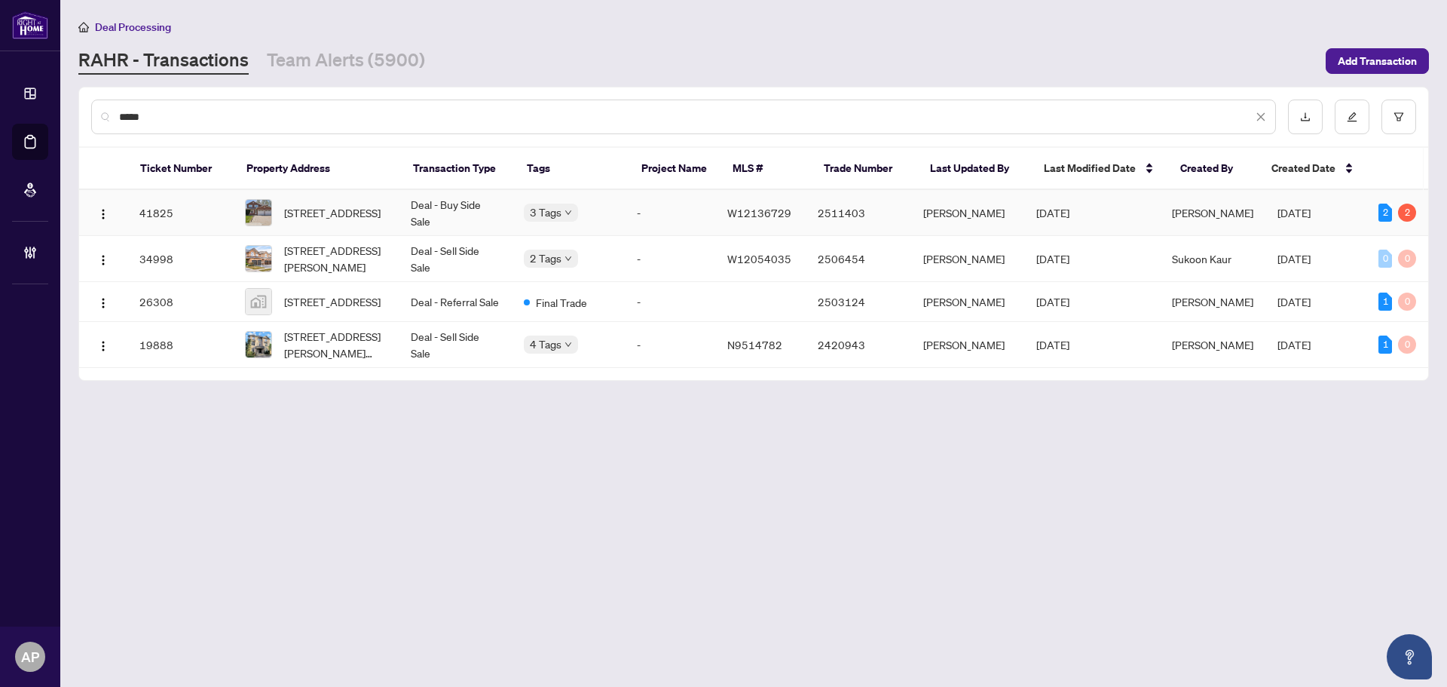
type input "*****"
click at [406, 210] on td "Deal - Buy Side Sale" at bounding box center [455, 213] width 113 height 46
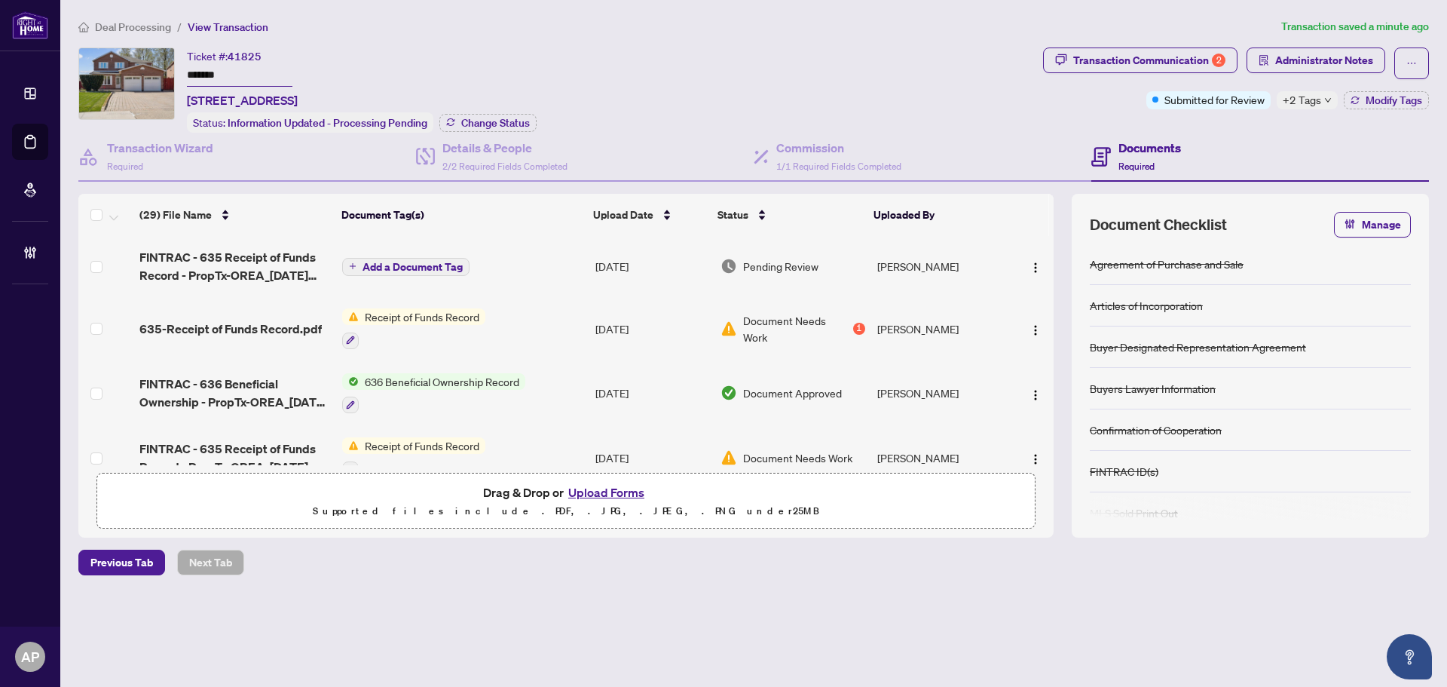
click at [574, 260] on td "Add a Document Tag" at bounding box center [462, 266] width 253 height 60
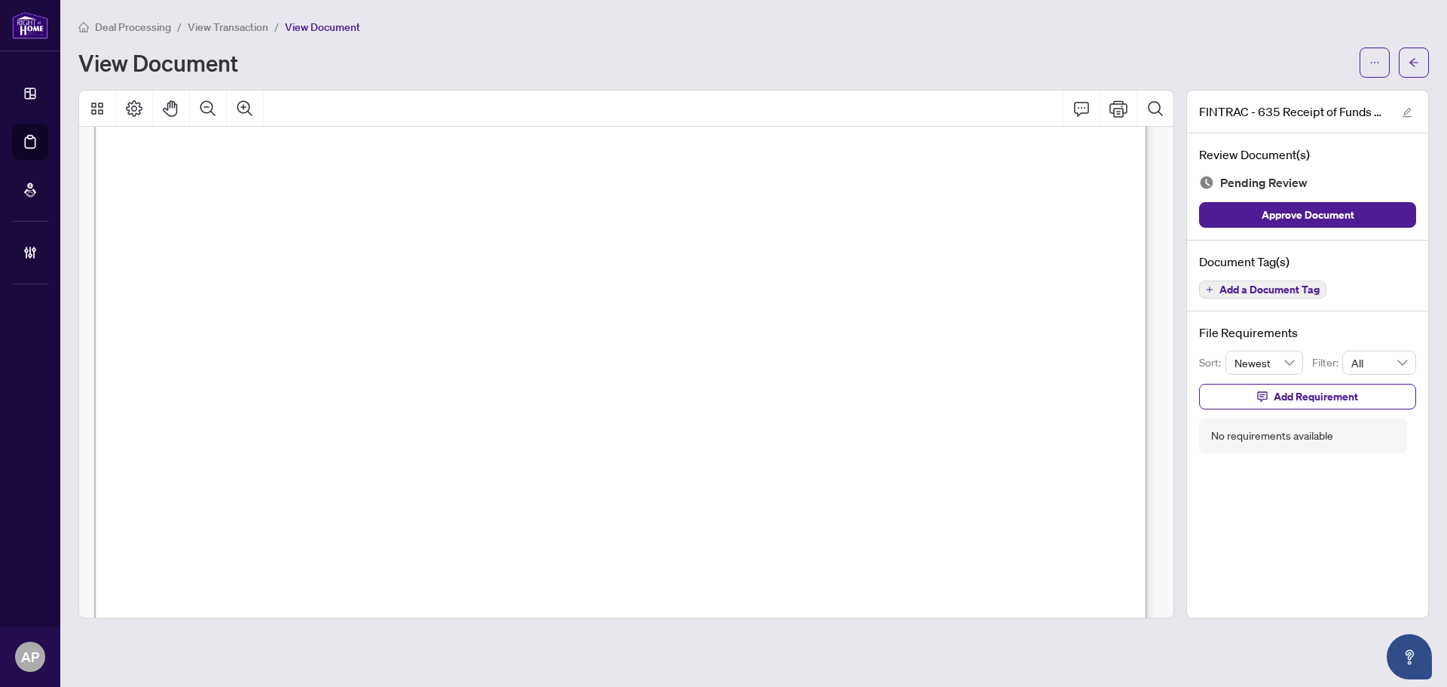
scroll to position [1508, 0]
click at [1410, 69] on span "button" at bounding box center [1414, 63] width 11 height 24
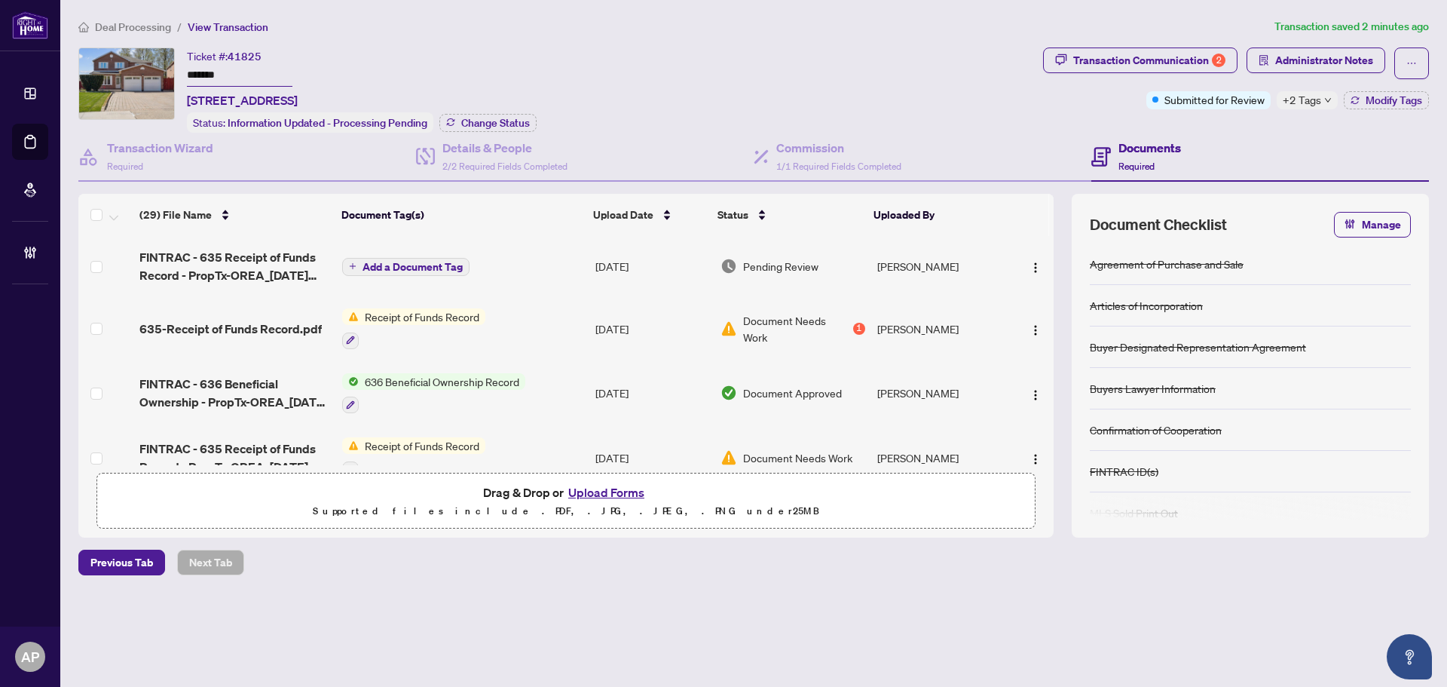
click at [543, 323] on td "Receipt of Funds Record" at bounding box center [462, 328] width 253 height 65
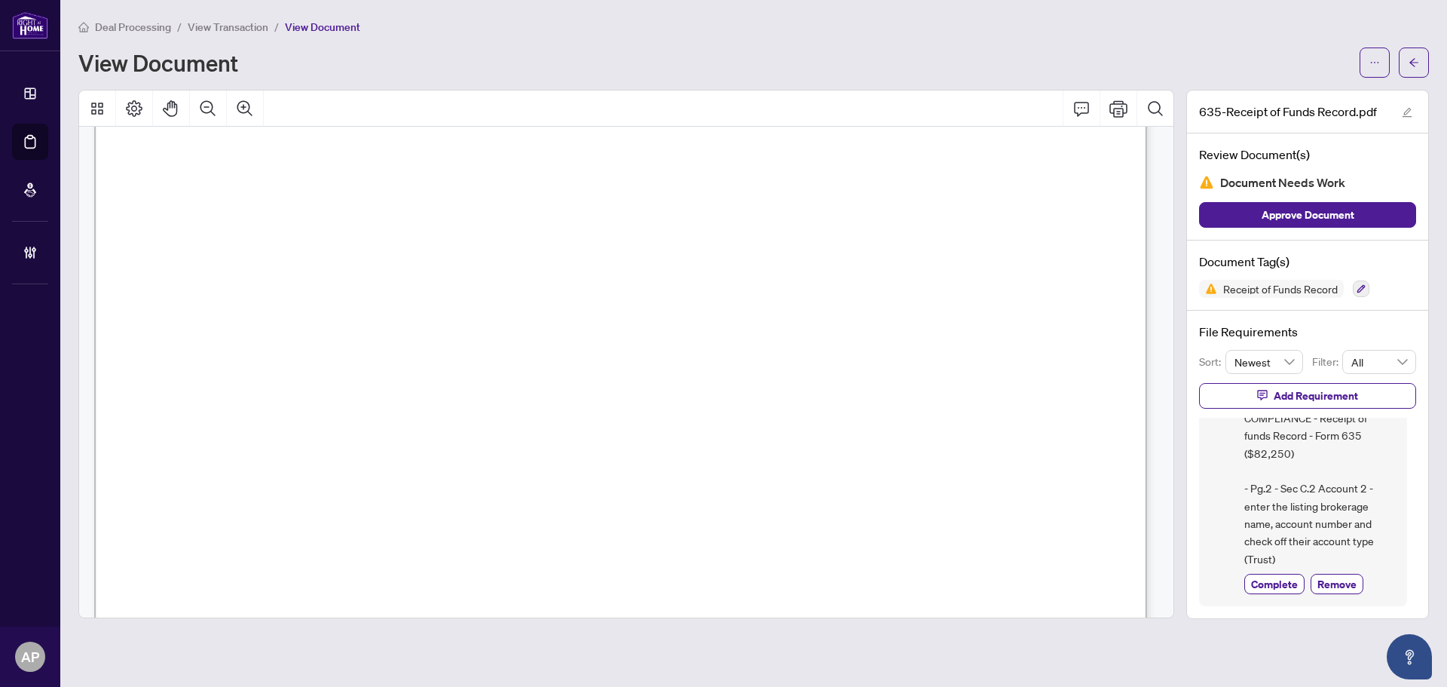
scroll to position [1432, 0]
click at [1403, 62] on button "button" at bounding box center [1414, 62] width 30 height 30
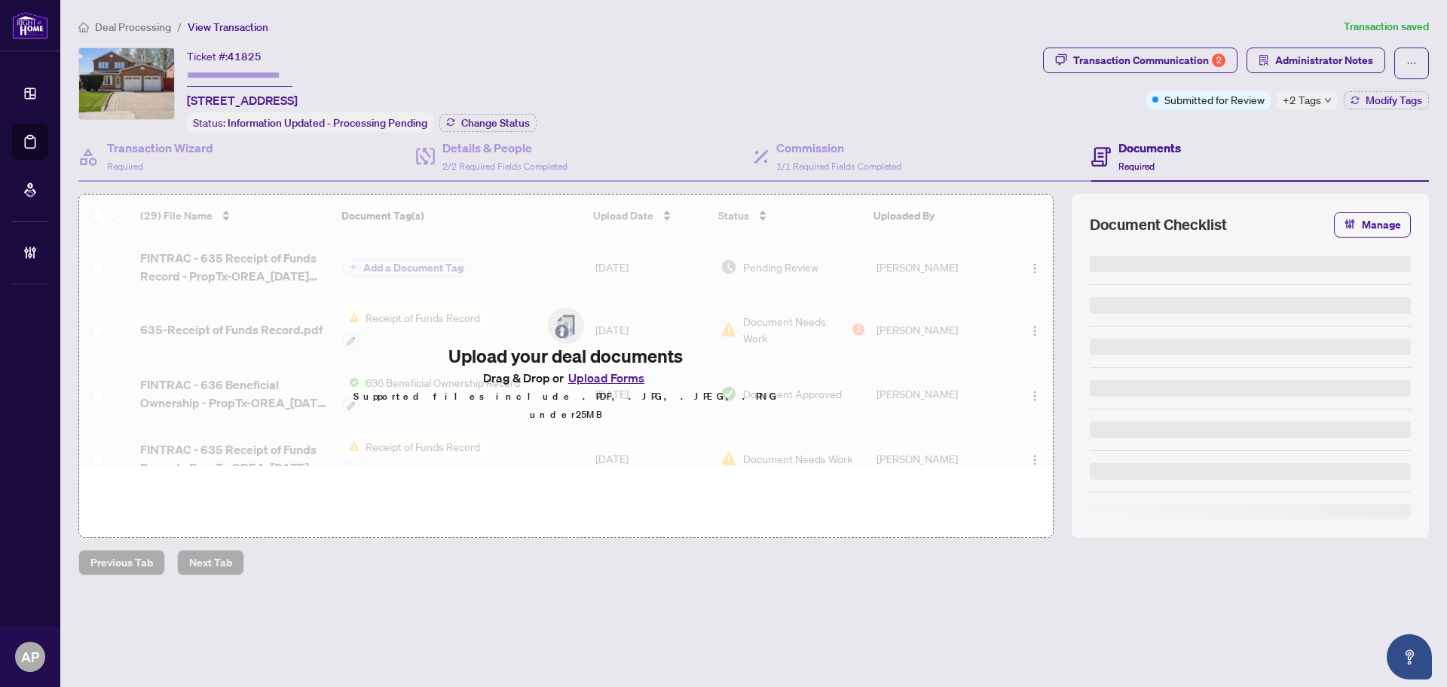
type input "*******"
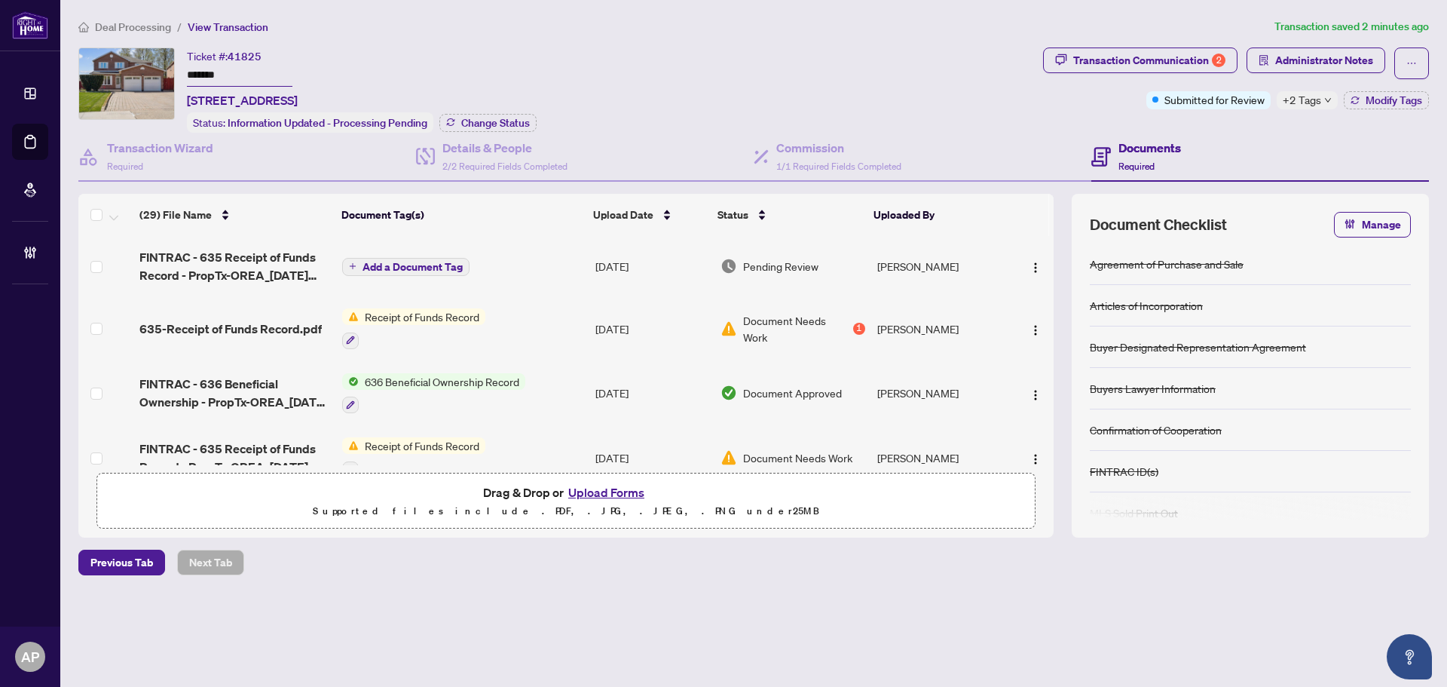
click at [302, 284] on td "FINTRAC - 635 Receipt of Funds Record - PropTx-OREA_2025-08-11 10_53_08.pdf" at bounding box center [234, 266] width 203 height 60
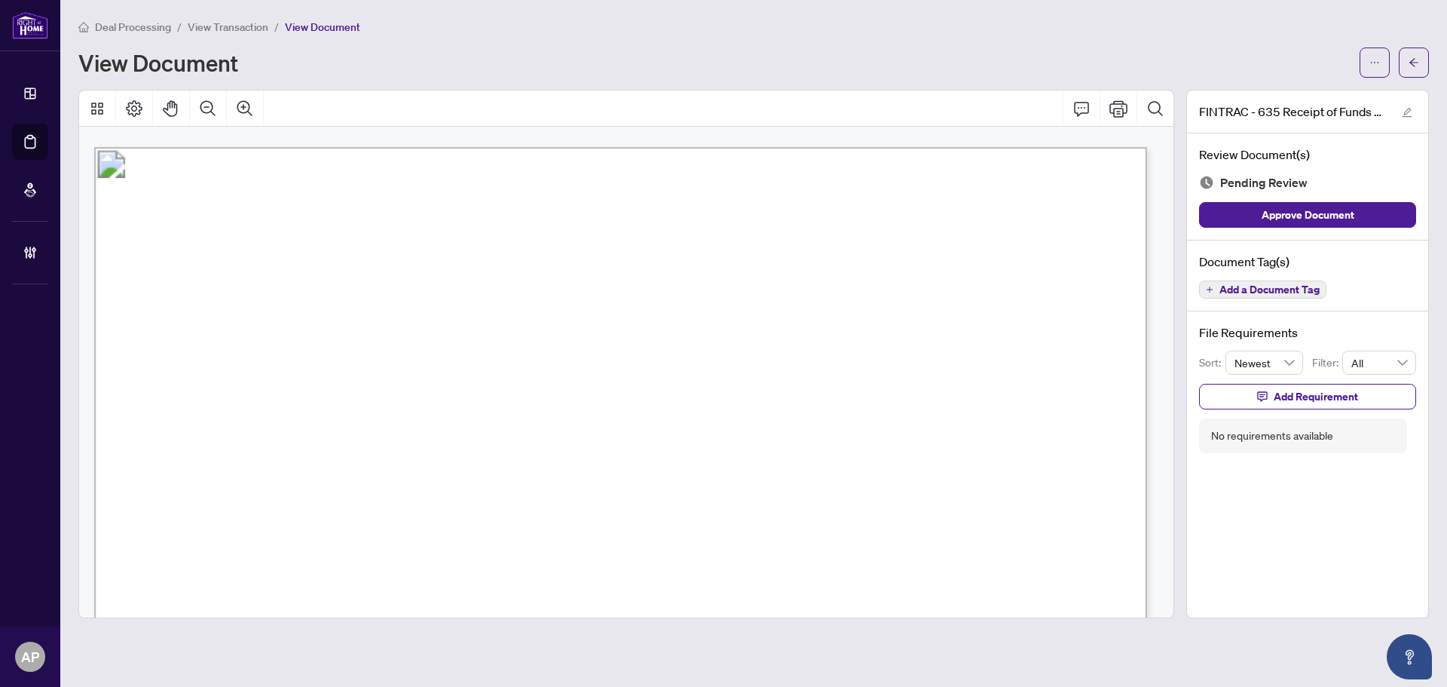
scroll to position [3467, 0]
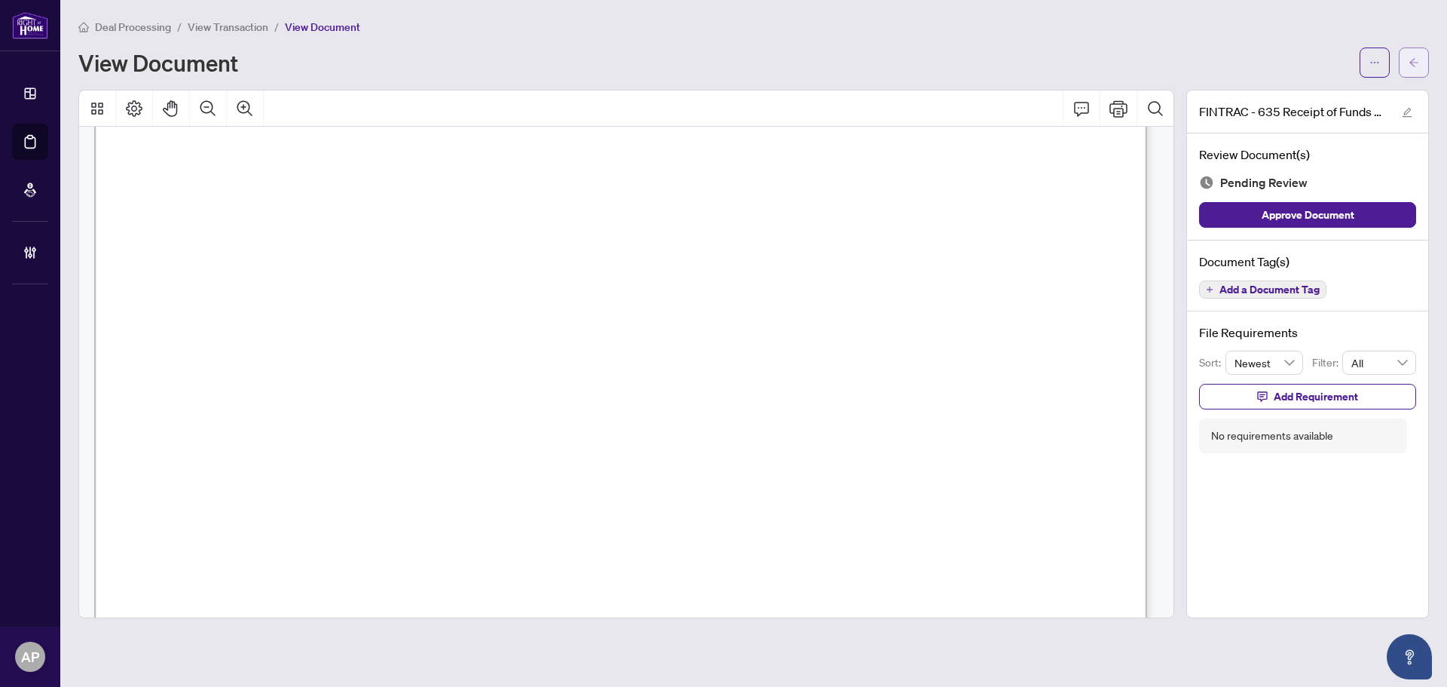
click at [1418, 69] on span "button" at bounding box center [1414, 63] width 11 height 24
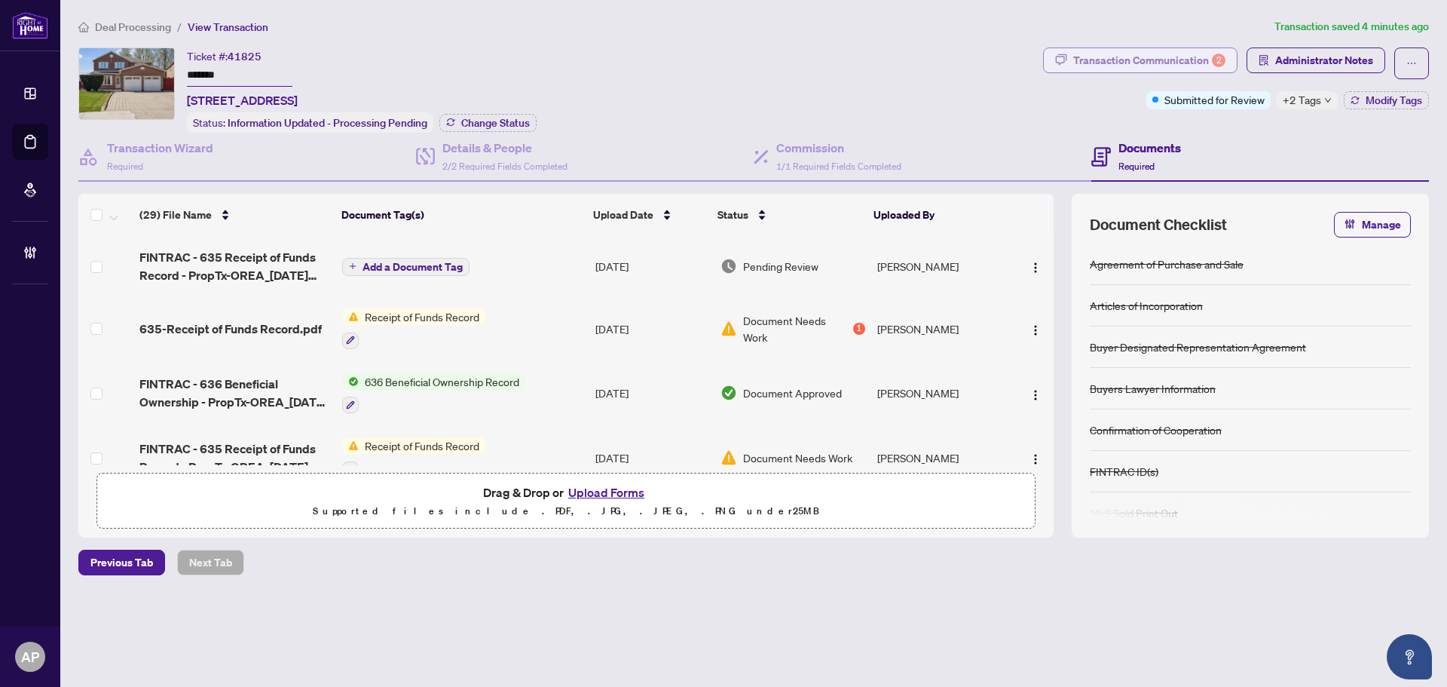
click at [1189, 57] on div "Transaction Communication 2" at bounding box center [1149, 60] width 152 height 24
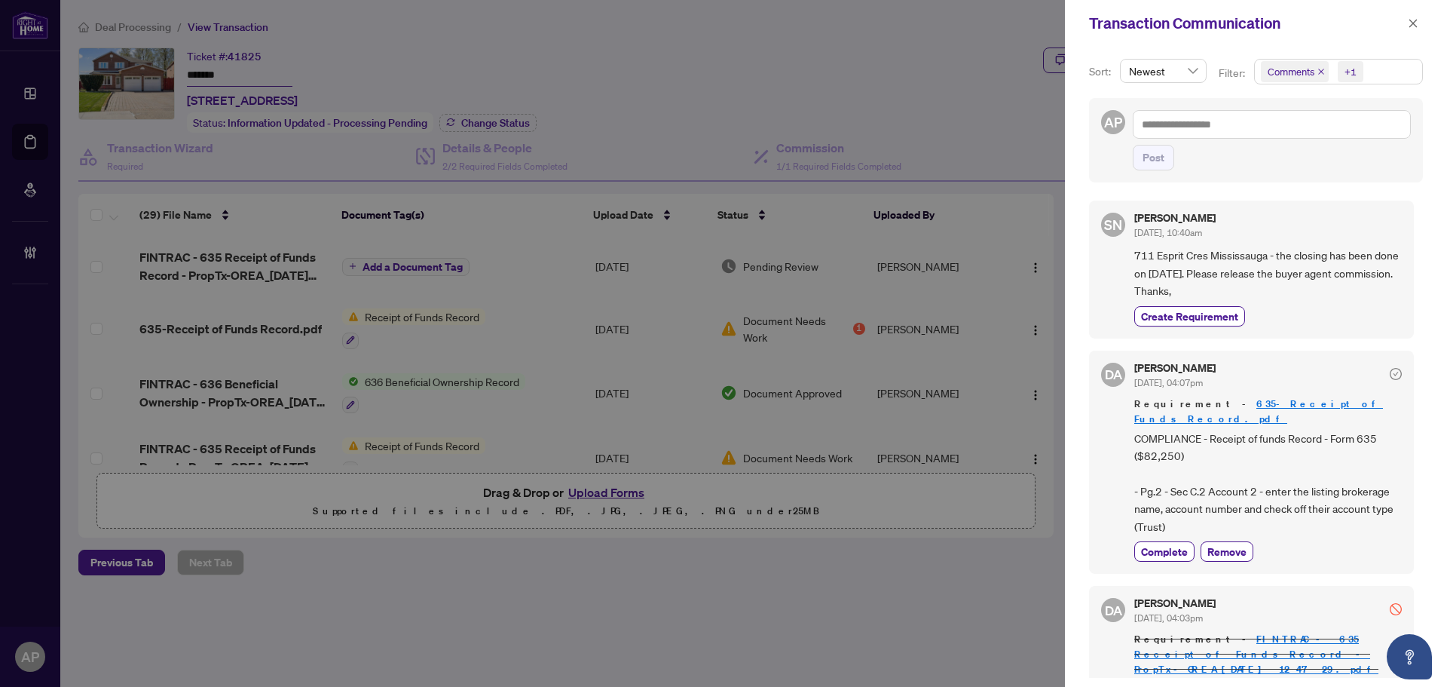
click at [1321, 69] on icon "close" at bounding box center [1322, 72] width 8 height 8
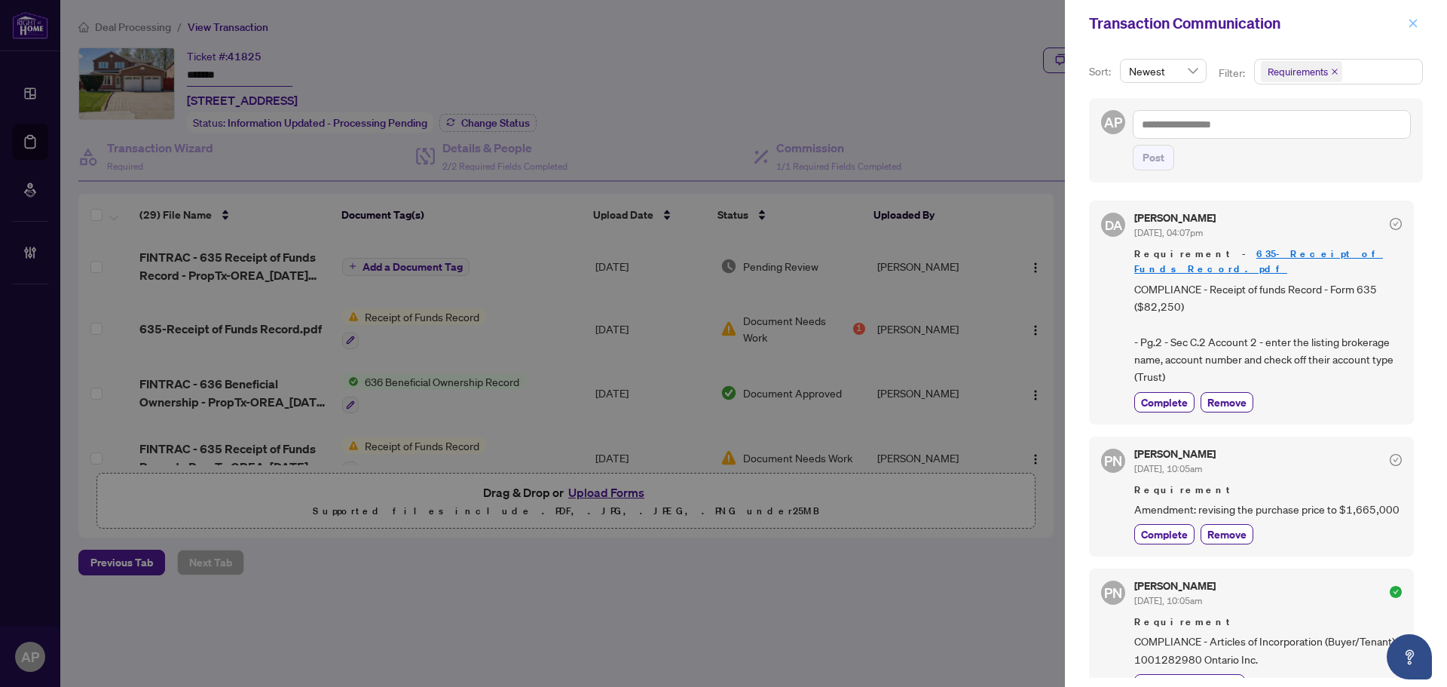
click at [1413, 32] on span "button" at bounding box center [1413, 23] width 11 height 24
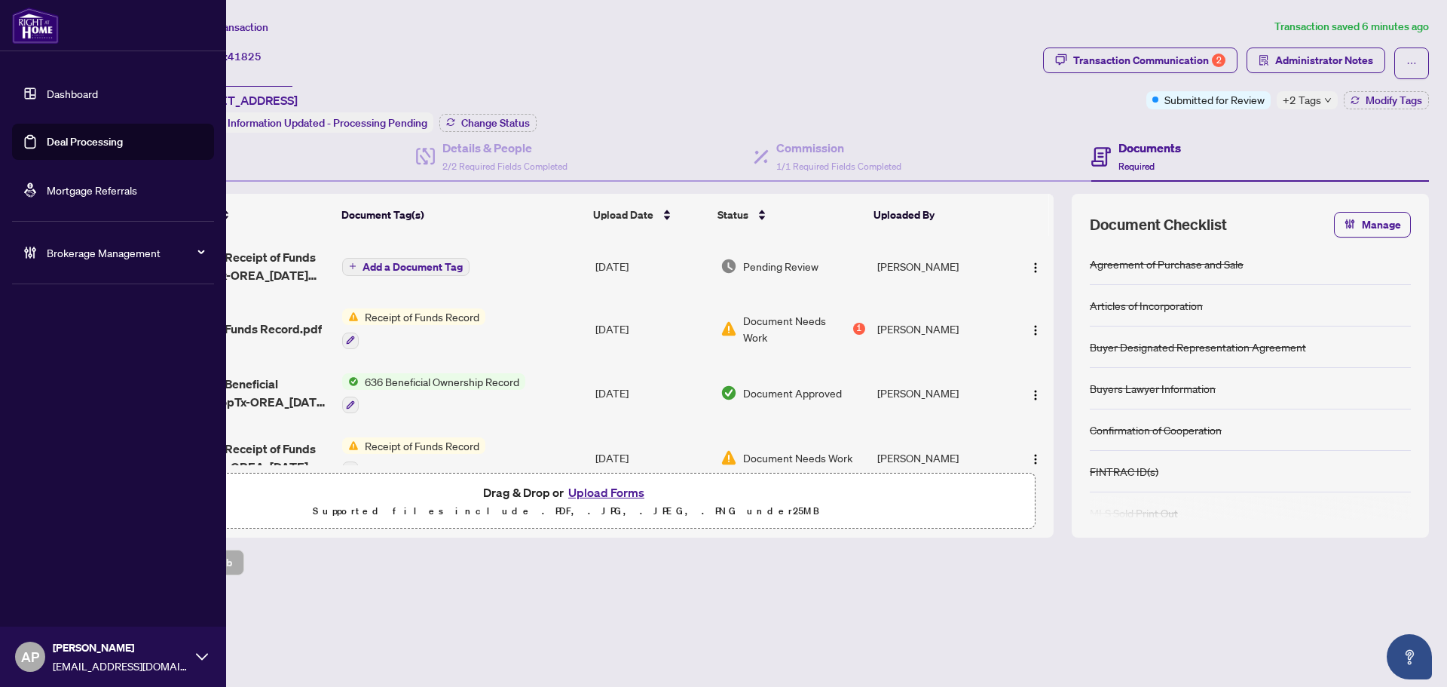
click at [47, 145] on link "Deal Processing" at bounding box center [85, 142] width 76 height 14
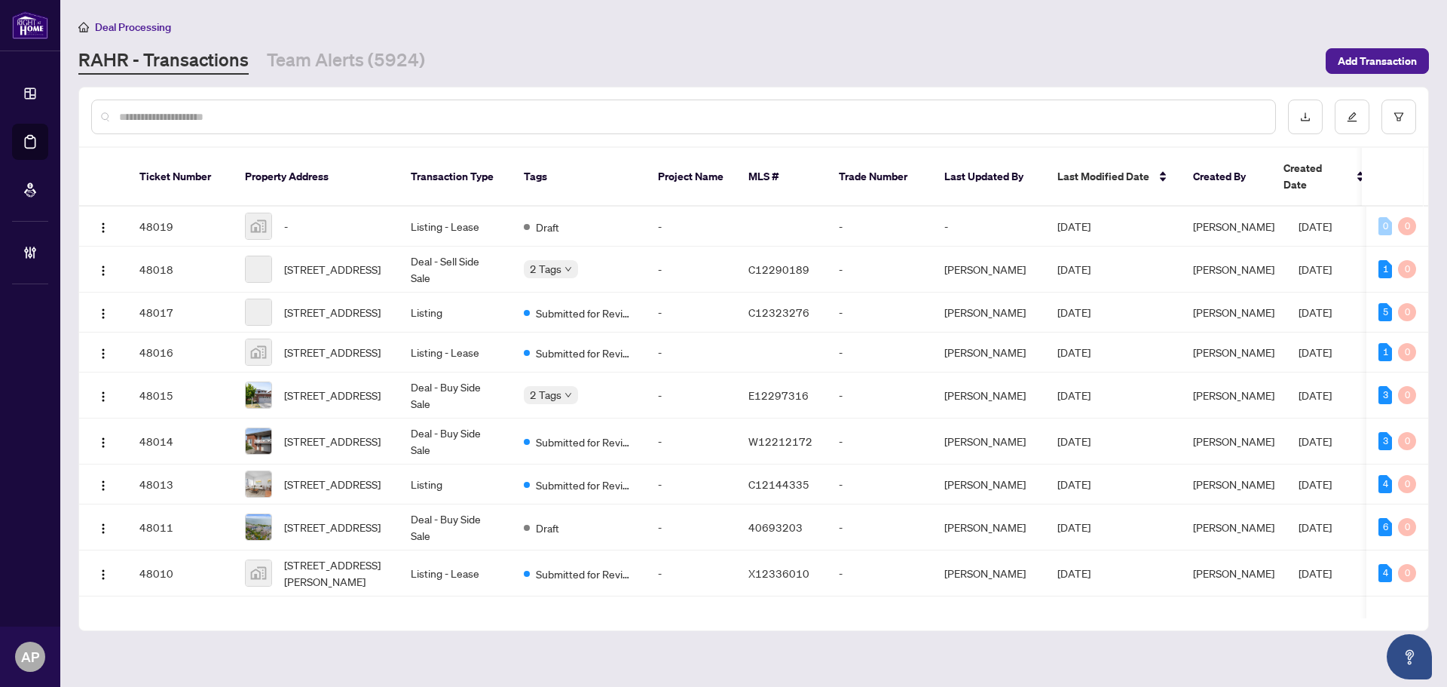
click at [283, 115] on input "text" at bounding box center [691, 117] width 1144 height 17
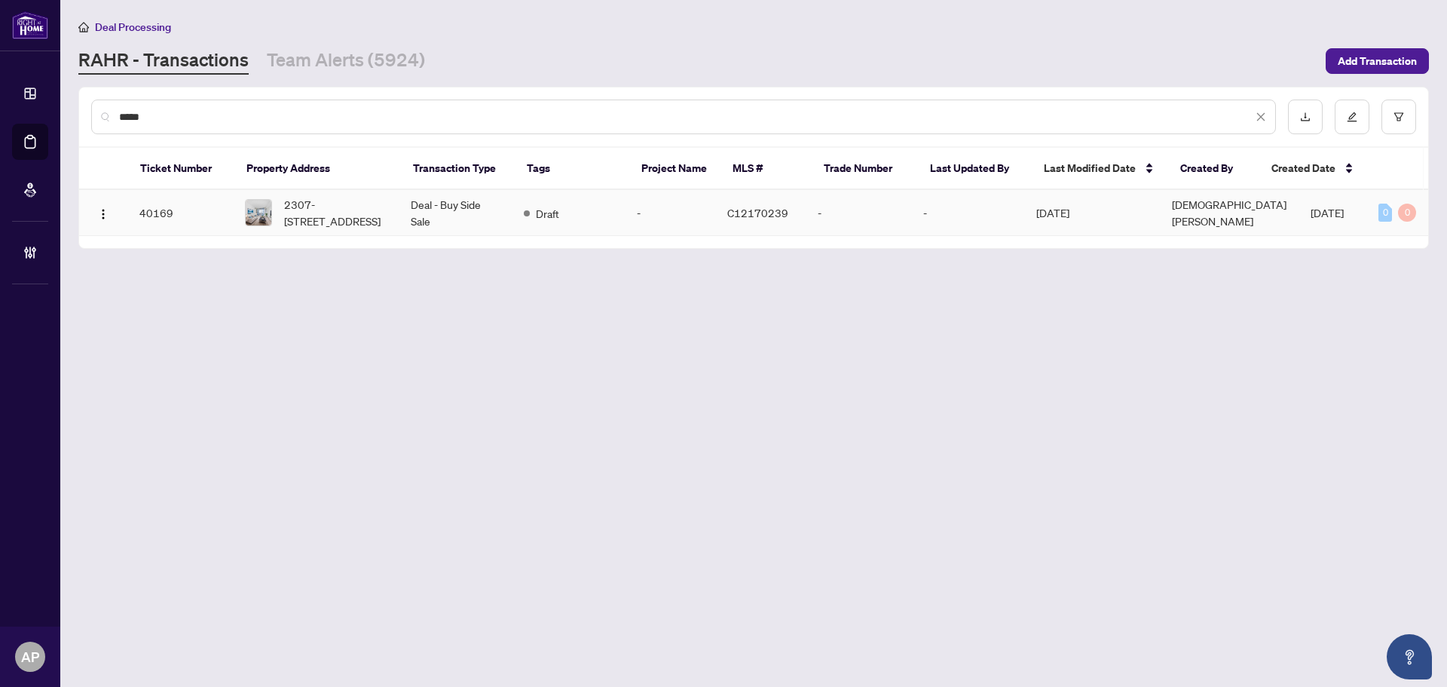
type input "*****"
click at [703, 223] on td "-" at bounding box center [670, 213] width 90 height 46
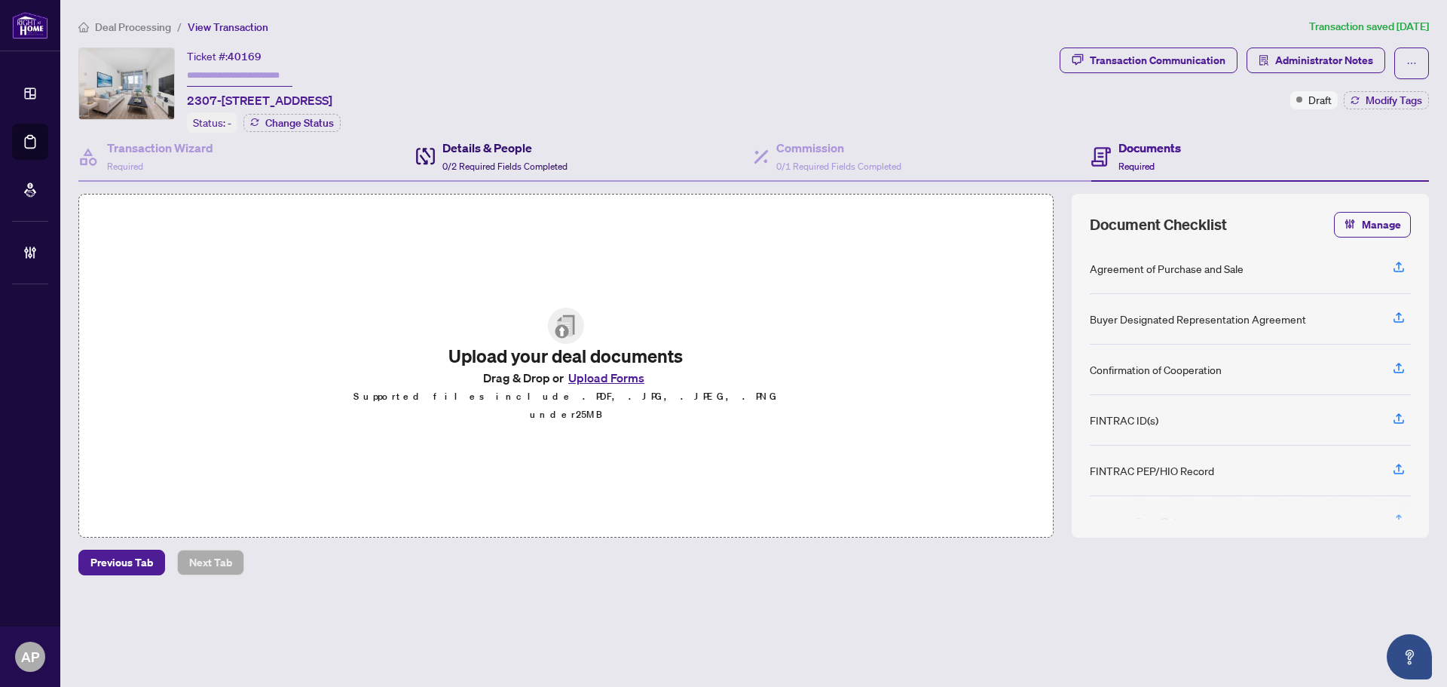
click at [557, 161] on span "0/2 Required Fields Completed" at bounding box center [504, 166] width 125 height 11
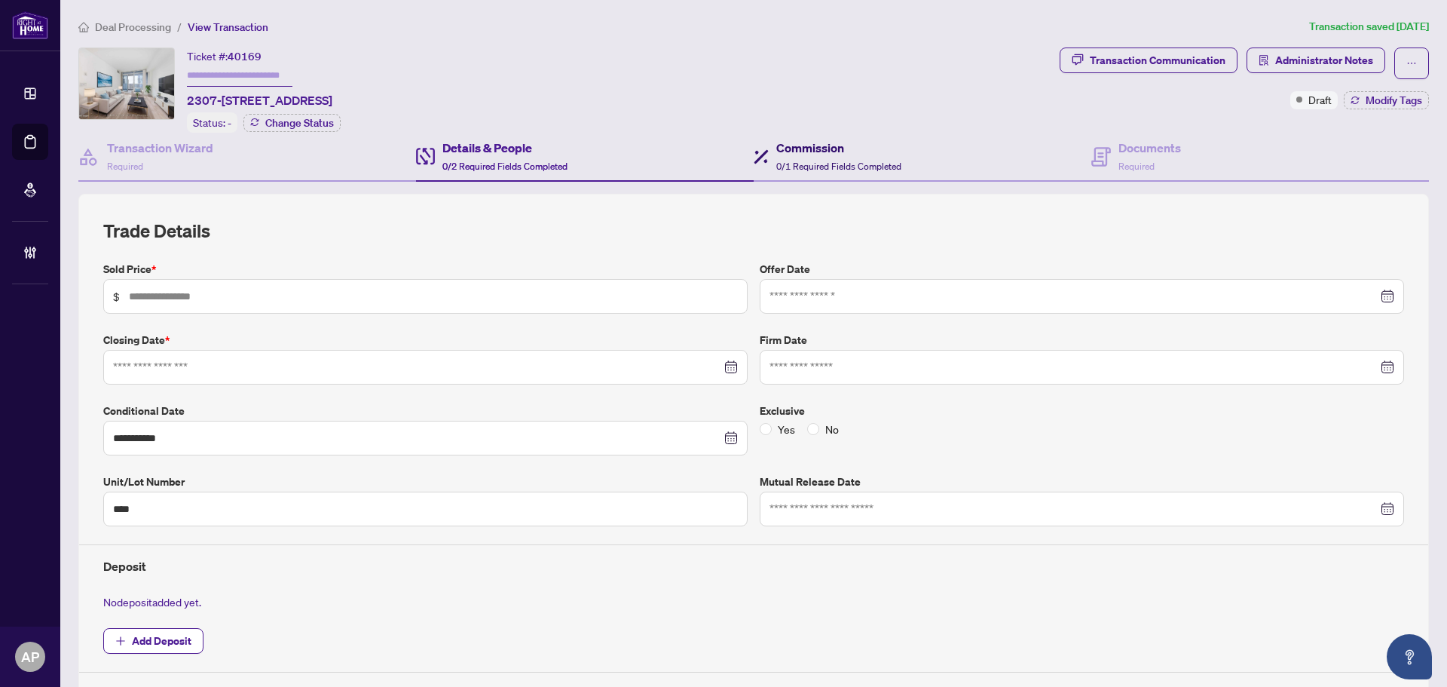
click at [763, 163] on span at bounding box center [761, 156] width 15 height 35
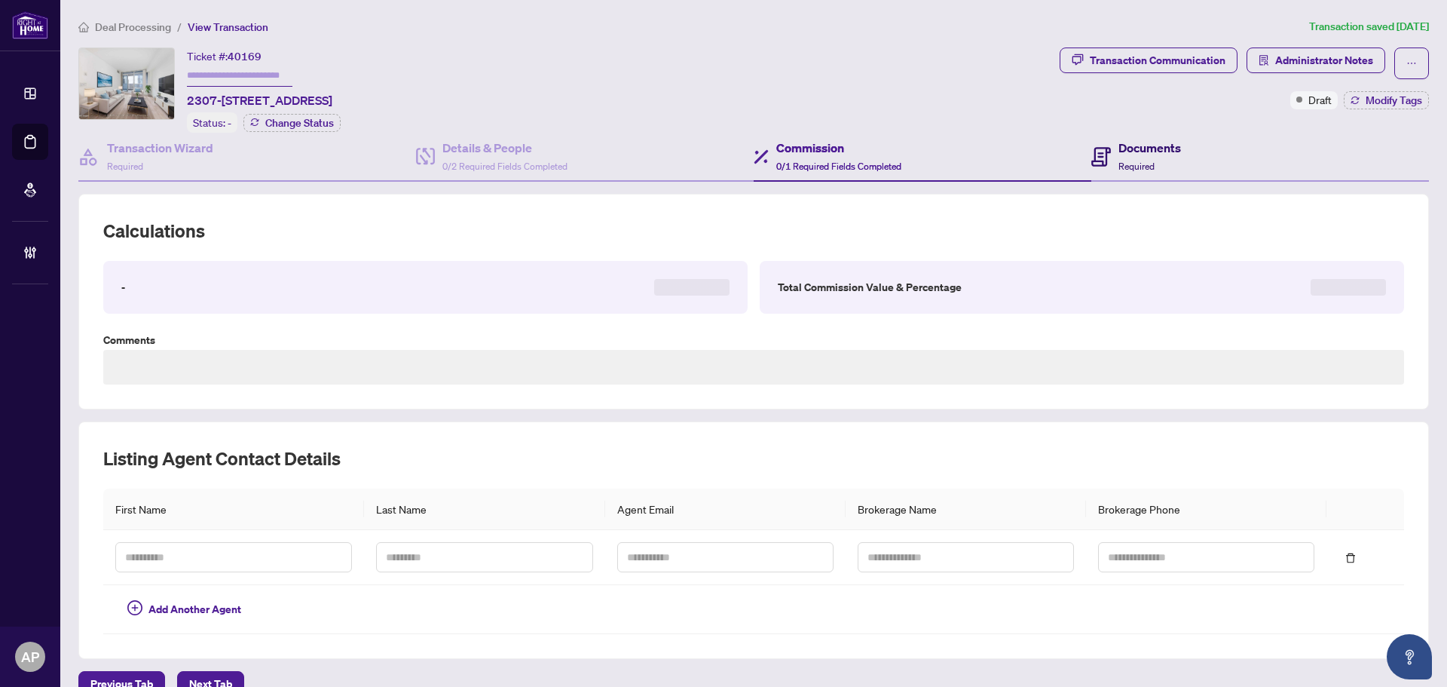
click at [1134, 167] on span "Required" at bounding box center [1137, 166] width 36 height 11
type textarea "**********"
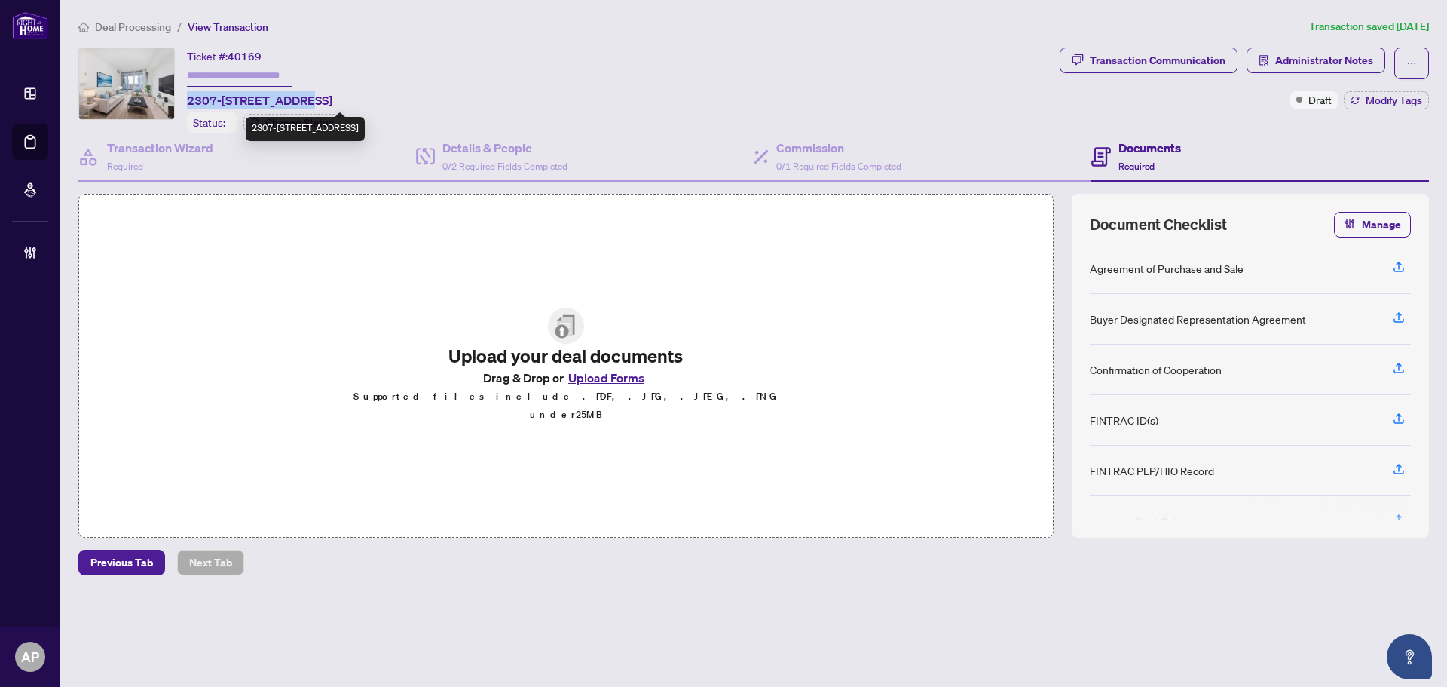
drag, startPoint x: 185, startPoint y: 96, endPoint x: 300, endPoint y: 97, distance: 115.3
click at [300, 97] on div "Ticket #: 40169 2307-4968 Yonge St, Toronto, Ontario M2N 7G9, Canada Status: - …" at bounding box center [565, 89] width 975 height 85
click at [300, 103] on span "2307-4968 Yonge St, Toronto, Ontario M2N 7G9, Canada" at bounding box center [259, 100] width 145 height 18
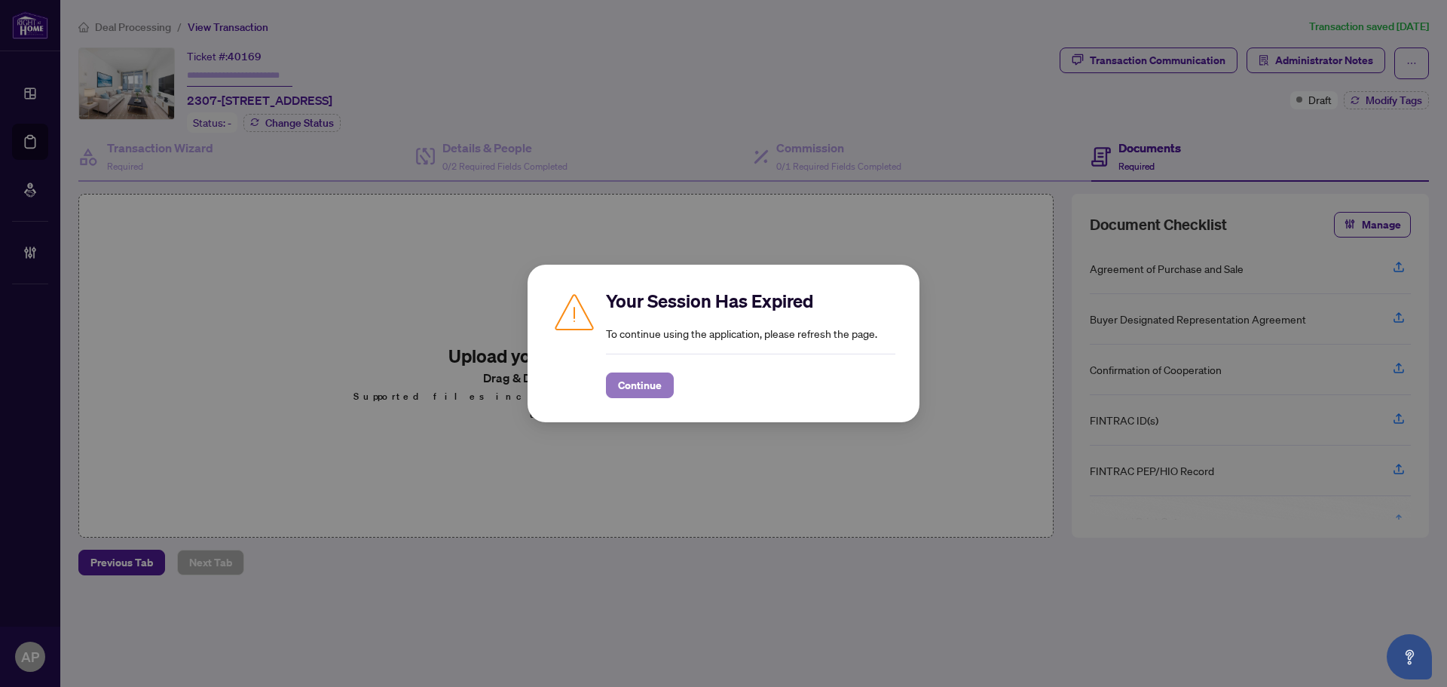
click at [656, 376] on span "Continue" at bounding box center [640, 385] width 44 height 24
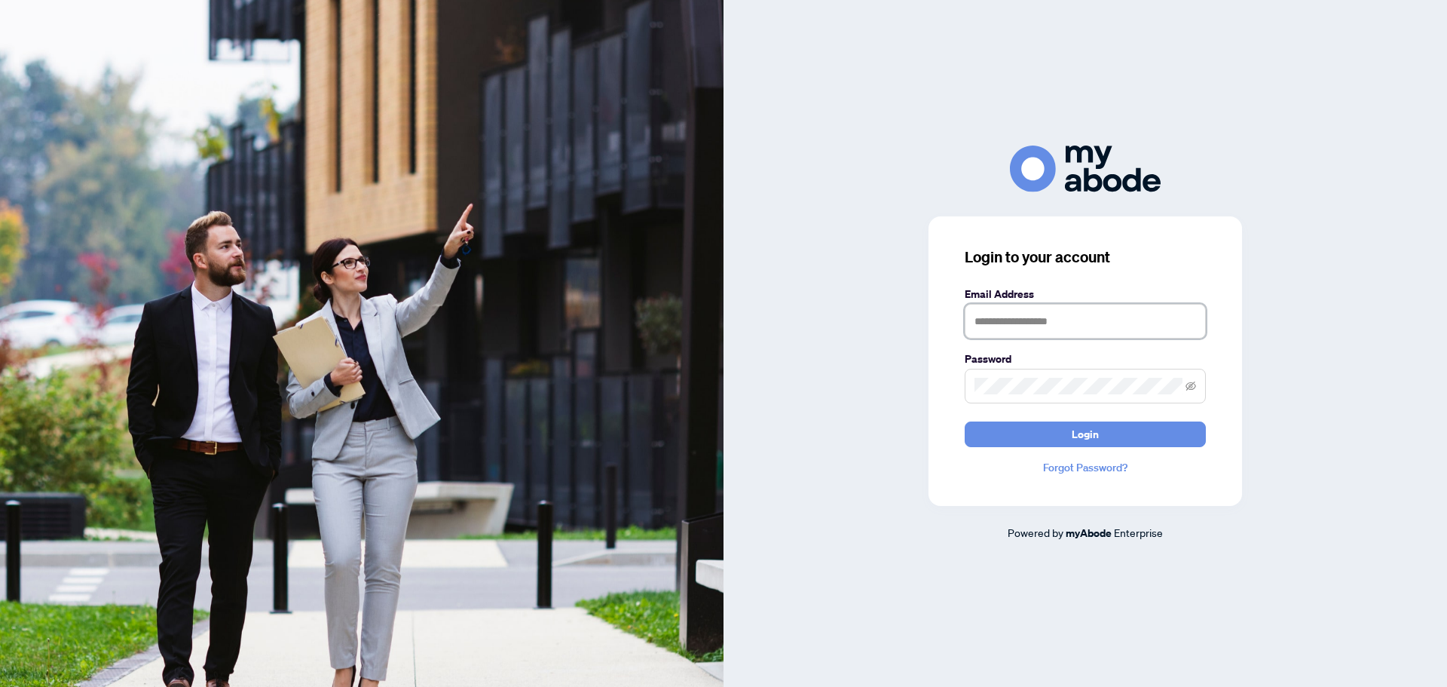
type input "**********"
click at [1087, 430] on span "Login" at bounding box center [1085, 434] width 27 height 24
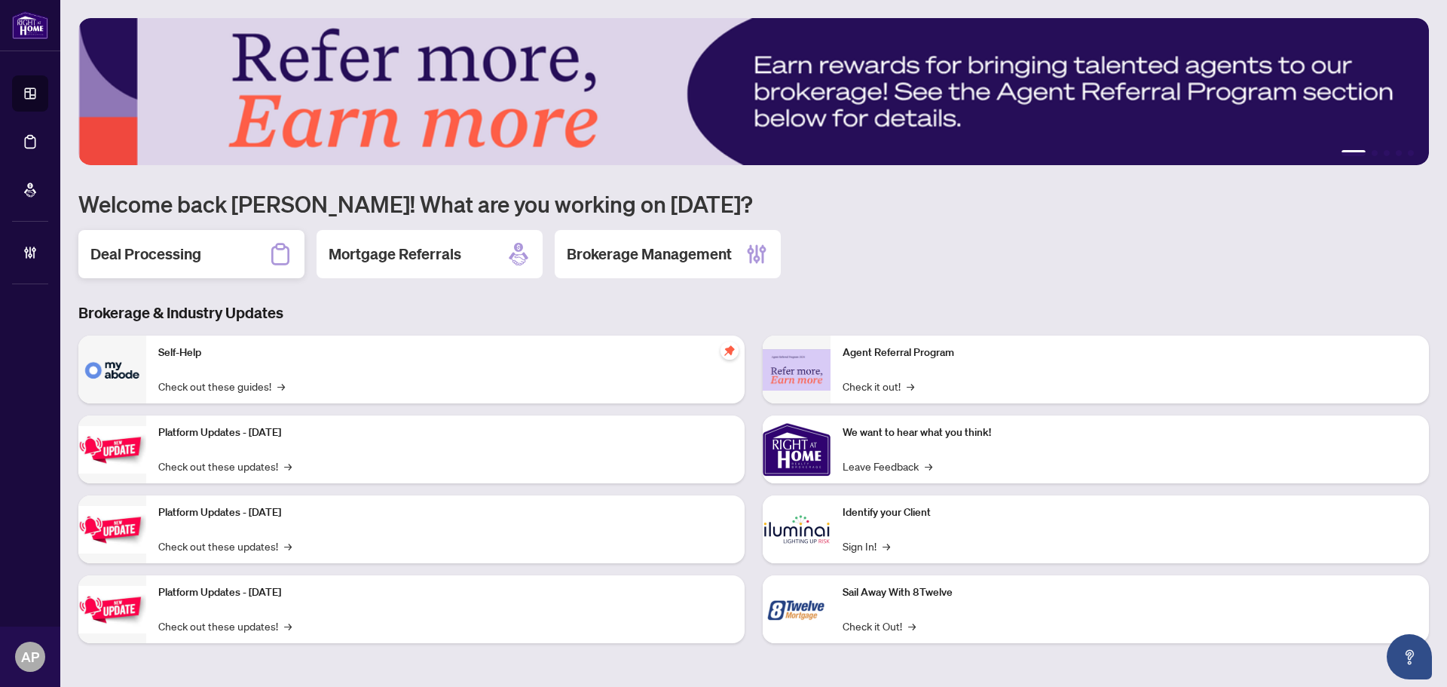
click at [247, 243] on div "Deal Processing" at bounding box center [191, 254] width 226 height 48
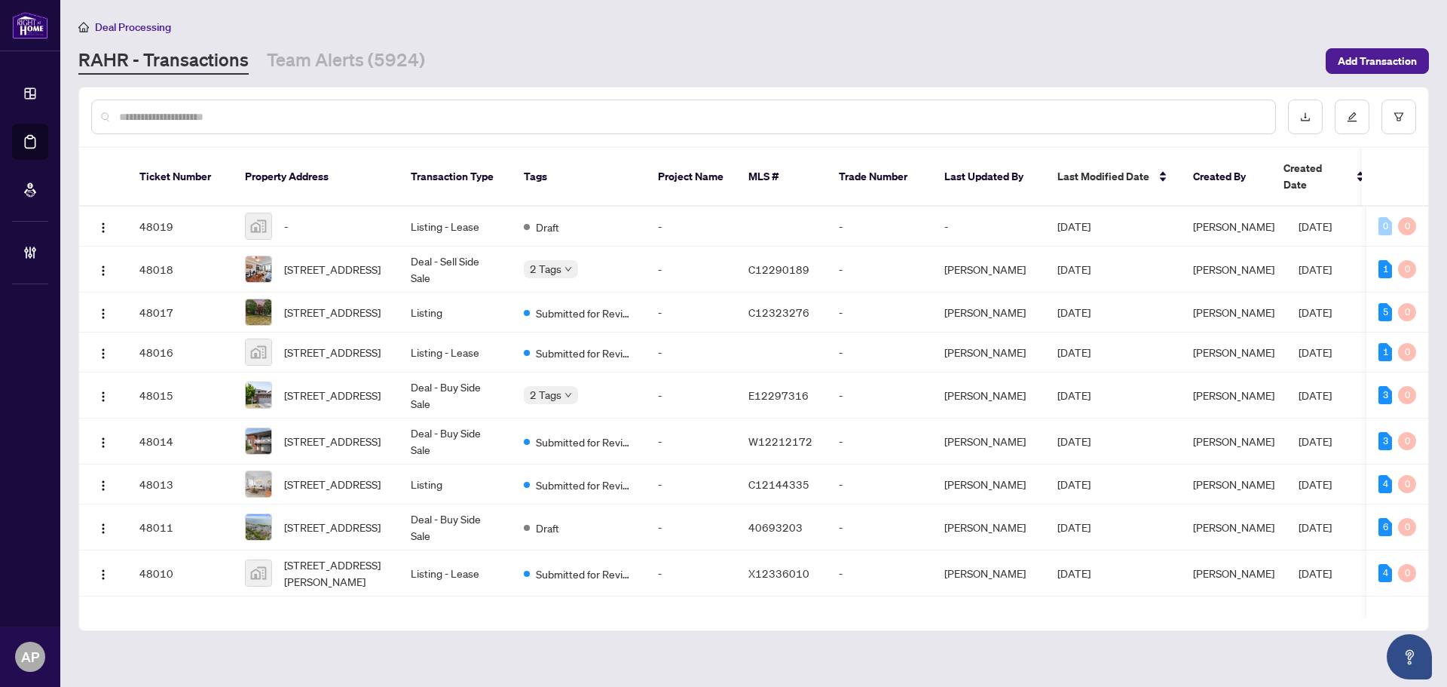
click at [322, 118] on input "text" at bounding box center [691, 117] width 1144 height 17
click at [360, 121] on input "text" at bounding box center [691, 117] width 1144 height 17
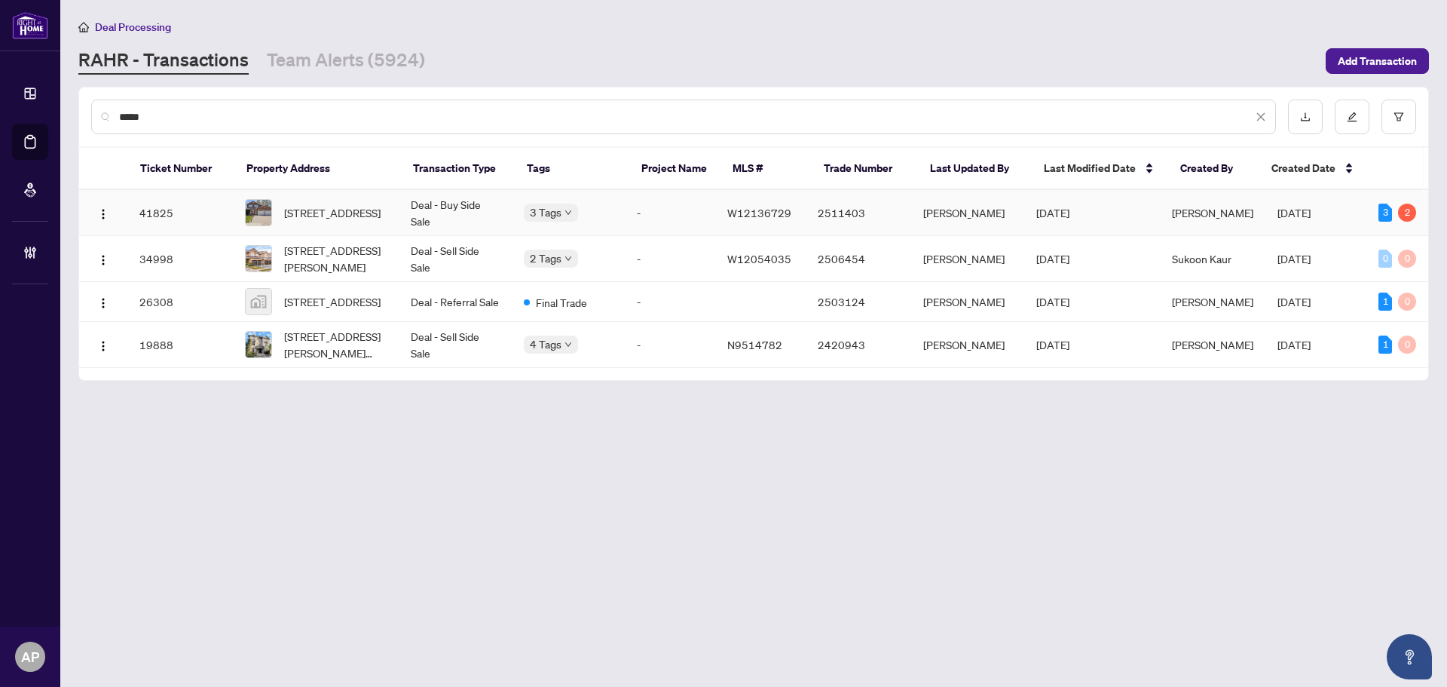
type input "*****"
click at [494, 216] on td "Deal - Buy Side Sale" at bounding box center [455, 213] width 113 height 46
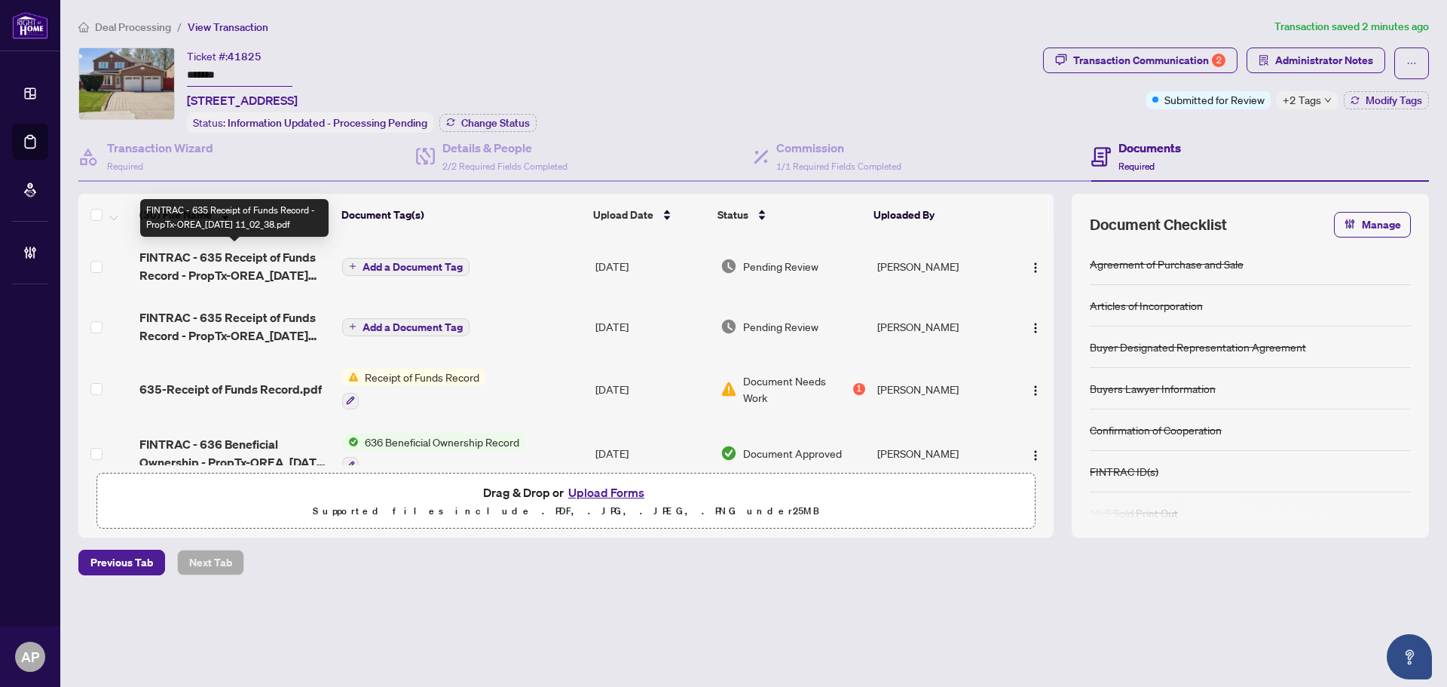
click at [301, 273] on span "FINTRAC - 635 Receipt of Funds Record - PropTx-OREA_2025-08-11 11_02_38.pdf" at bounding box center [234, 266] width 191 height 36
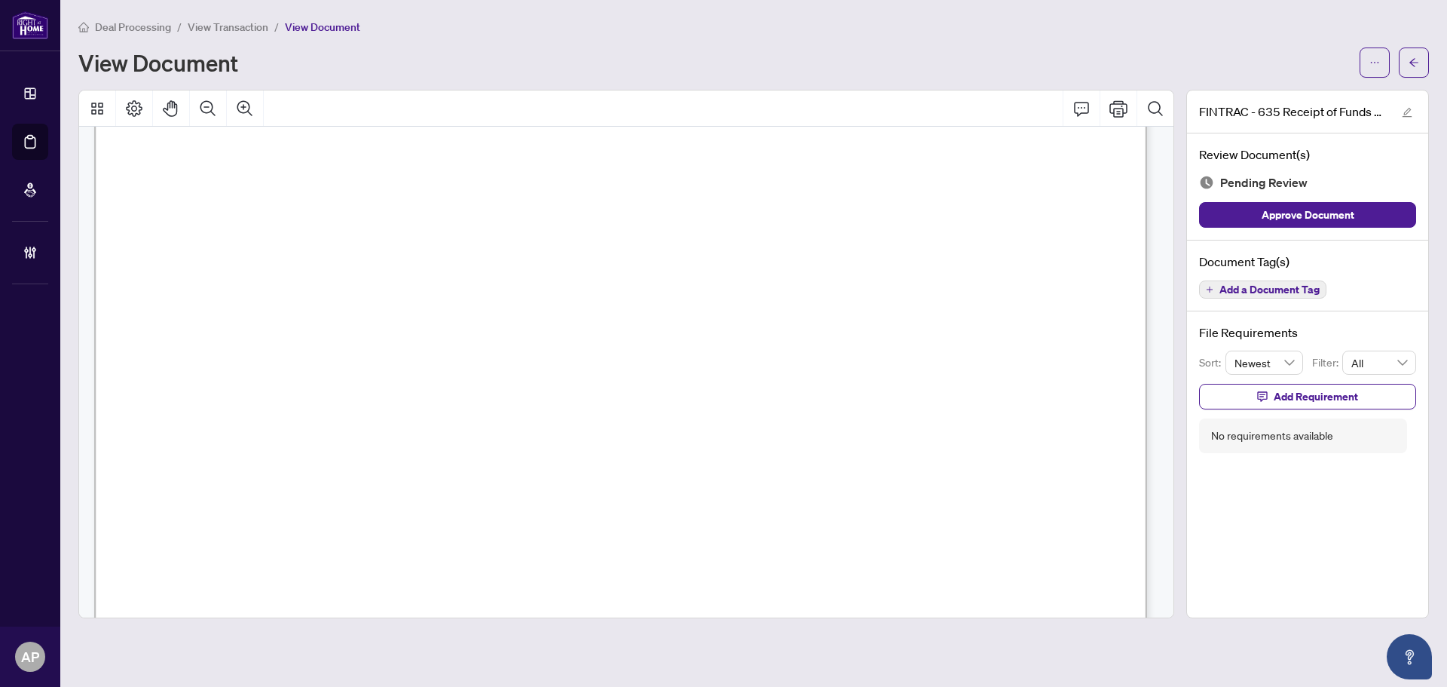
scroll to position [3995, 0]
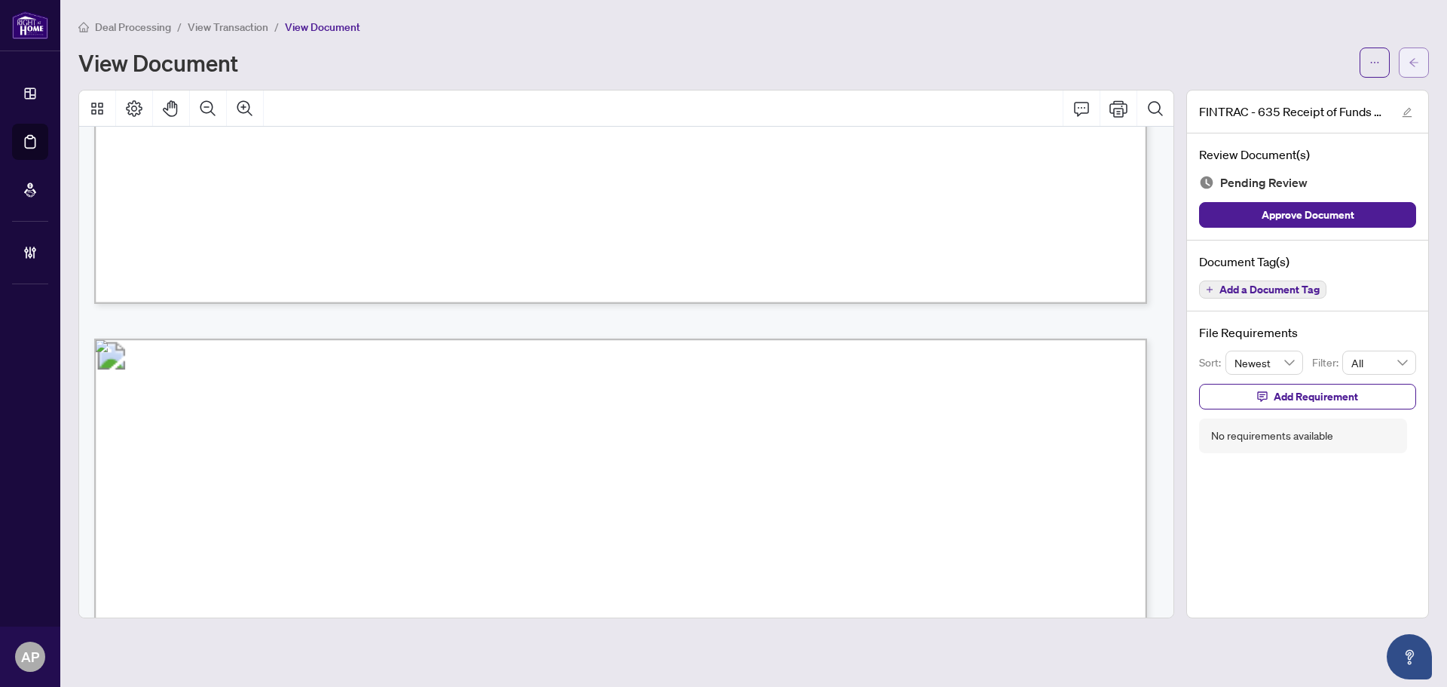
click at [1411, 63] on icon "arrow-left" at bounding box center [1414, 62] width 9 height 8
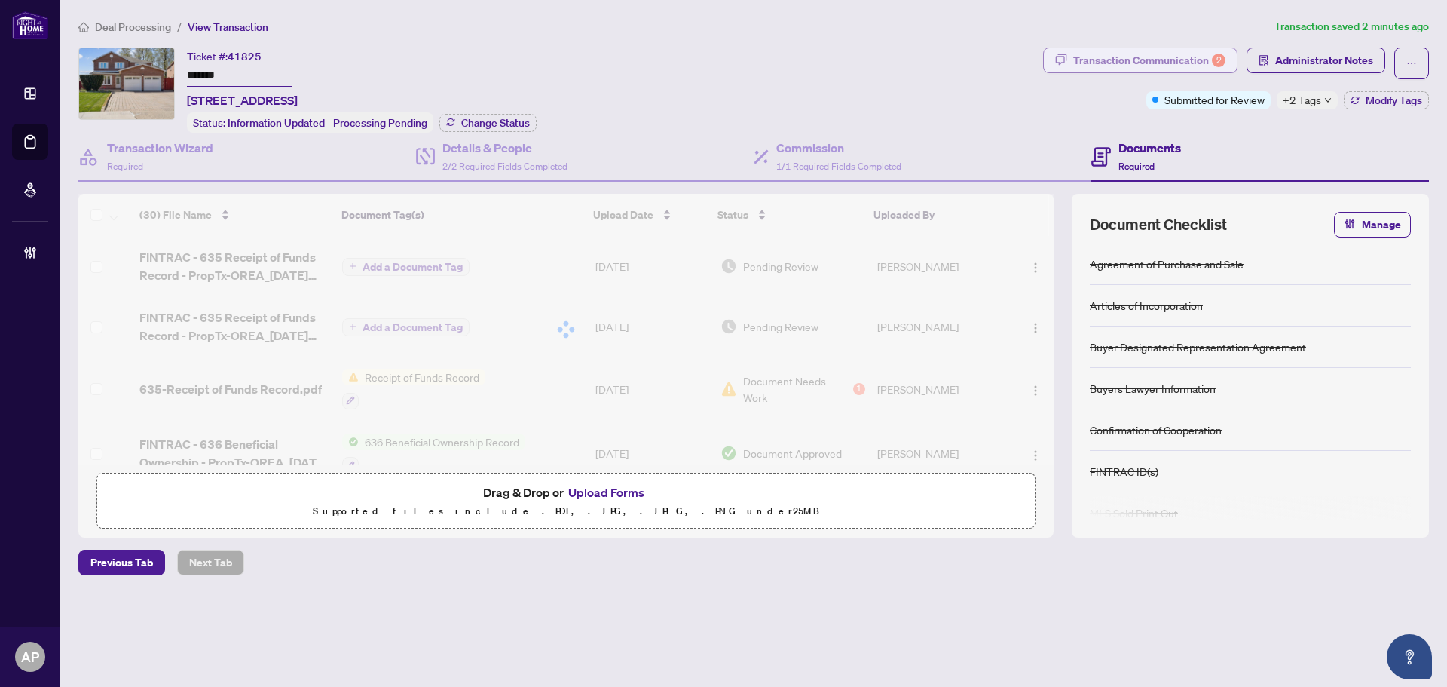
click at [1196, 64] on div "Transaction Communication 2" at bounding box center [1149, 60] width 152 height 24
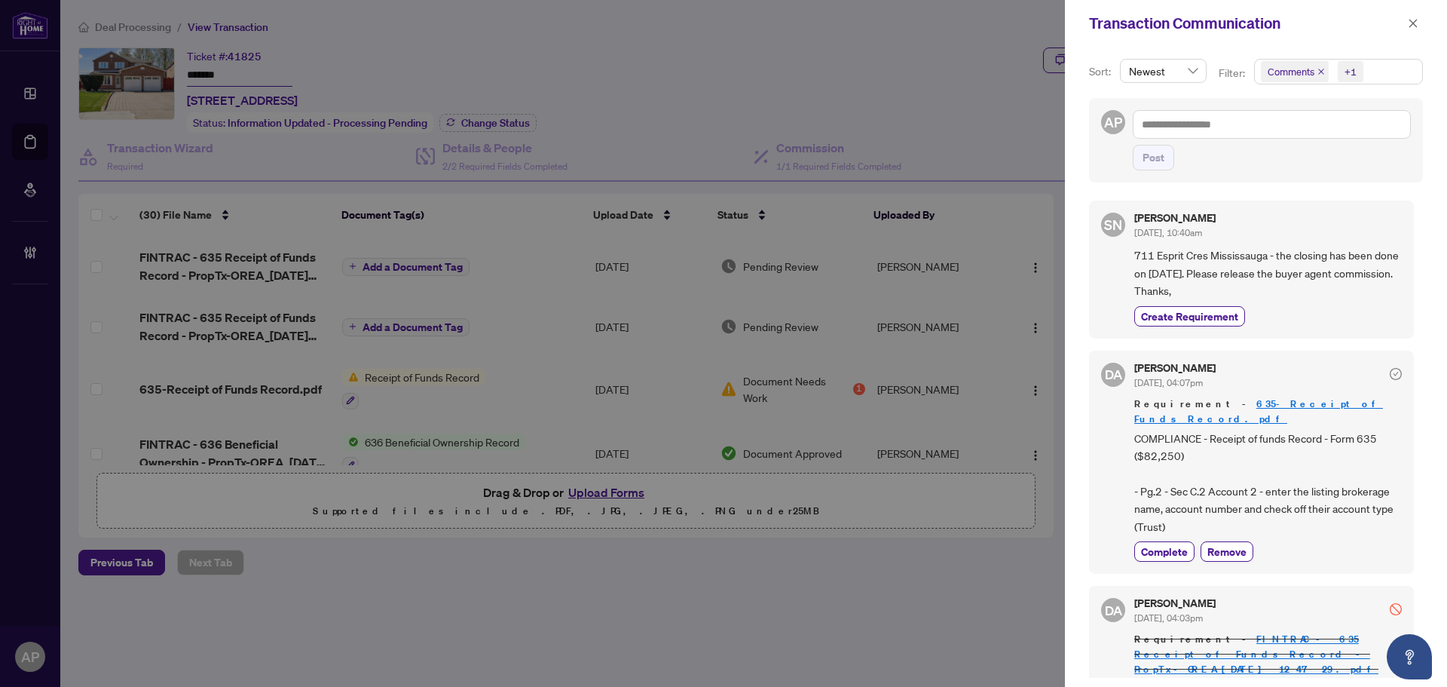
click at [1320, 69] on icon "close" at bounding box center [1322, 72] width 8 height 8
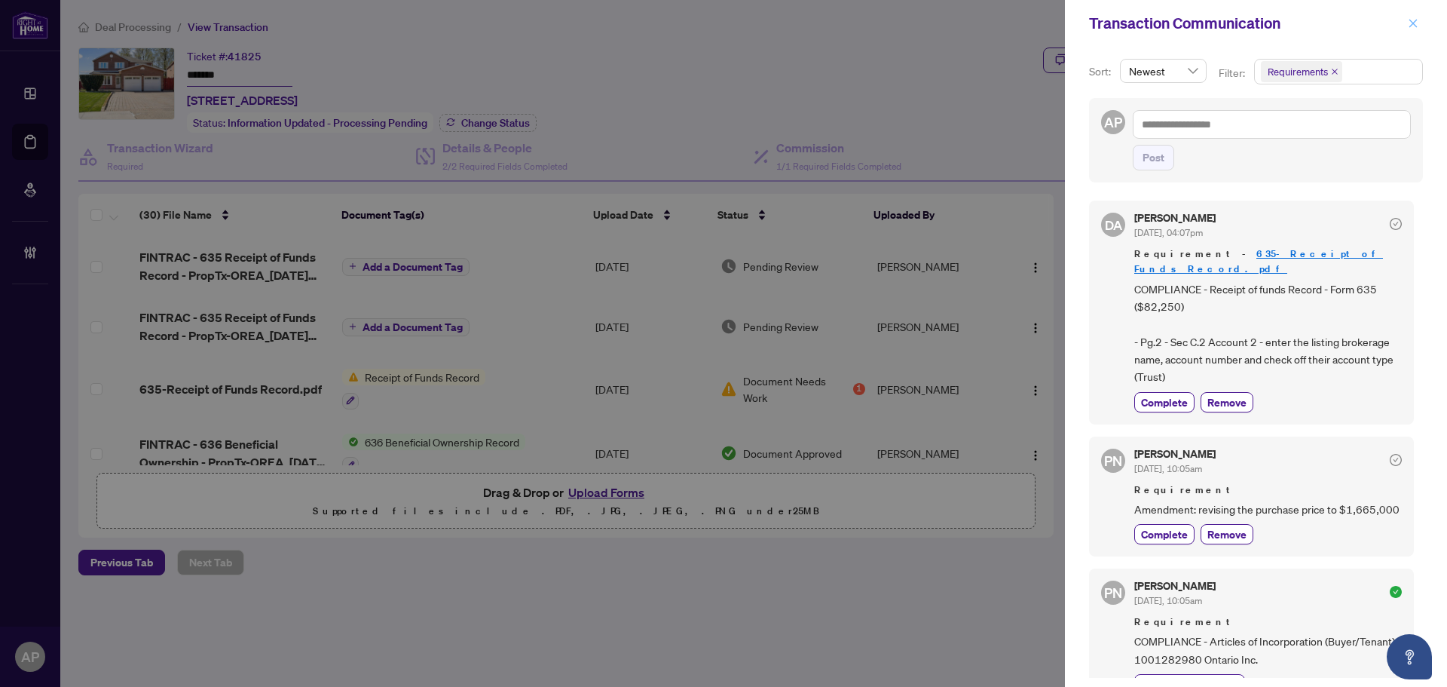
click at [1410, 19] on icon "close" at bounding box center [1413, 23] width 11 height 11
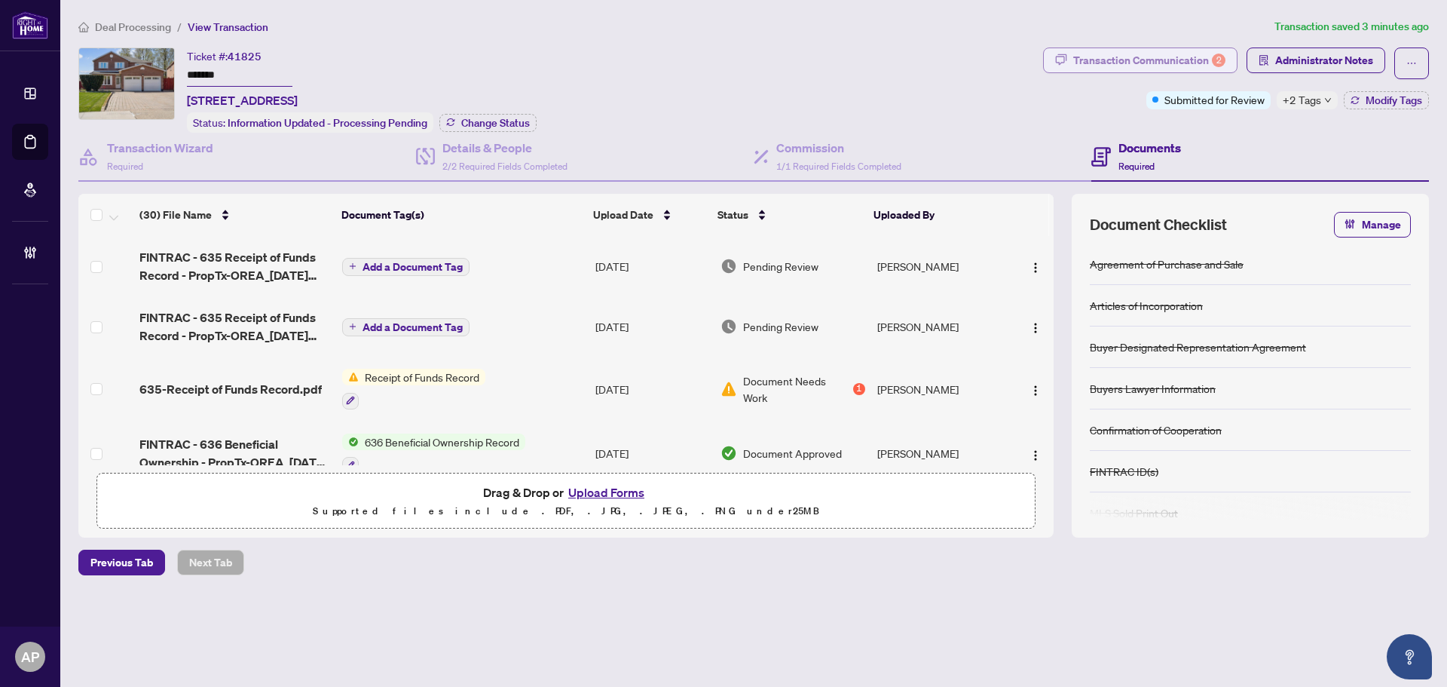
click at [1181, 60] on div "Transaction Communication 2" at bounding box center [1149, 60] width 152 height 24
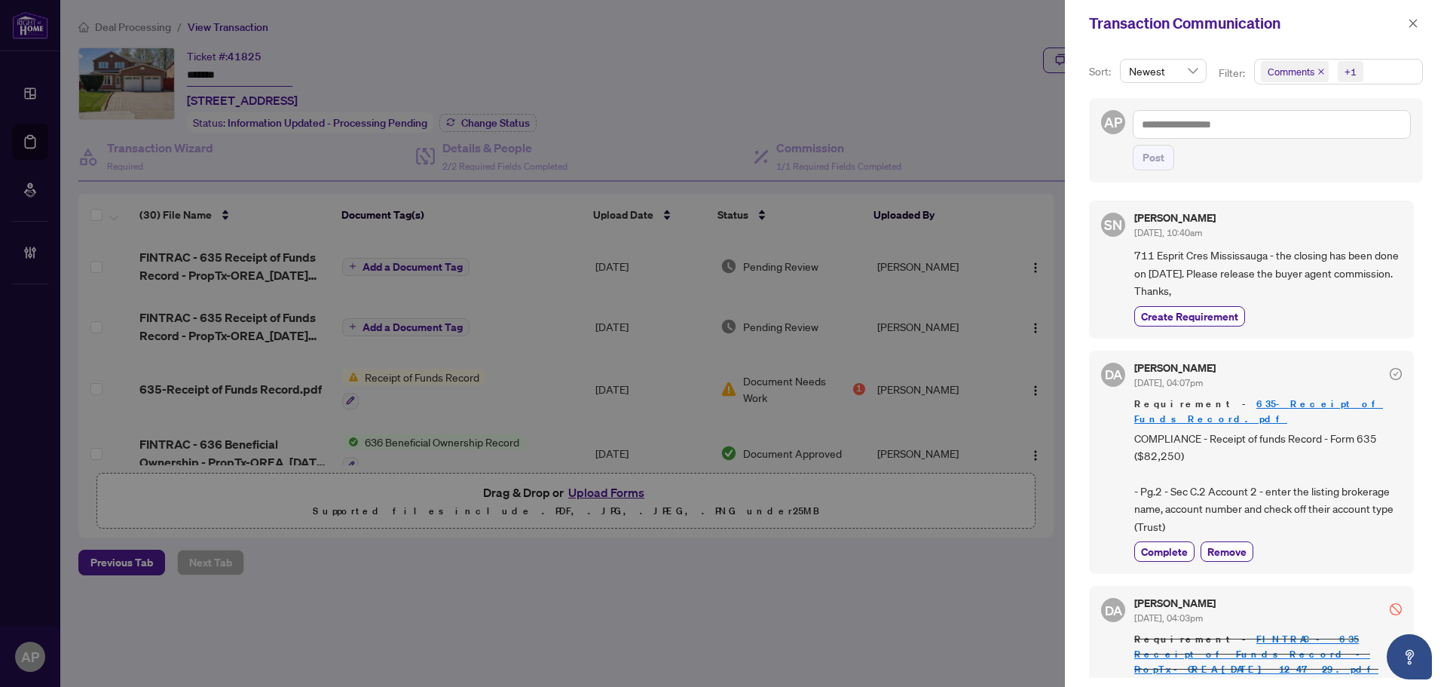
click at [1321, 72] on icon "close" at bounding box center [1321, 72] width 6 height 6
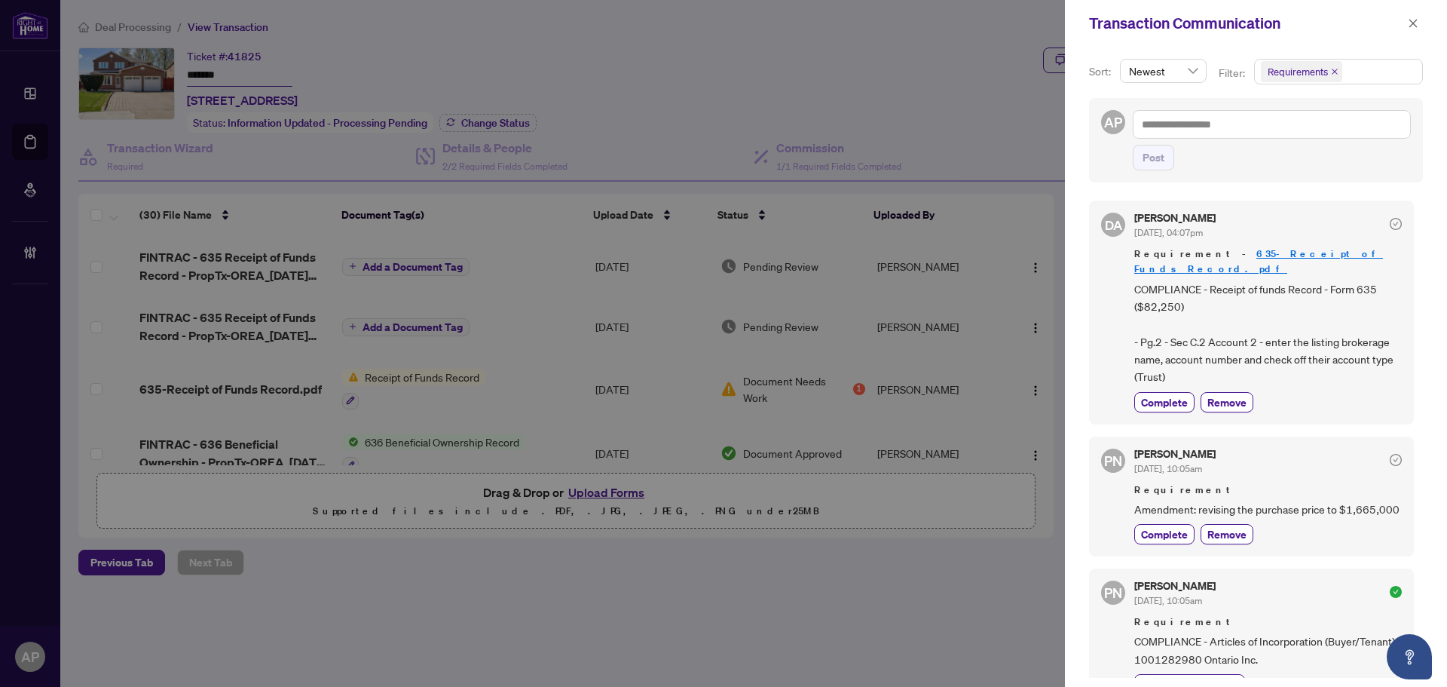
click at [880, 115] on div at bounding box center [723, 343] width 1447 height 687
drag, startPoint x: 1419, startPoint y: 22, endPoint x: 1090, endPoint y: 40, distance: 329.2
click at [1418, 22] on button "button" at bounding box center [1414, 23] width 20 height 18
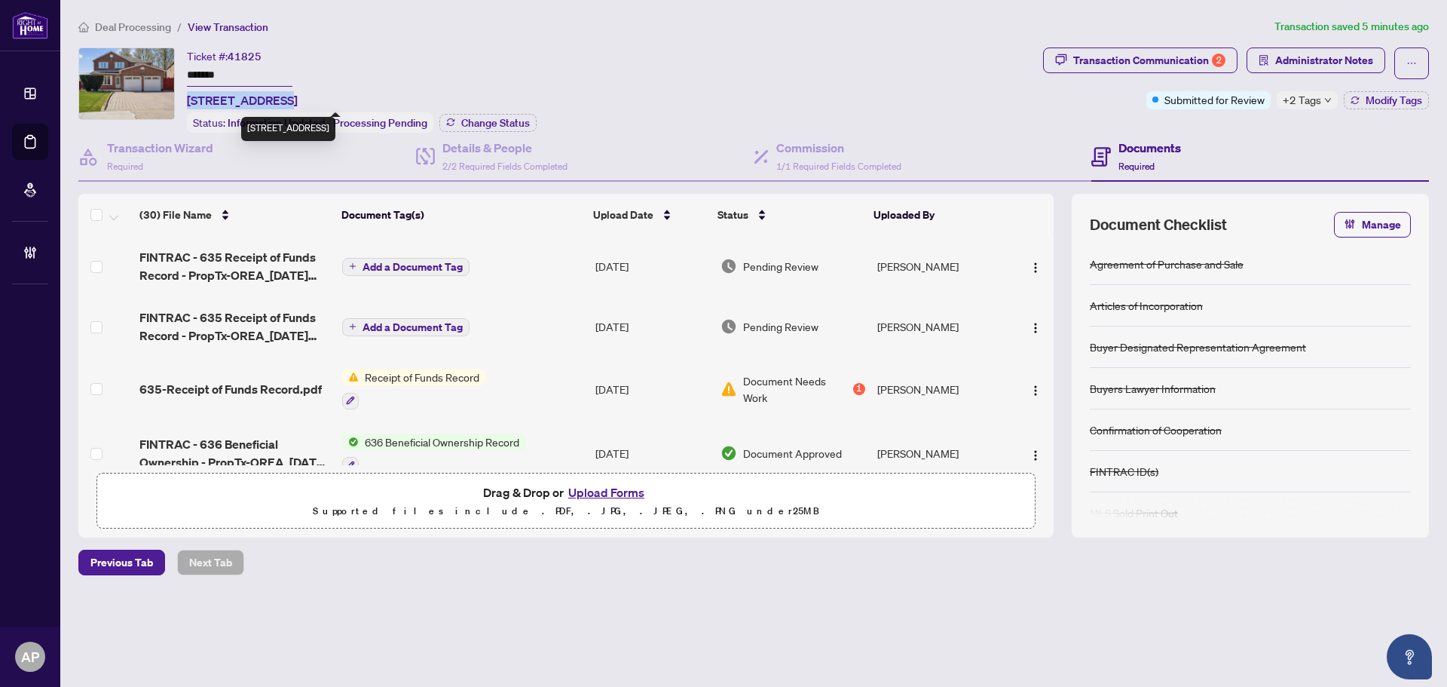
drag, startPoint x: 188, startPoint y: 99, endPoint x: 271, endPoint y: 97, distance: 82.9
click at [271, 97] on span "711 Esprit Cres, Mississauga, Ontario L5R 3C1, Canada" at bounding box center [242, 100] width 111 height 18
copy span "711 Esprit Cres"
click at [213, 70] on input "*******" at bounding box center [240, 76] width 106 height 22
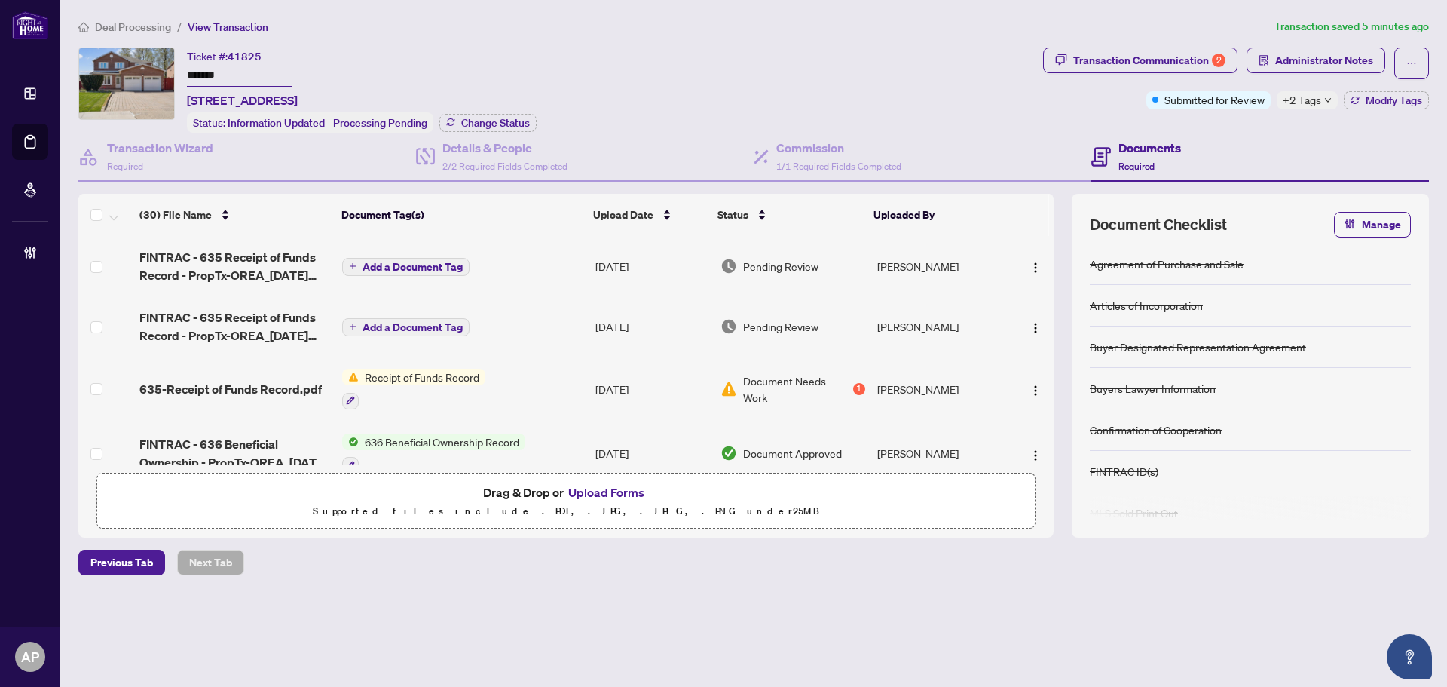
click at [1313, 99] on span "+2 Tags" at bounding box center [1302, 99] width 38 height 17
click at [1251, 135] on div "Documents Required" at bounding box center [1260, 157] width 338 height 49
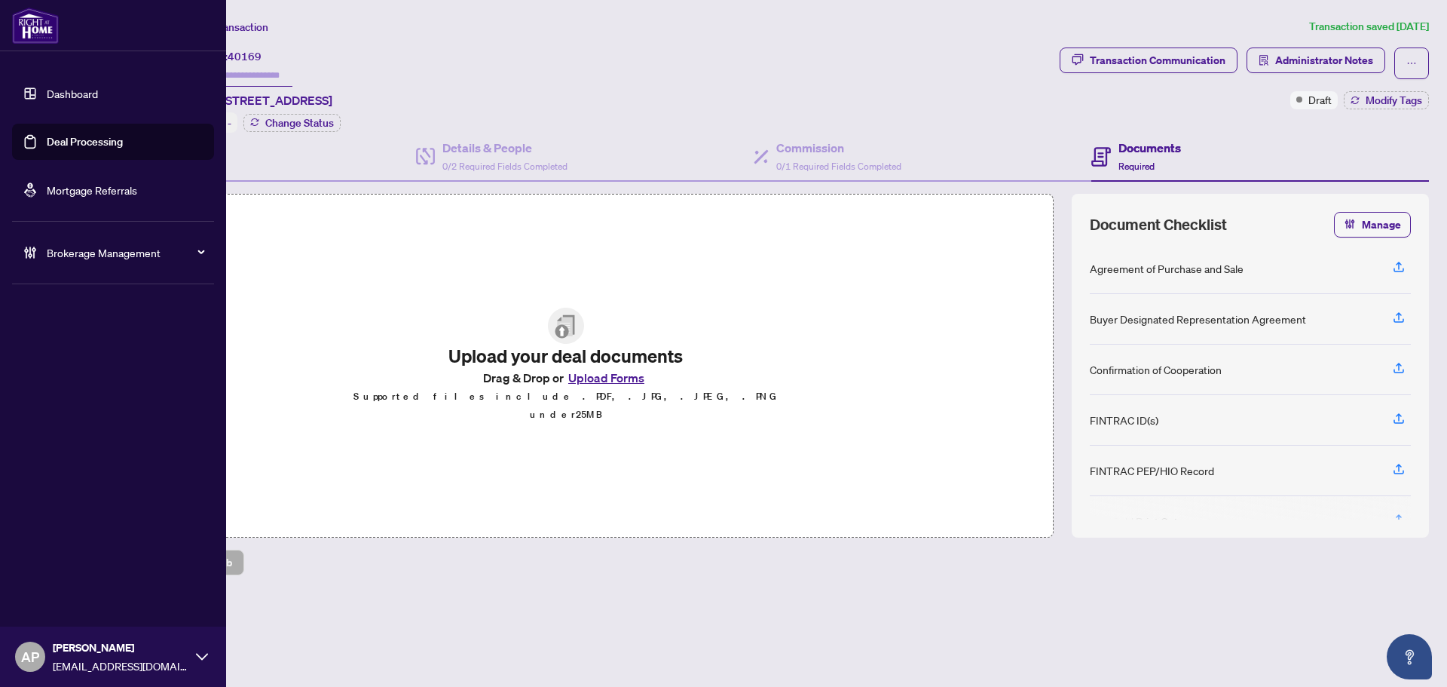
click at [47, 135] on link "Deal Processing" at bounding box center [85, 142] width 76 height 14
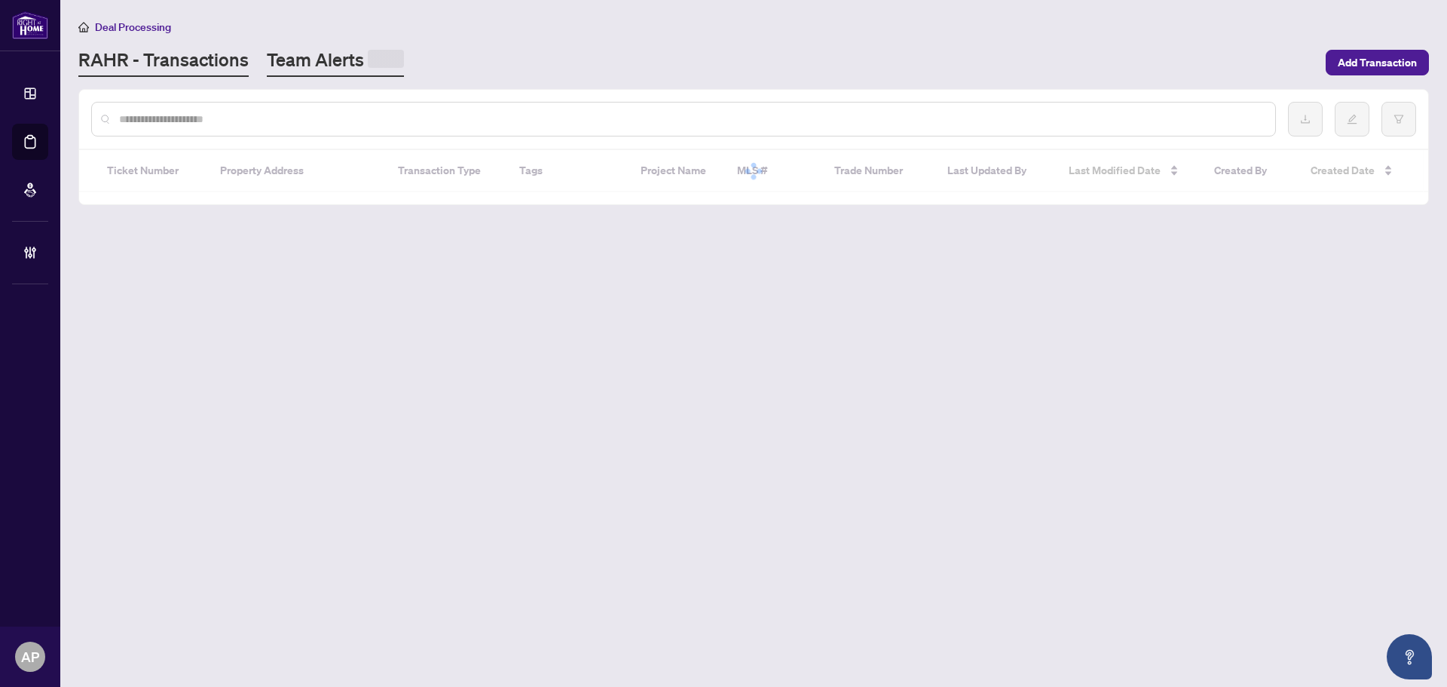
click at [321, 63] on link "Team Alerts" at bounding box center [335, 61] width 137 height 29
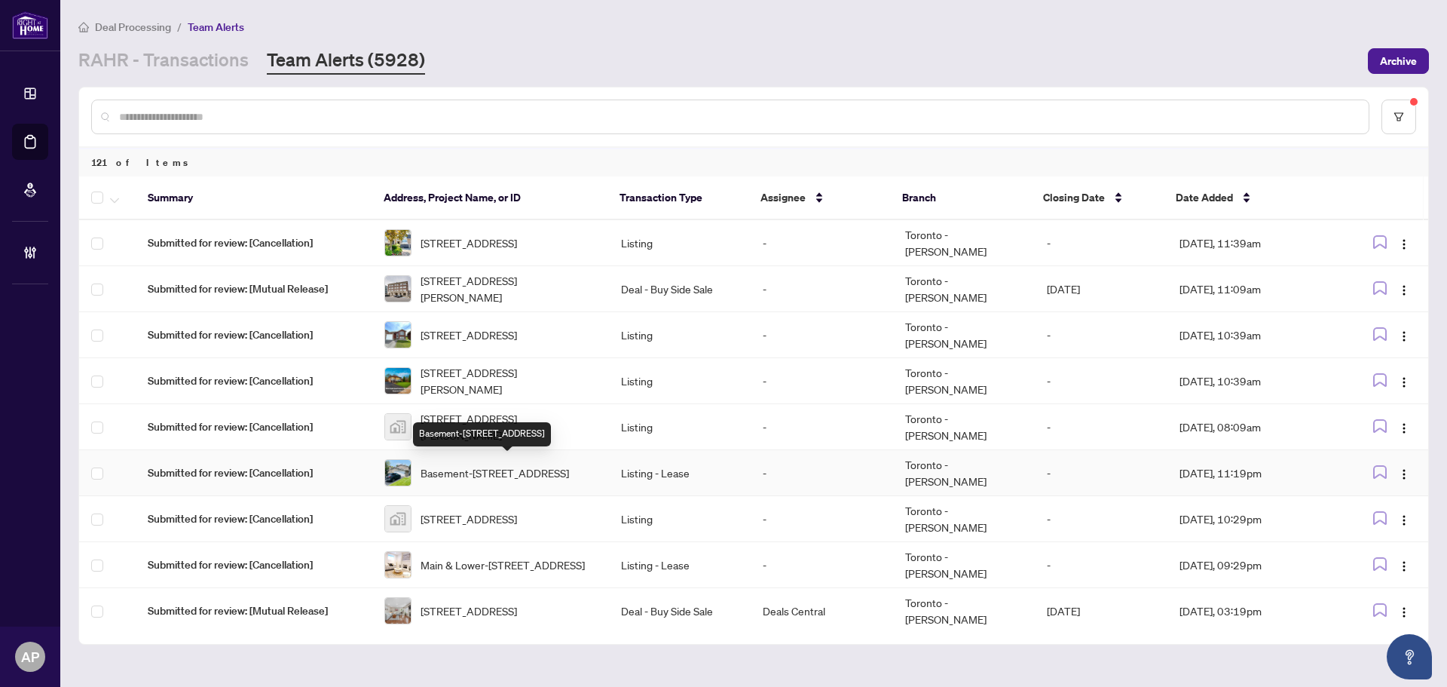
click at [564, 471] on span "Basement-[STREET_ADDRESS]" at bounding box center [495, 472] width 148 height 17
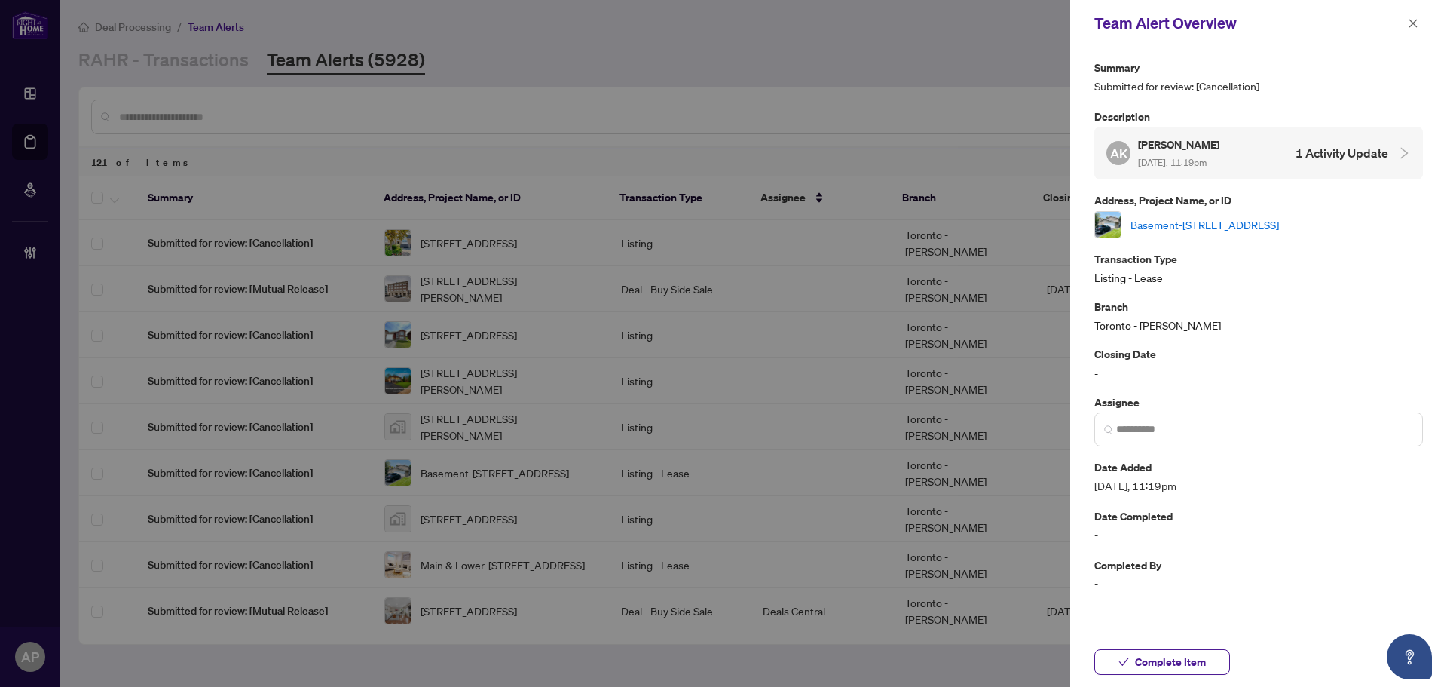
click at [1163, 219] on link "Basement-[STREET_ADDRESS]" at bounding box center [1205, 224] width 148 height 17
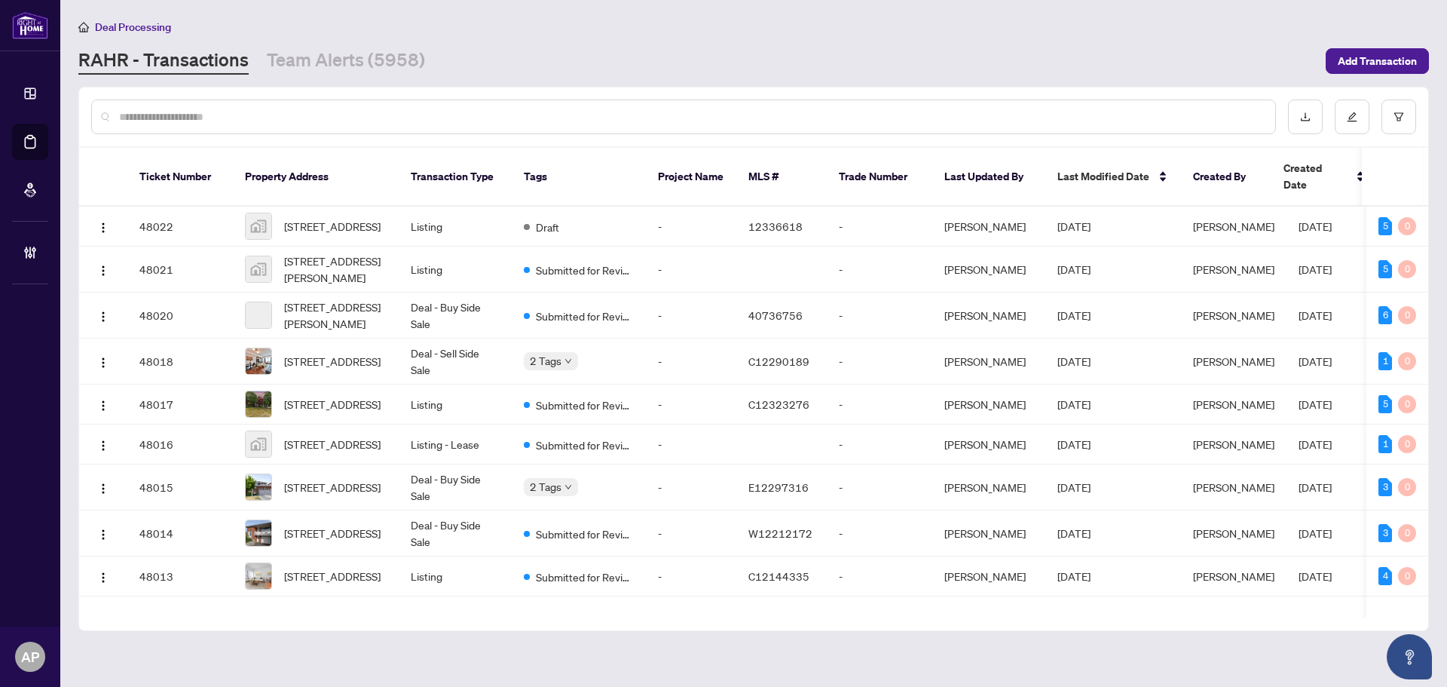
click at [217, 112] on input "text" at bounding box center [691, 117] width 1144 height 17
click at [362, 112] on input "text" at bounding box center [691, 117] width 1144 height 17
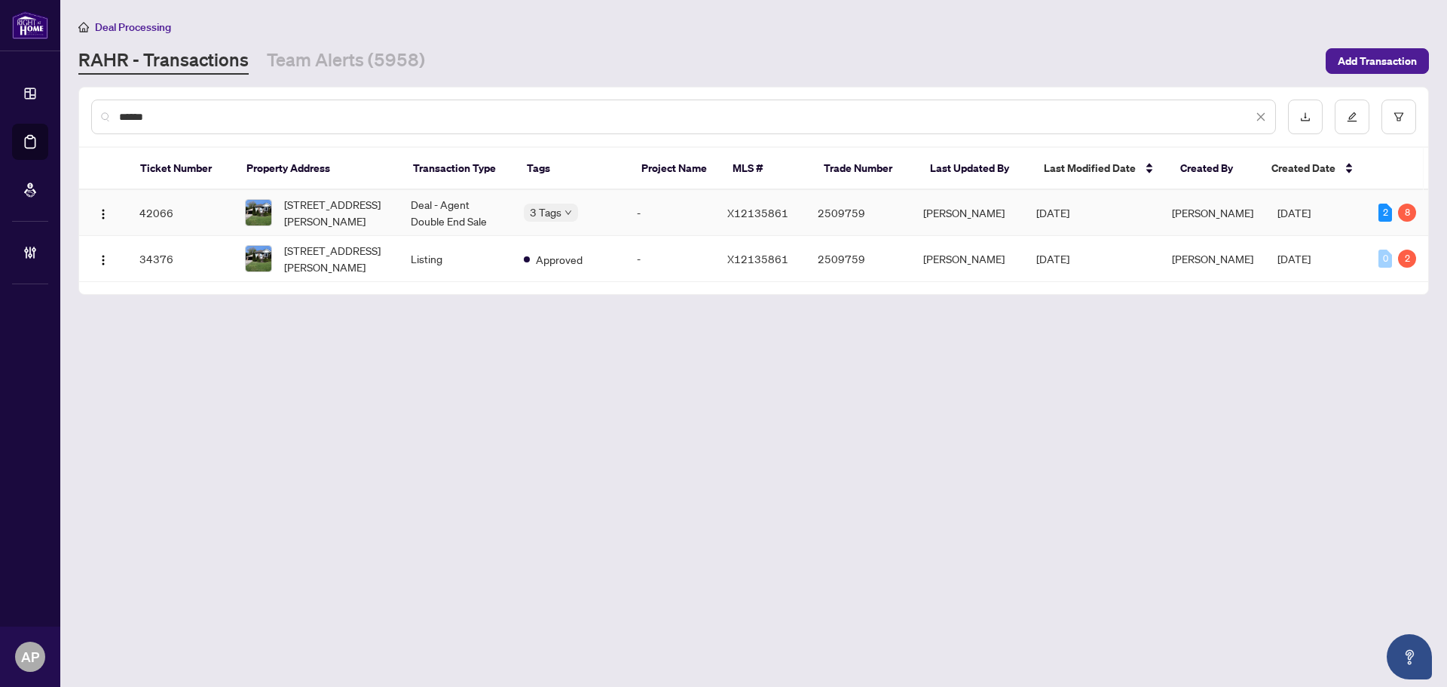
type input "******"
click at [492, 219] on td "Deal - Agent Double End Sale" at bounding box center [455, 213] width 113 height 46
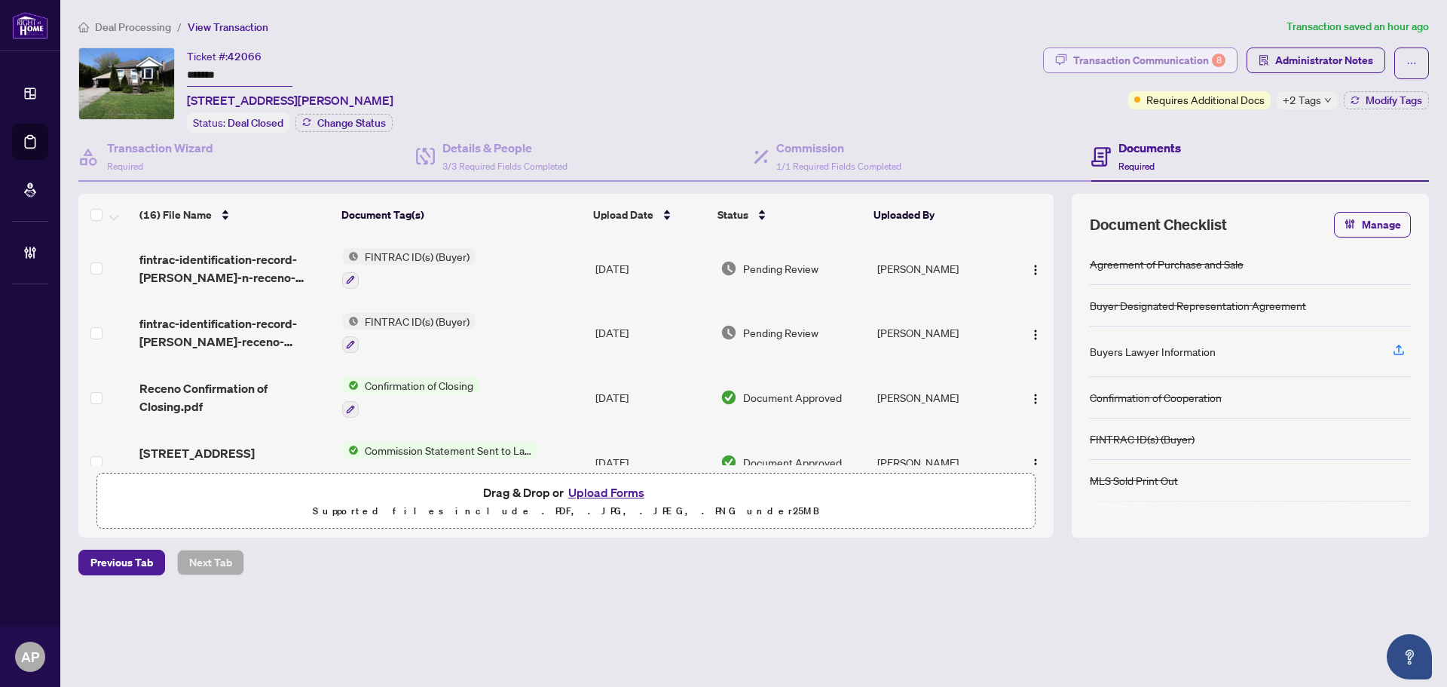
click at [1174, 65] on div "Transaction Communication 8" at bounding box center [1149, 60] width 152 height 24
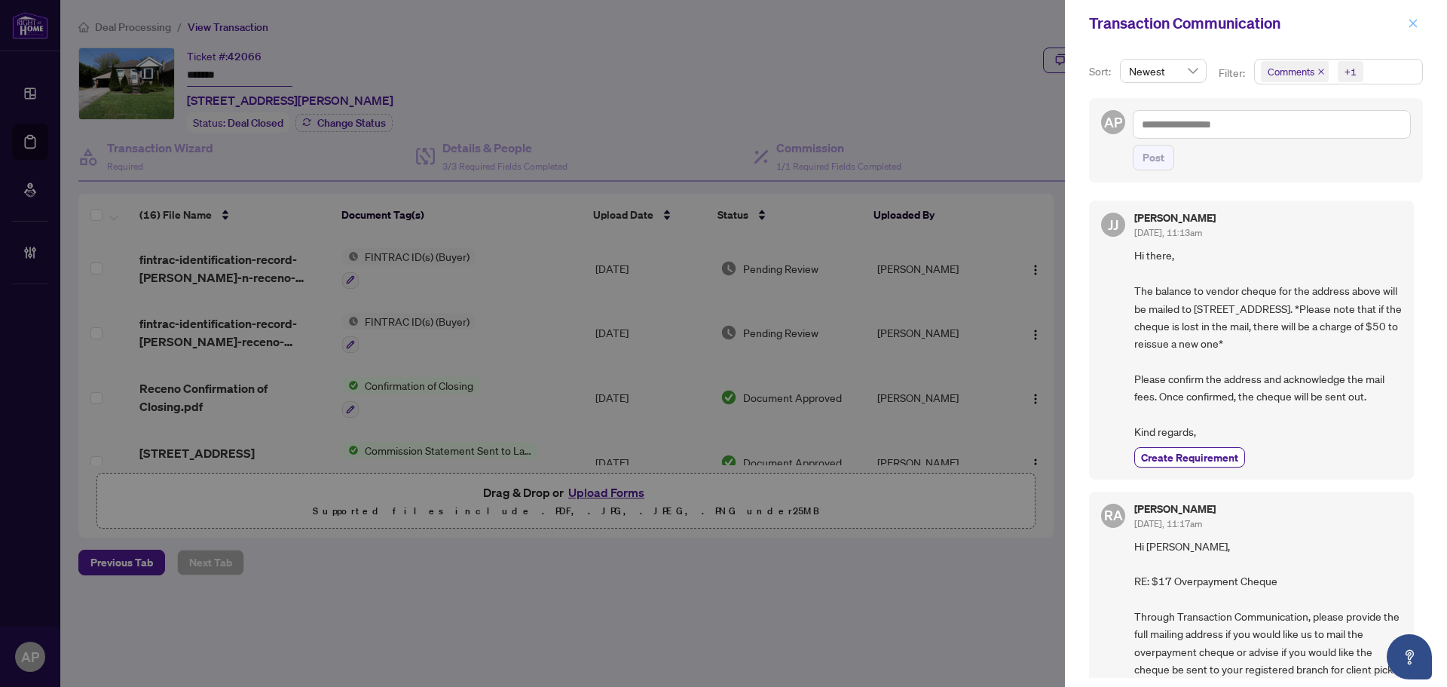
click at [1416, 23] on icon "close" at bounding box center [1413, 23] width 11 height 11
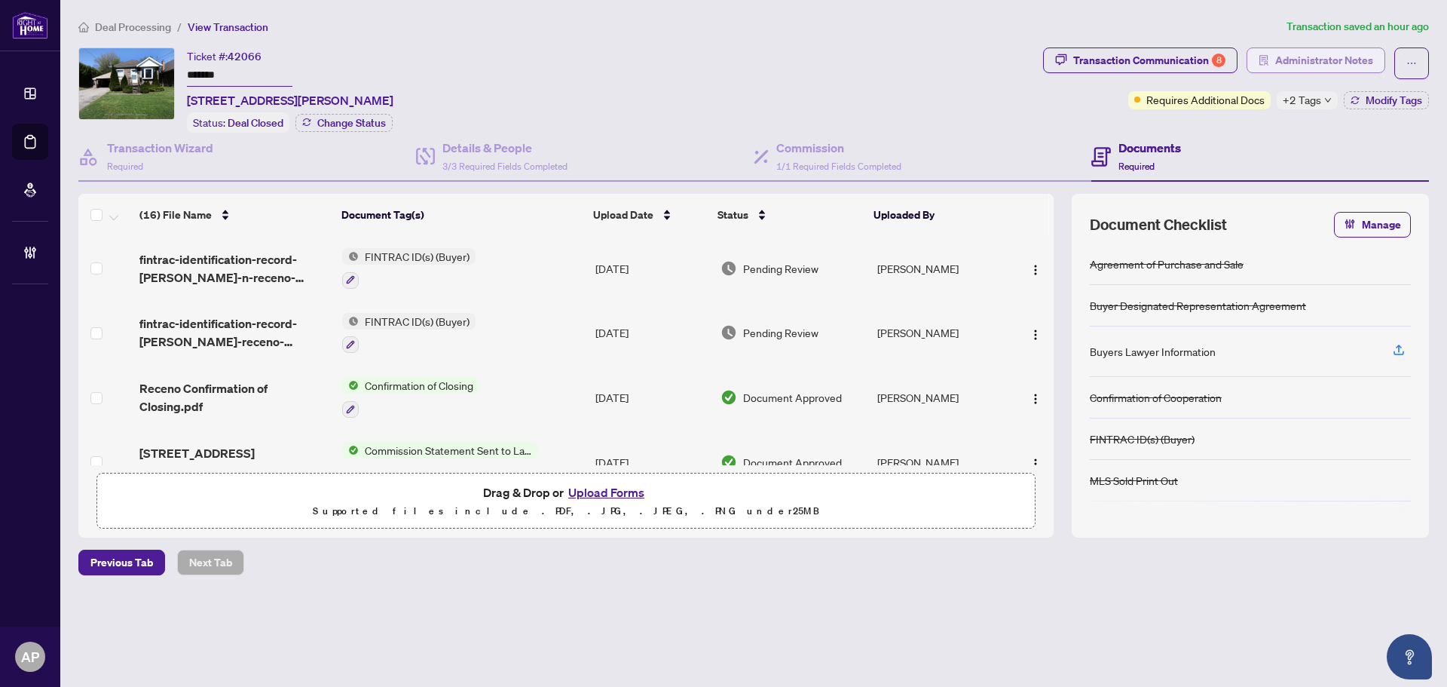
click at [1298, 69] on span "Administrator Notes" at bounding box center [1324, 60] width 98 height 24
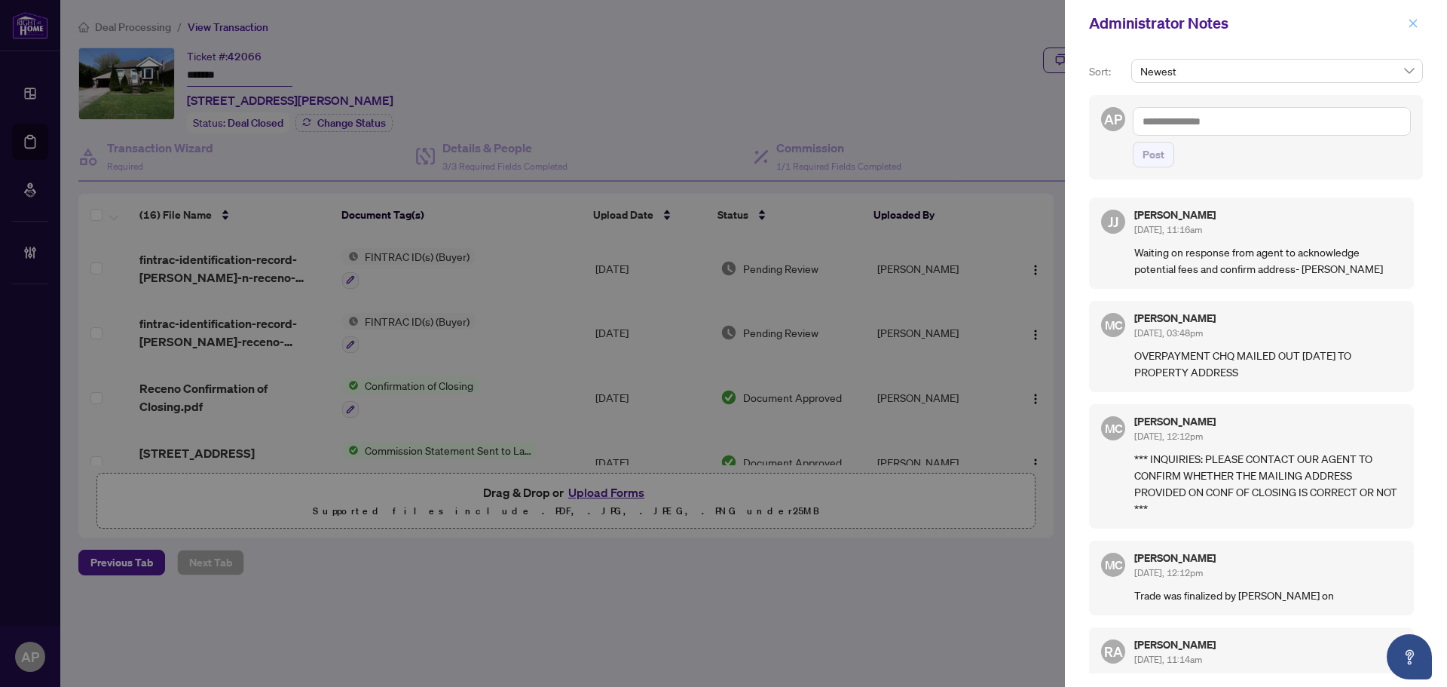
click at [1413, 23] on icon "close" at bounding box center [1414, 23] width 8 height 8
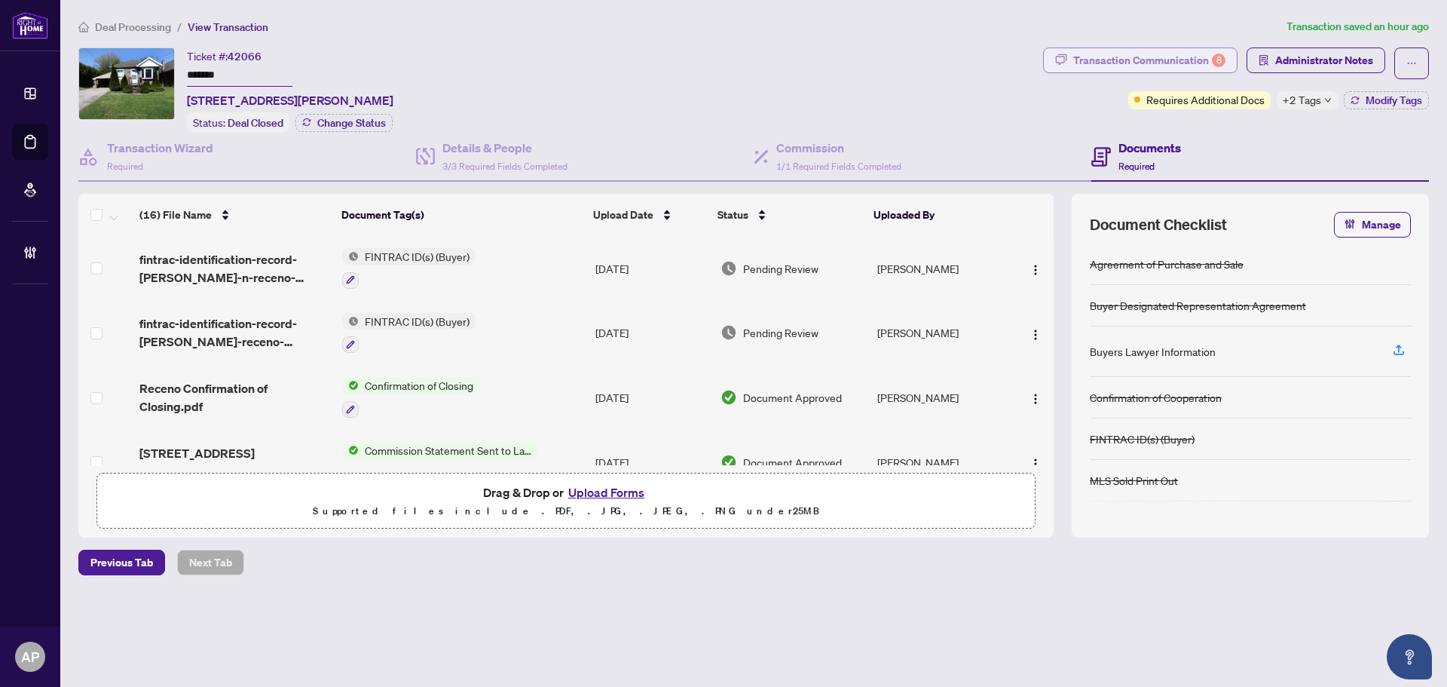
click at [1212, 54] on div "Transaction Communication 8" at bounding box center [1149, 60] width 152 height 24
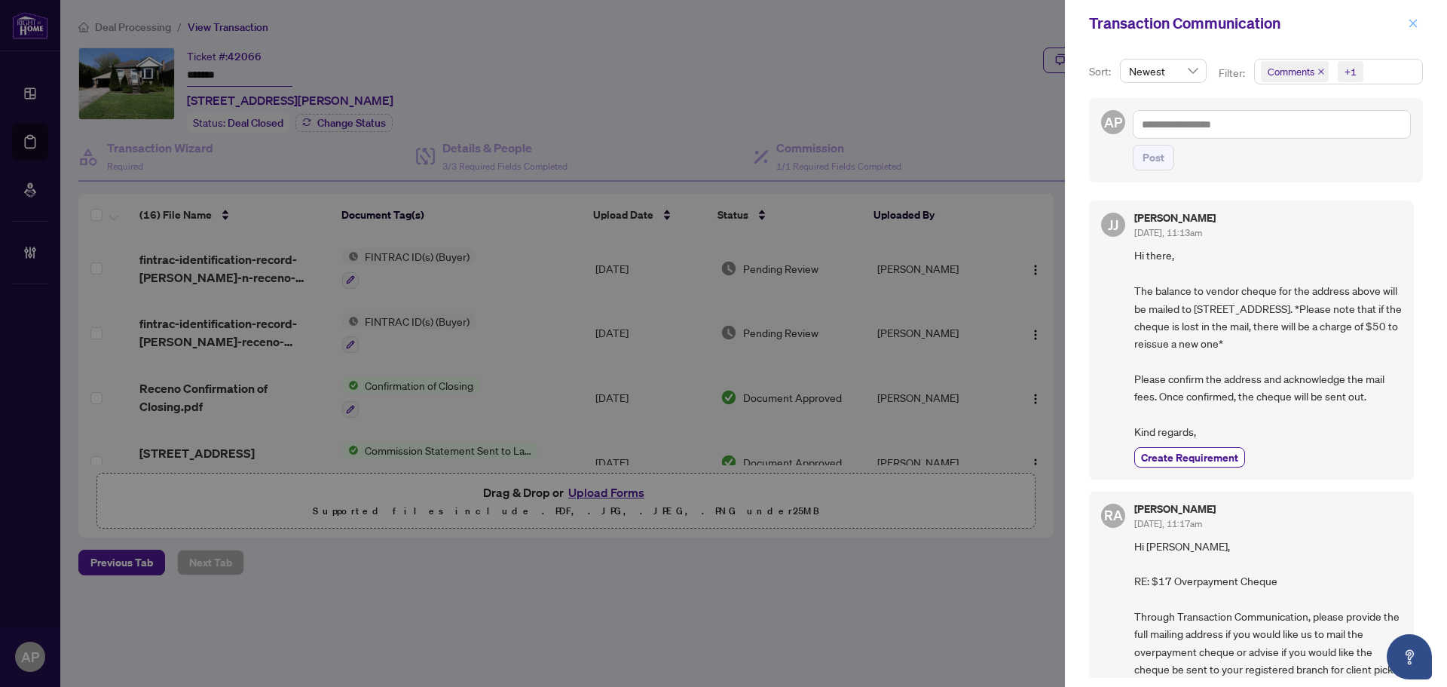
click at [1413, 20] on icon "close" at bounding box center [1413, 23] width 11 height 11
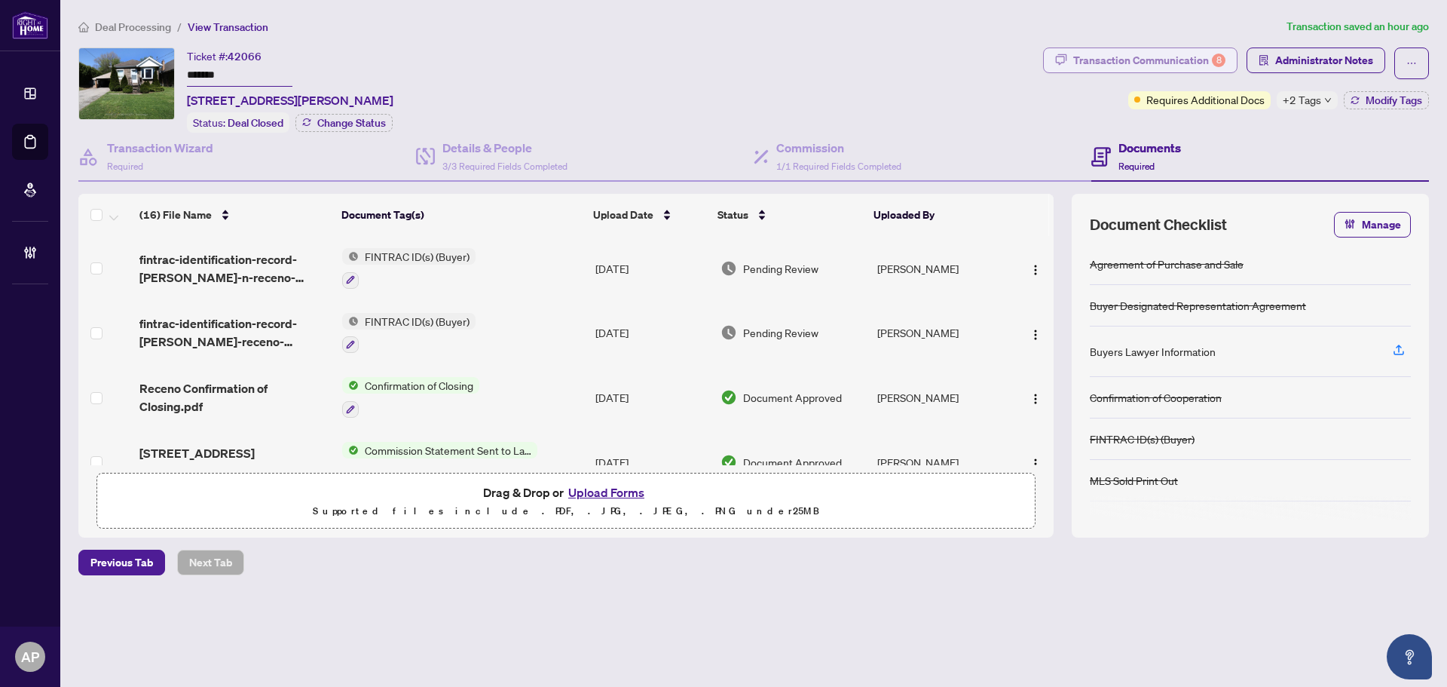
click at [1198, 62] on div "Transaction Communication 8" at bounding box center [1149, 60] width 152 height 24
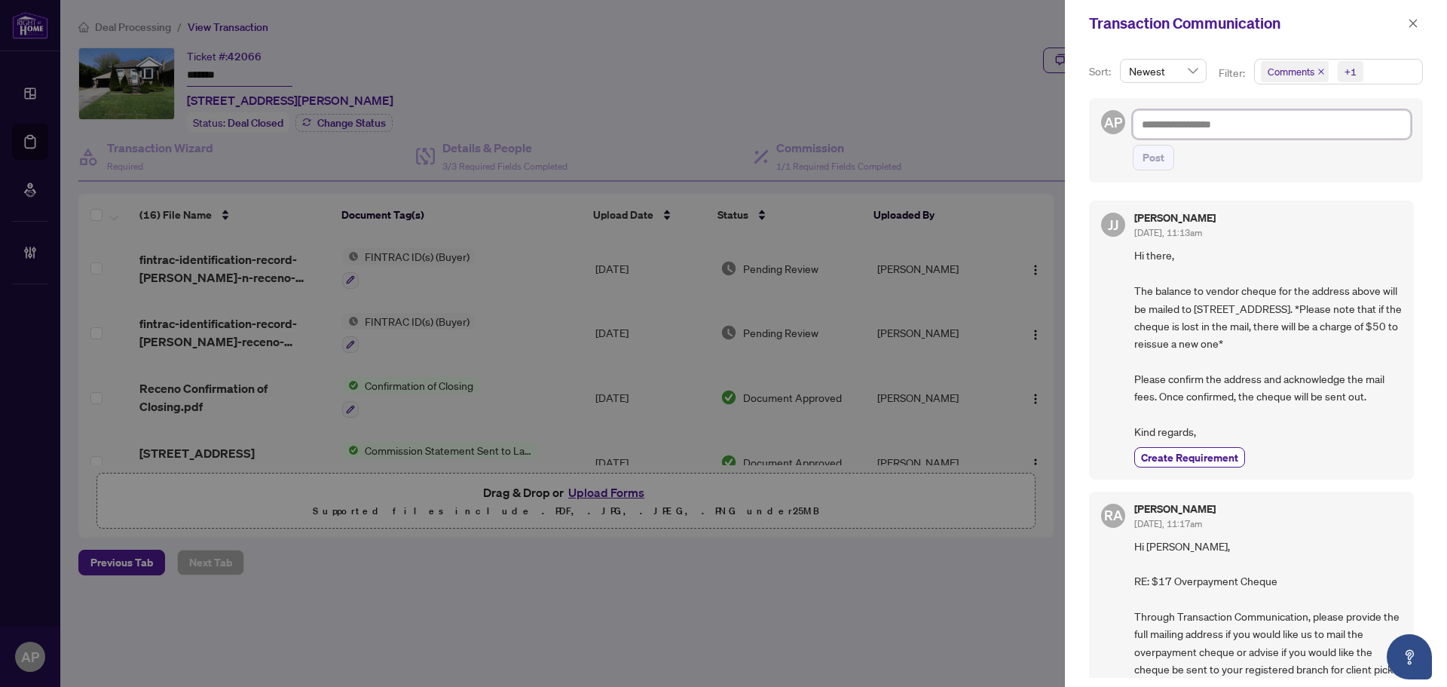
click at [1233, 126] on textarea at bounding box center [1272, 124] width 278 height 29
type textarea "*"
type textarea "**"
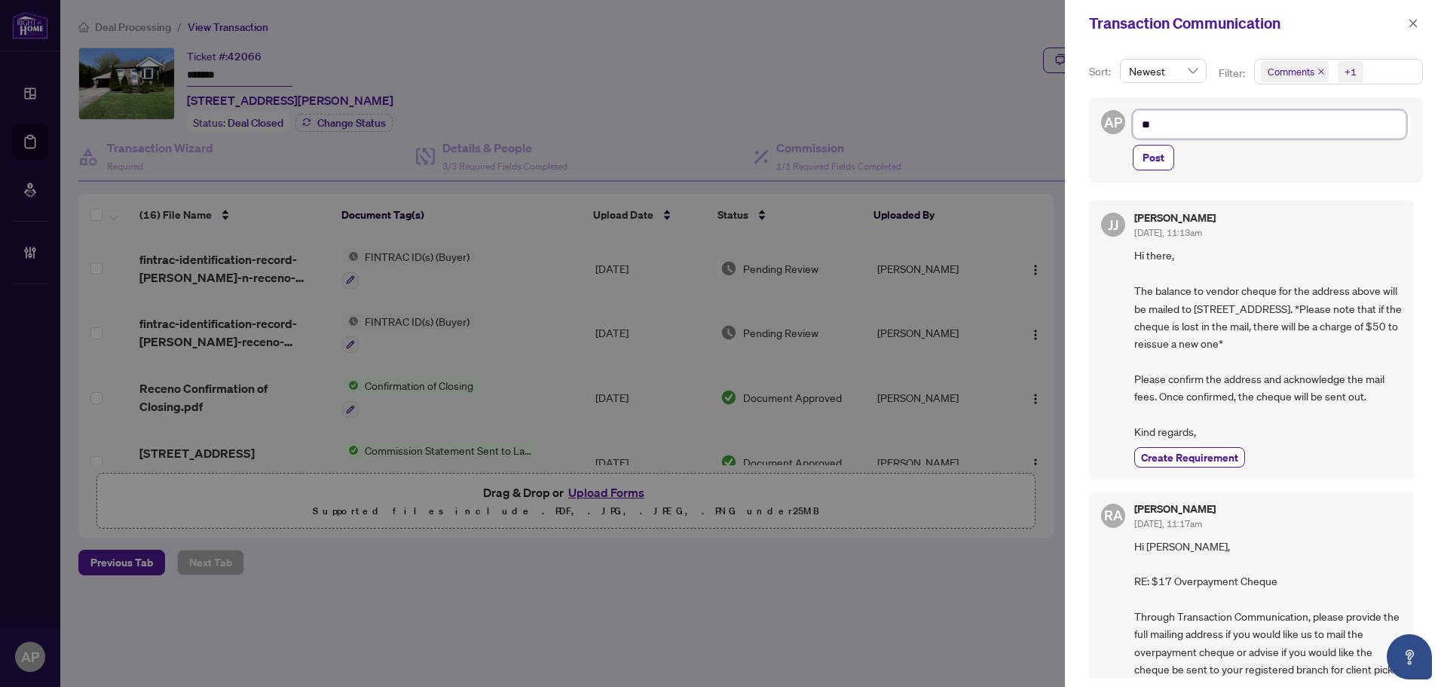
type textarea "***"
drag, startPoint x: 1168, startPoint y: 125, endPoint x: 1105, endPoint y: 125, distance: 63.3
click at [1105, 125] on div "AP *** Post" at bounding box center [1256, 140] width 334 height 84
type textarea "**********"
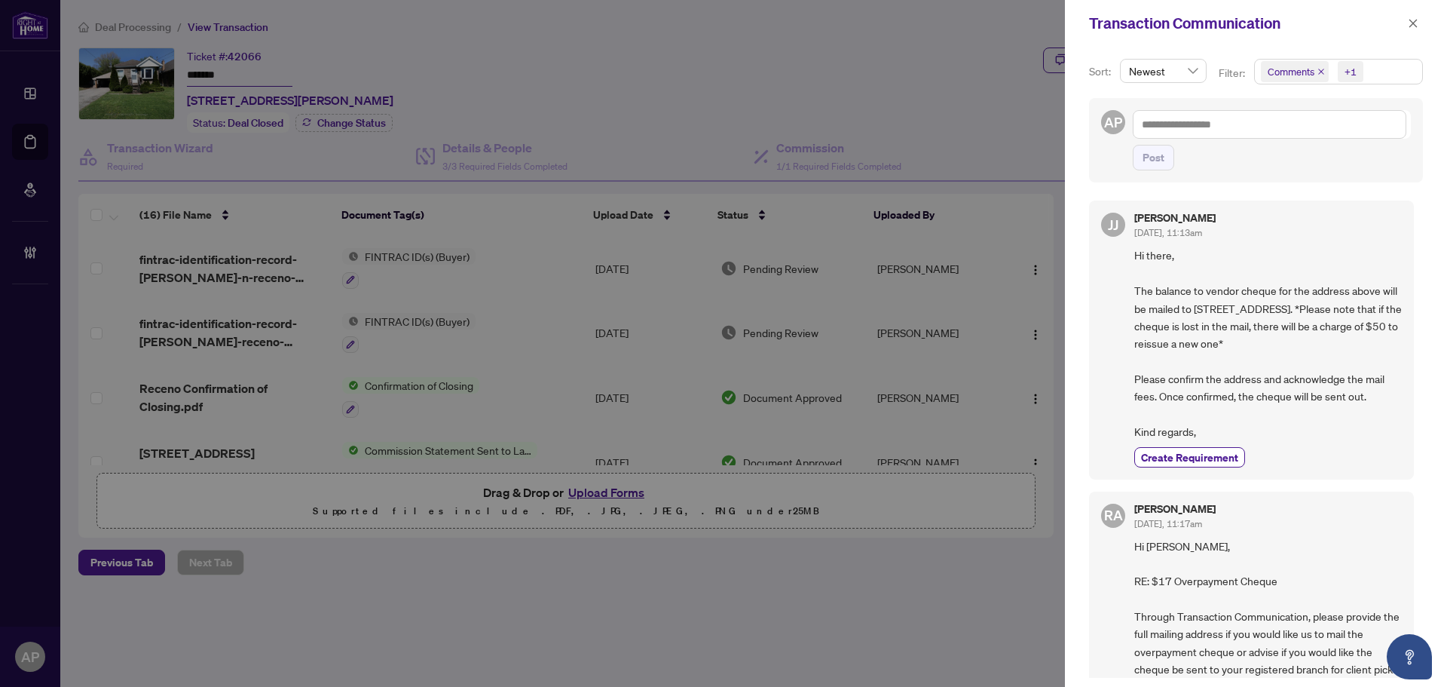
click at [1408, 23] on icon "close" at bounding box center [1413, 23] width 11 height 11
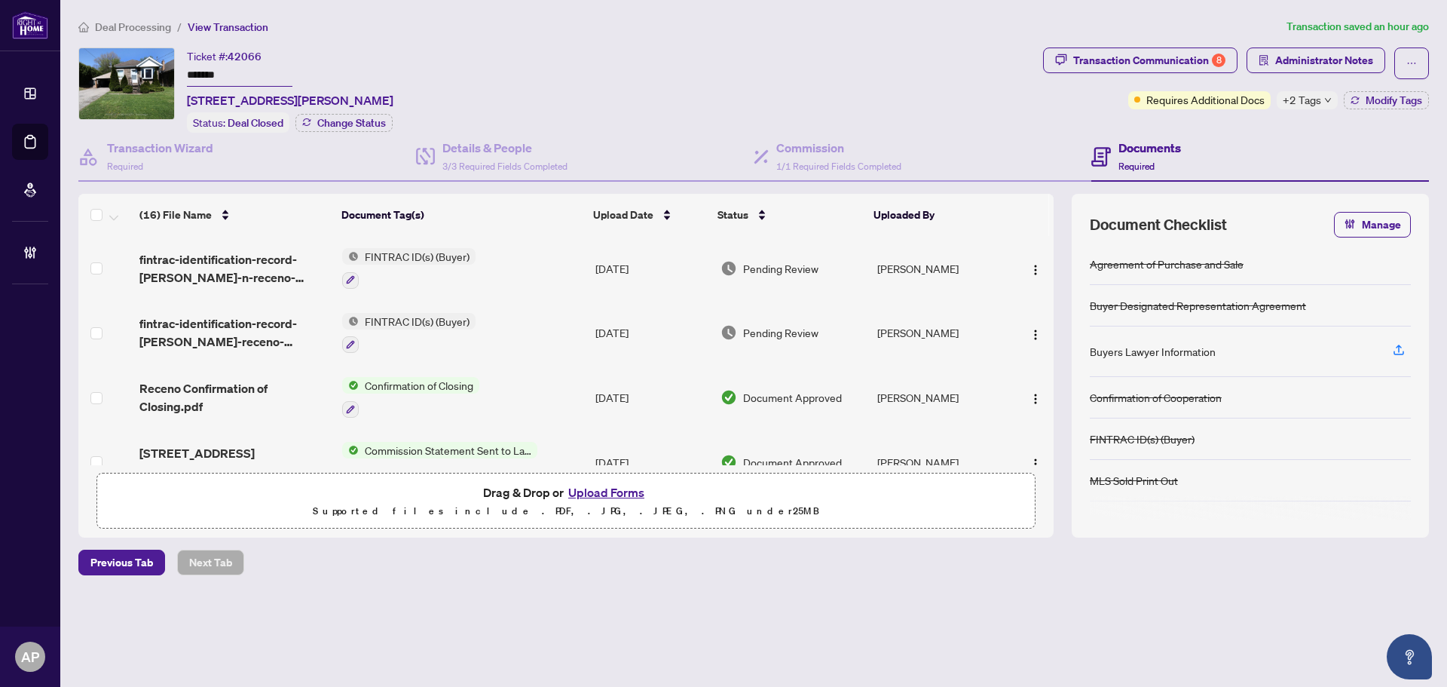
click at [1321, 100] on div "+2 Tags" at bounding box center [1307, 100] width 61 height 18
click at [1338, 57] on span "Administrator Notes" at bounding box center [1324, 60] width 98 height 24
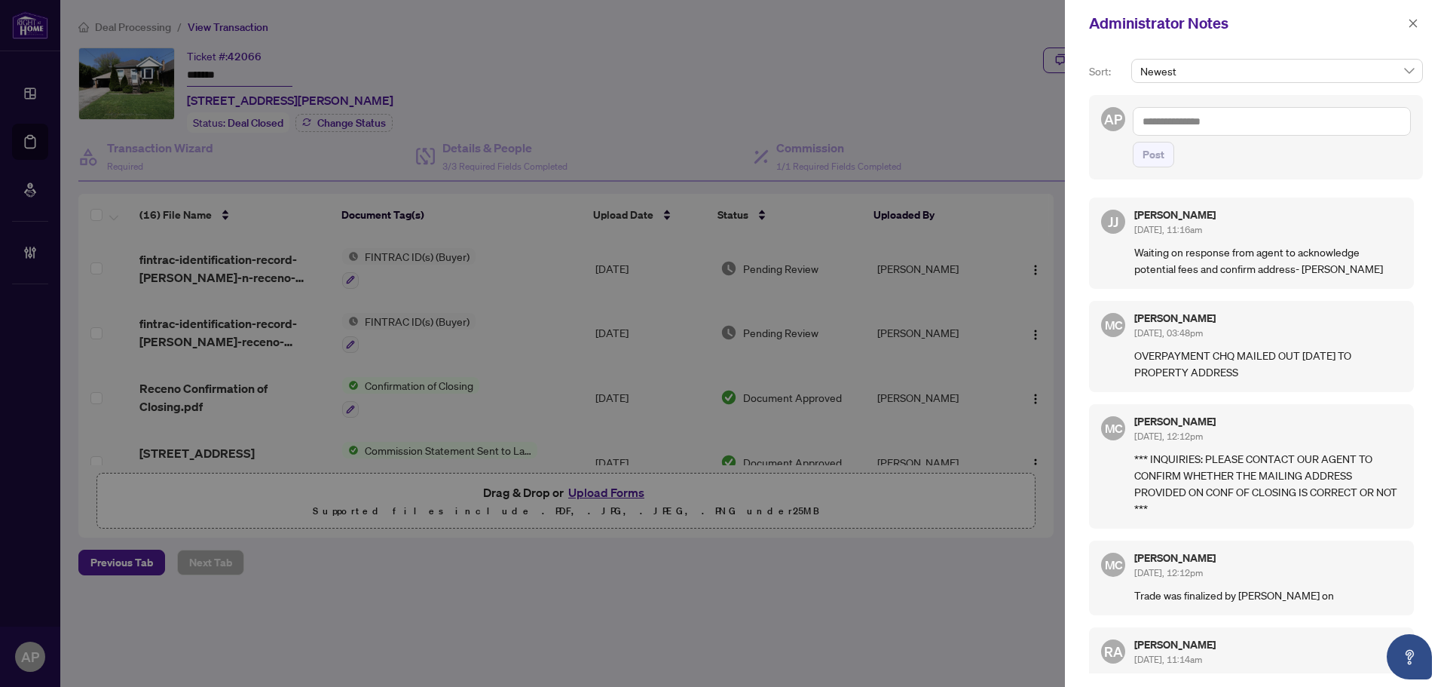
click at [1285, 122] on textarea at bounding box center [1272, 121] width 278 height 29
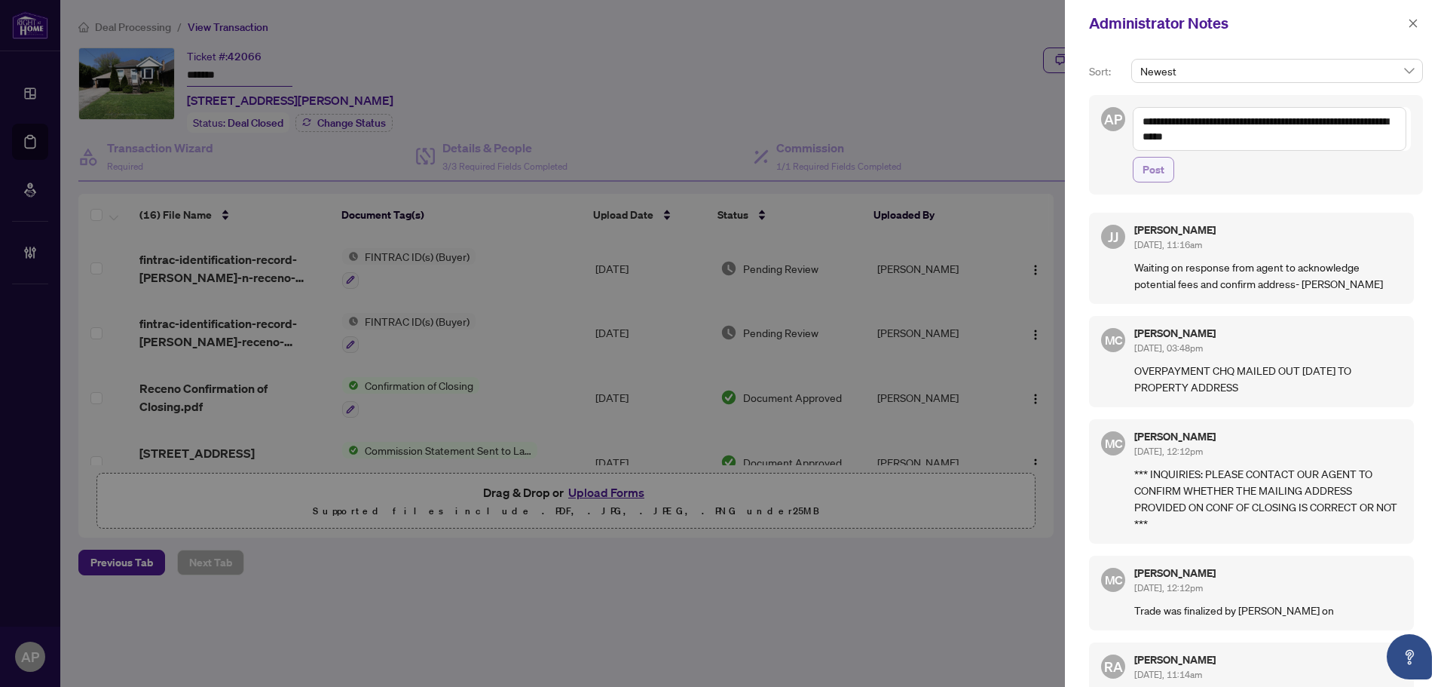
type textarea "**********"
click at [1168, 168] on button "Post" at bounding box center [1153, 170] width 41 height 26
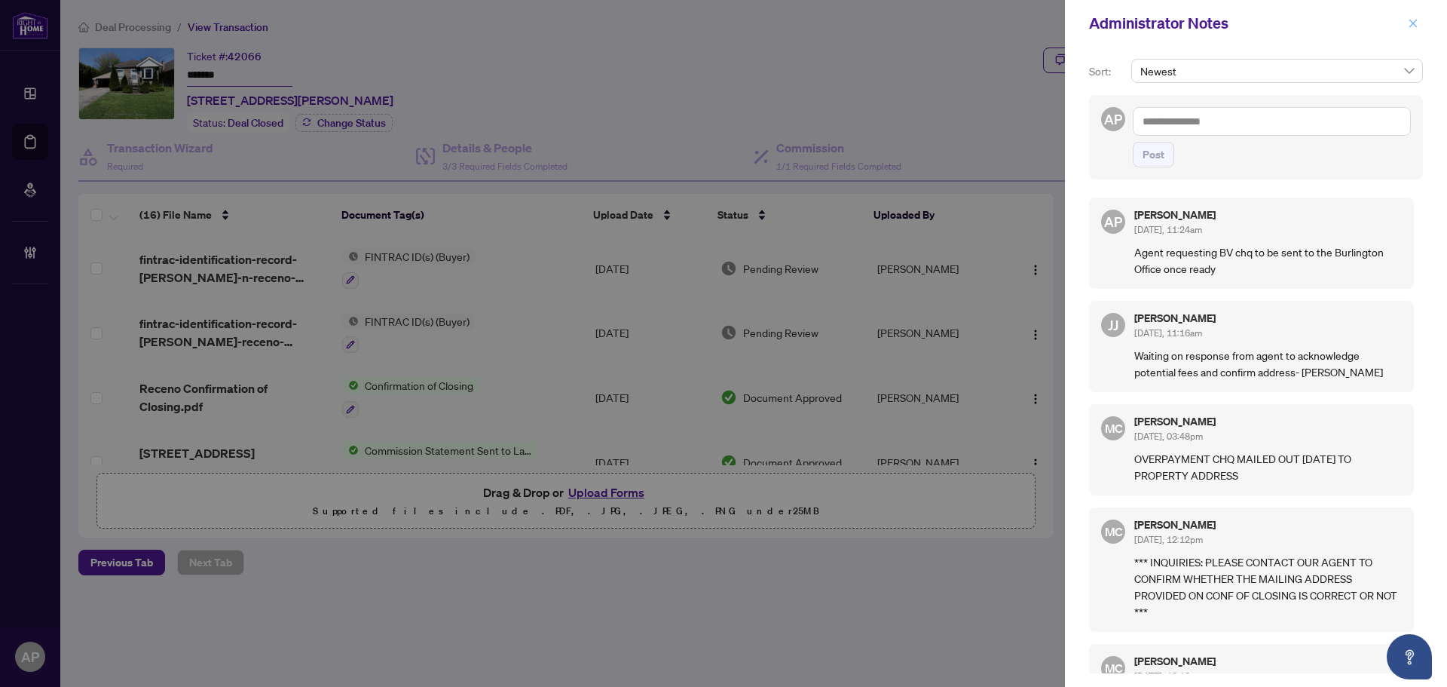
click at [1413, 29] on span "button" at bounding box center [1413, 23] width 11 height 24
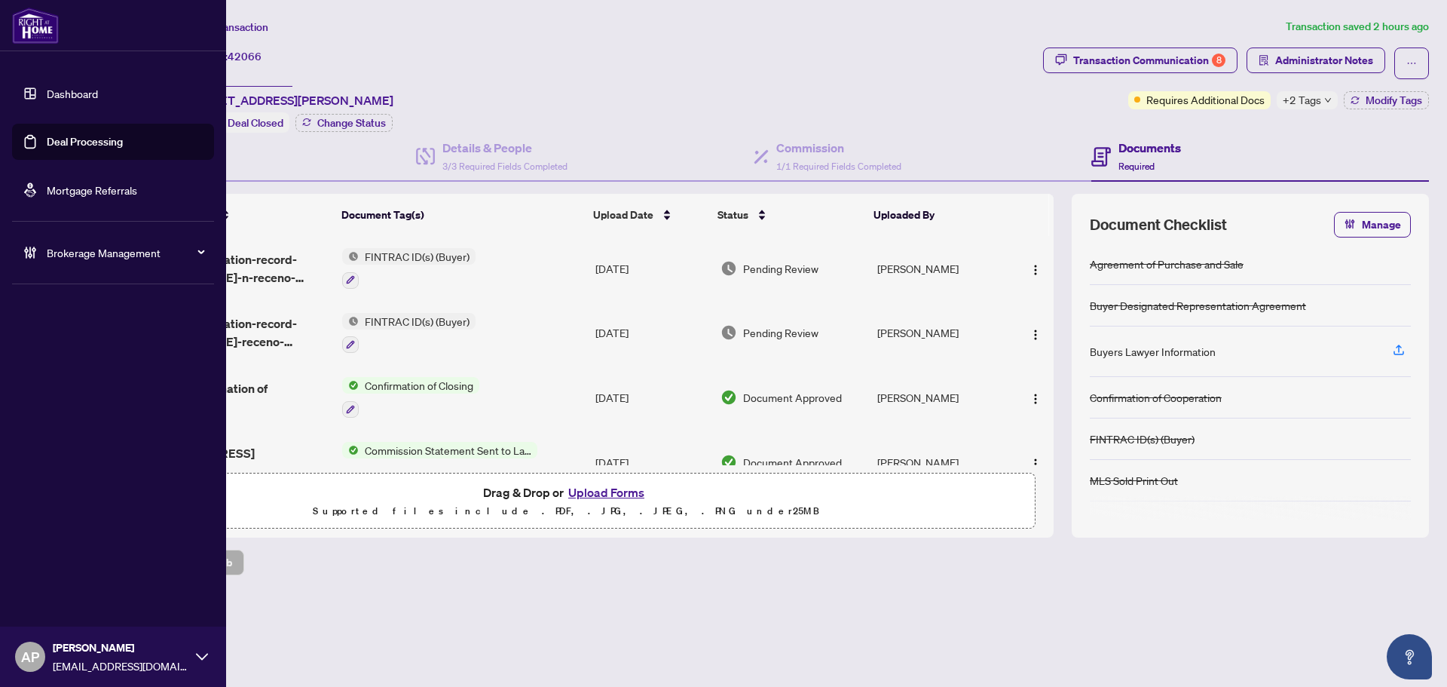
click at [47, 145] on link "Deal Processing" at bounding box center [85, 142] width 76 height 14
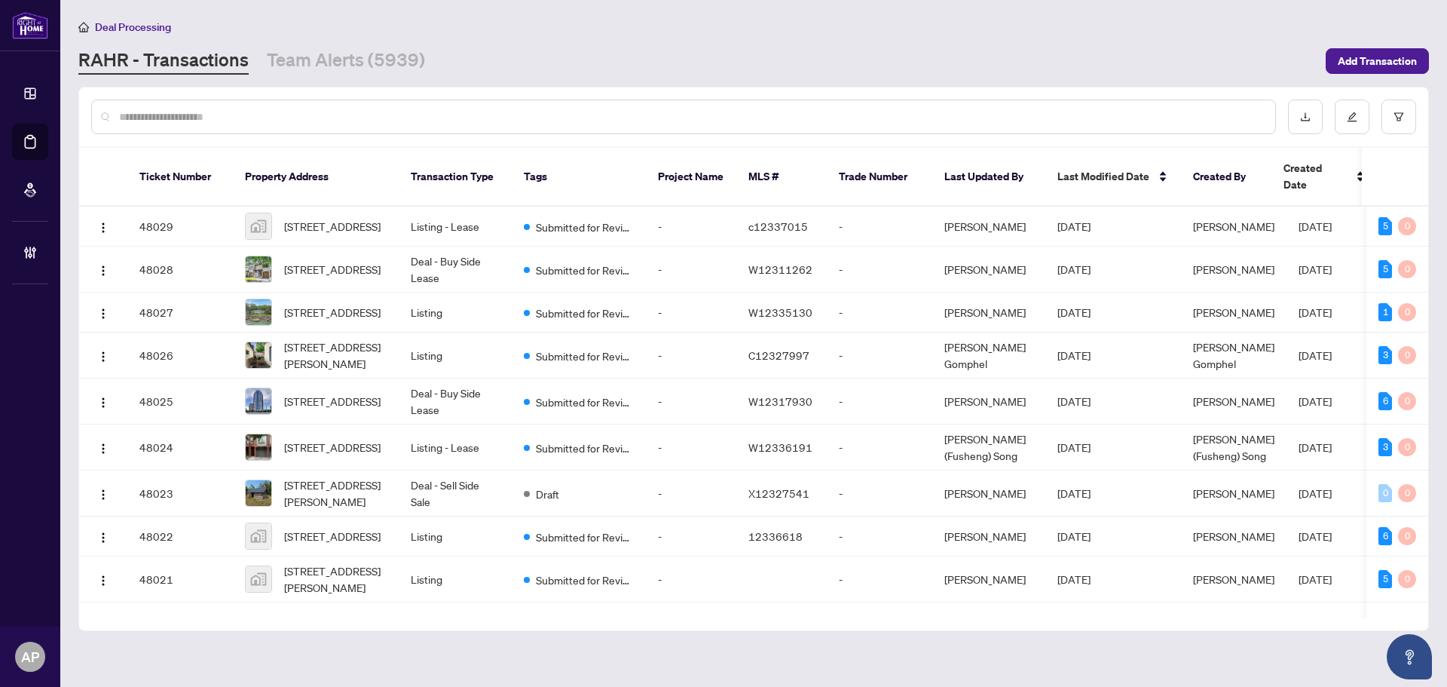
click at [678, 116] on input "text" at bounding box center [691, 117] width 1144 height 17
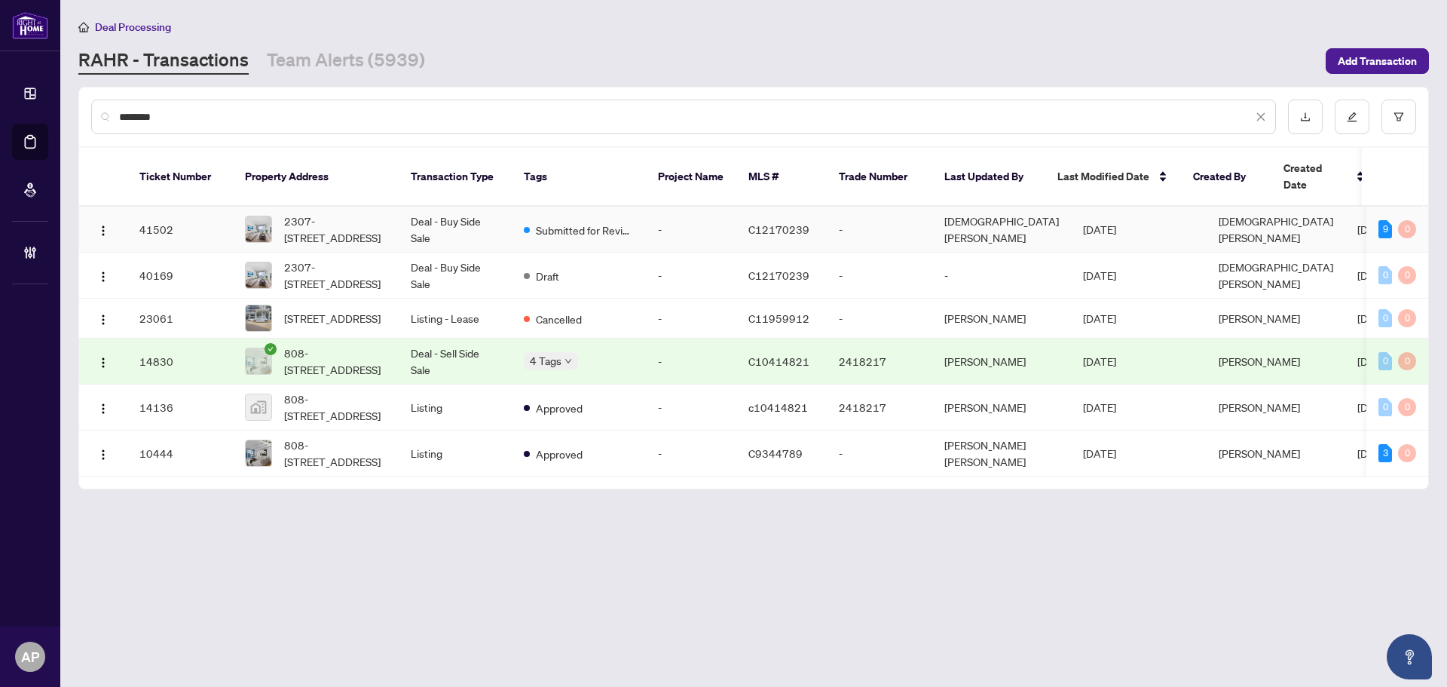
type input "********"
click at [406, 207] on td "Deal - Buy Side Sale" at bounding box center [455, 230] width 113 height 46
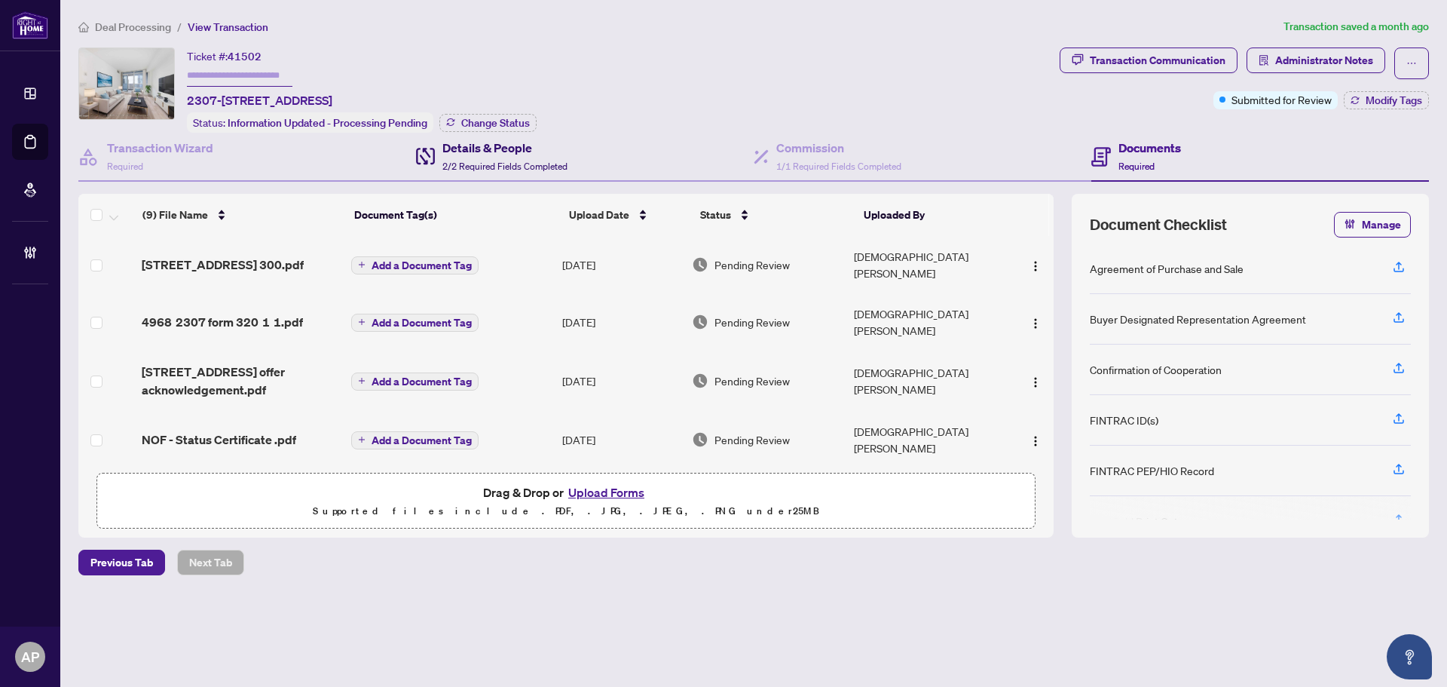
click at [540, 161] on span "2/2 Required Fields Completed" at bounding box center [504, 166] width 125 height 11
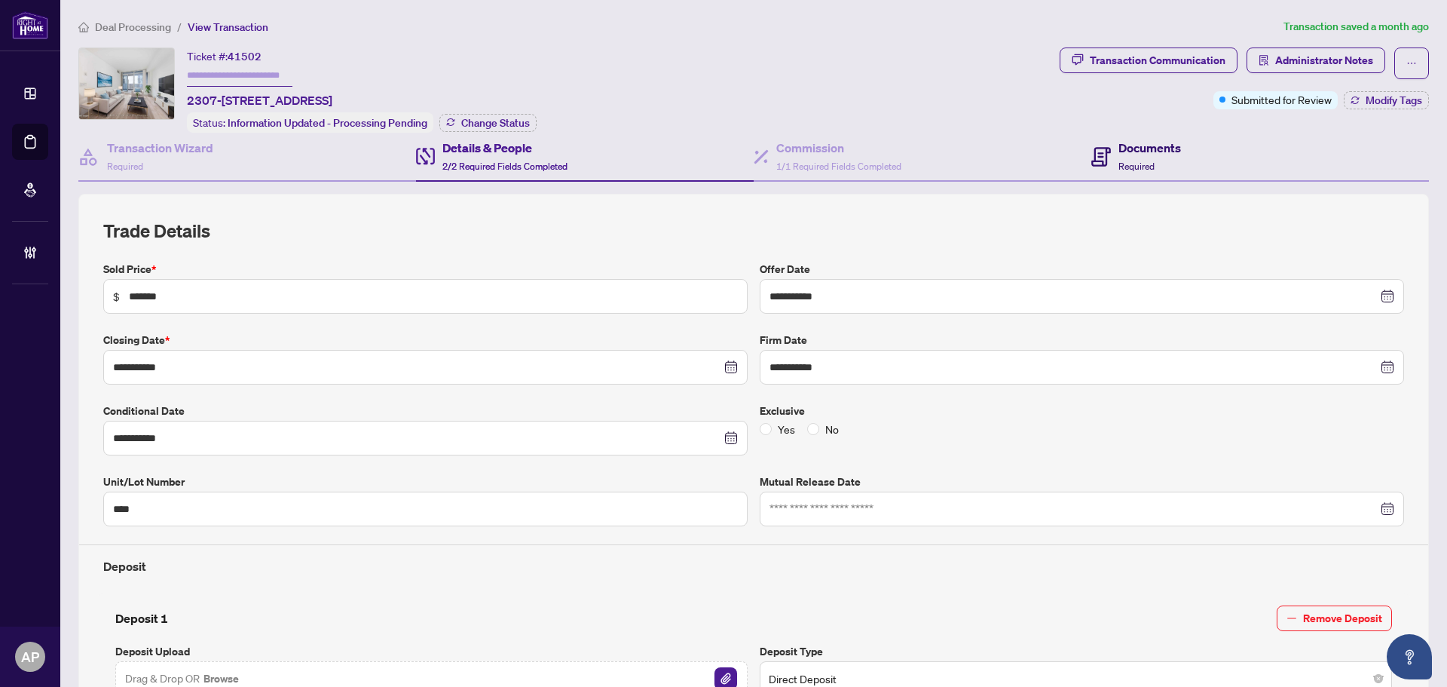
click at [1125, 161] on span "Required" at bounding box center [1137, 166] width 36 height 11
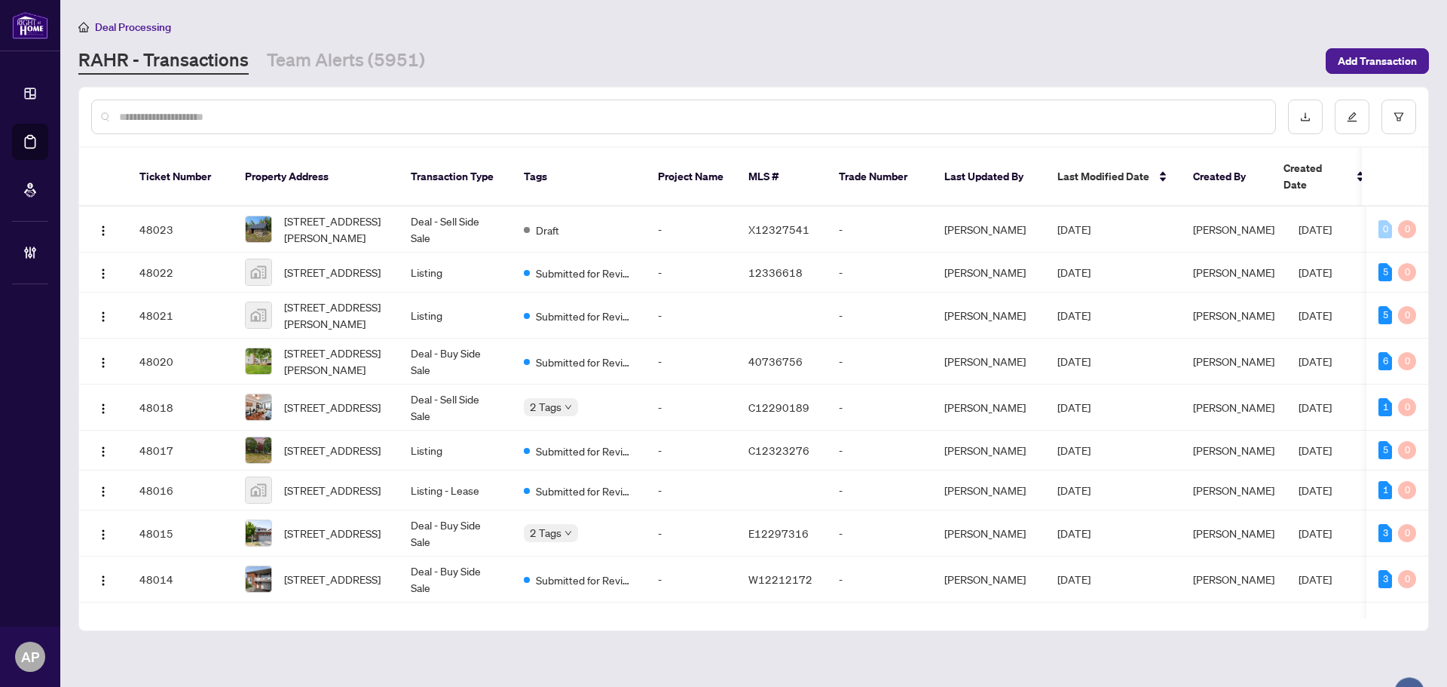
click at [436, 115] on input "text" at bounding box center [691, 117] width 1144 height 17
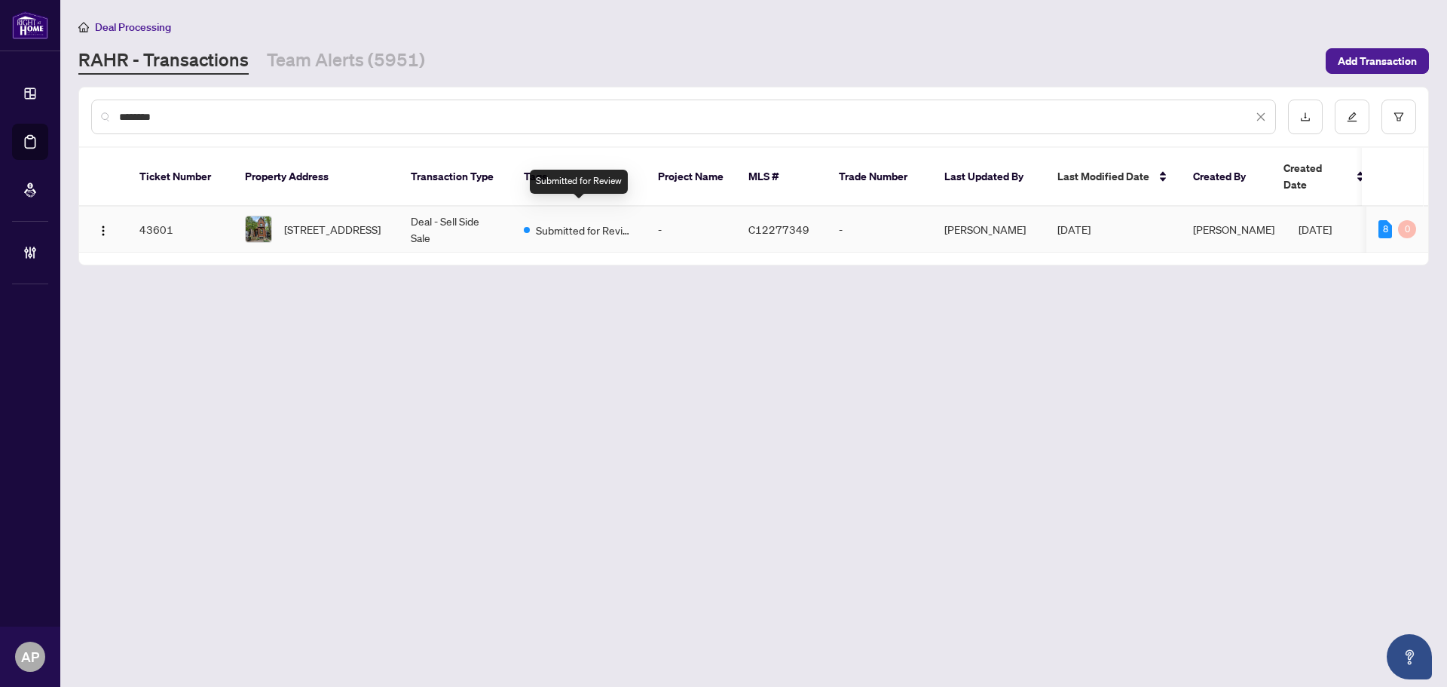
type input "*******"
click at [484, 208] on td "Deal - Sell Side Sale" at bounding box center [455, 230] width 113 height 46
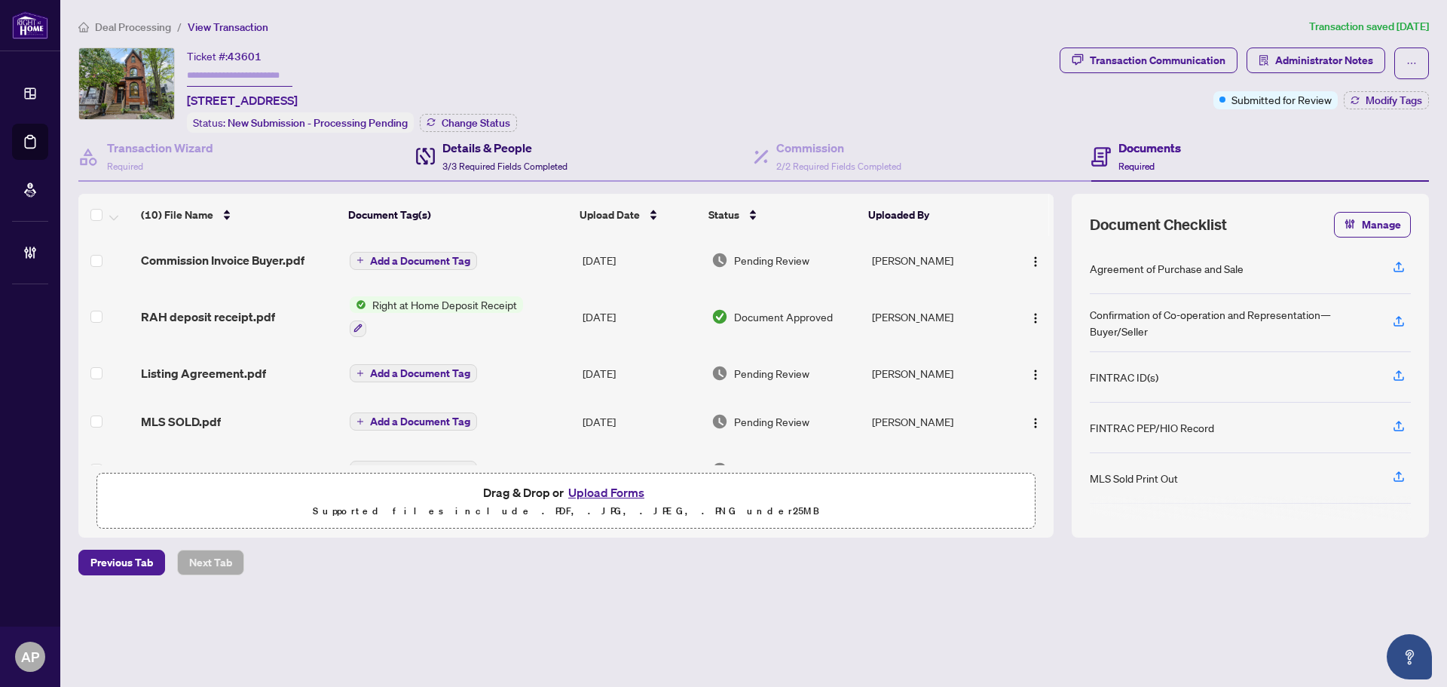
click at [477, 143] on h4 "Details & People" at bounding box center [504, 148] width 125 height 18
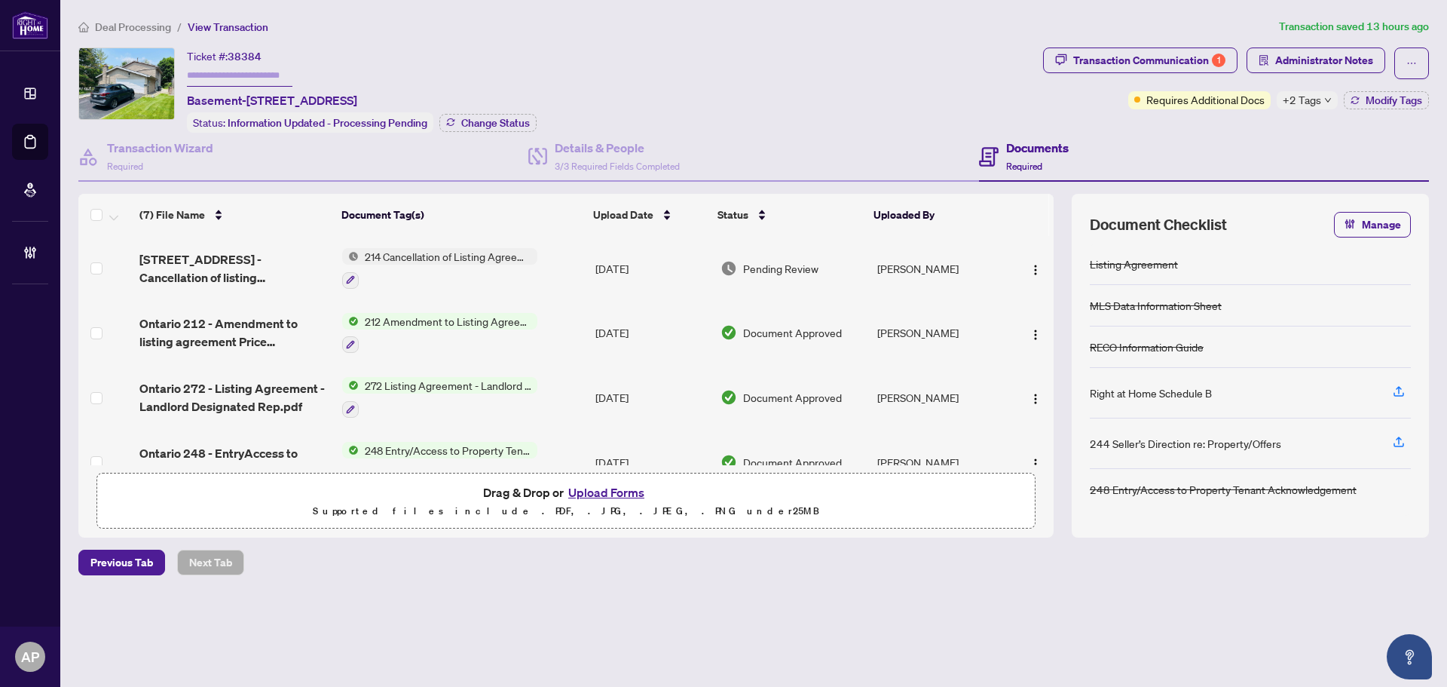
click at [589, 259] on td "[DATE]" at bounding box center [651, 268] width 125 height 65
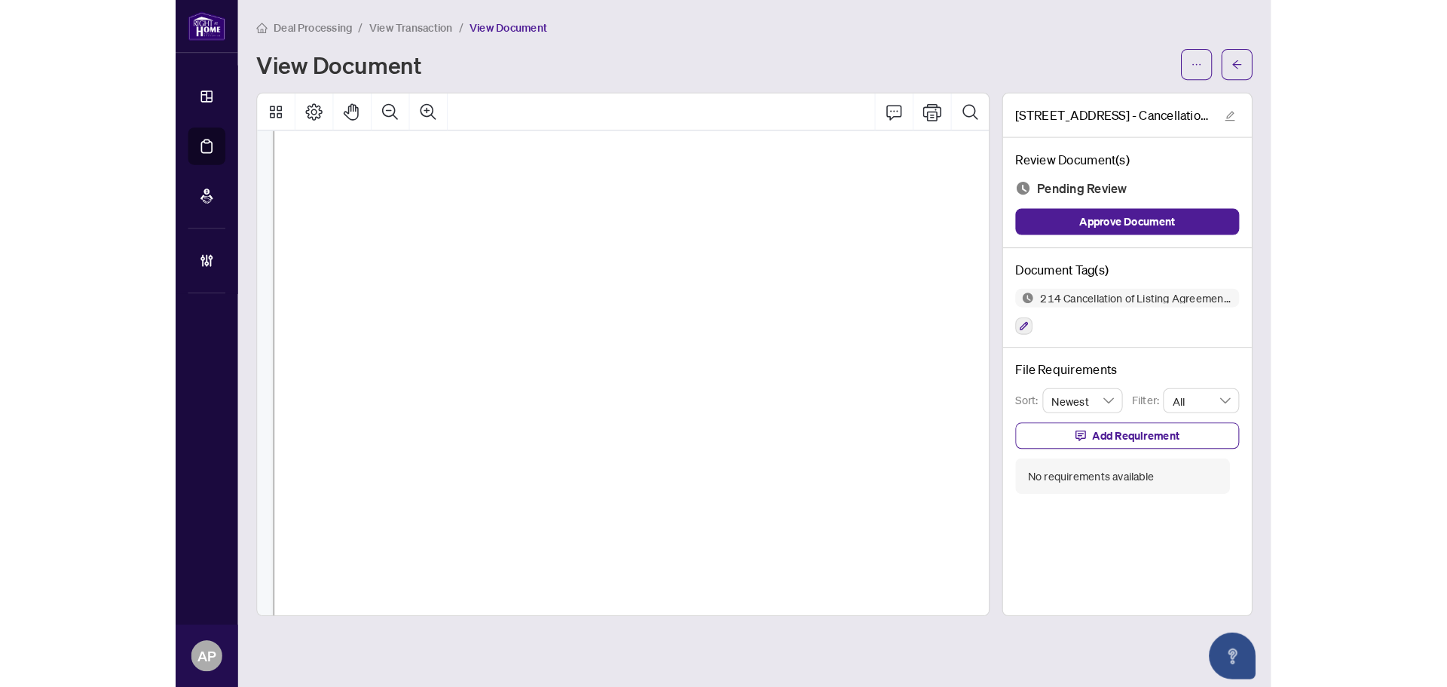
scroll to position [299, 0]
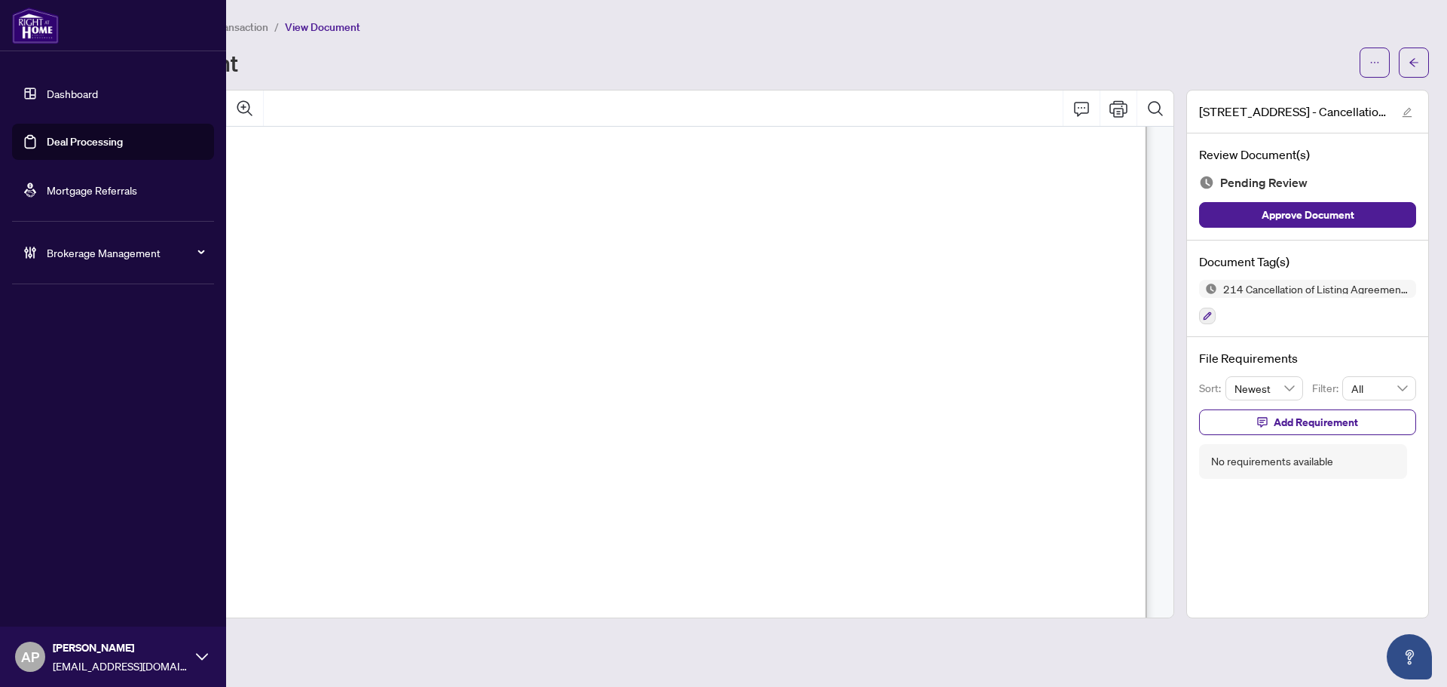
click at [47, 98] on link "Dashboard" at bounding box center [72, 94] width 51 height 14
